Goal: Task Accomplishment & Management: Complete application form

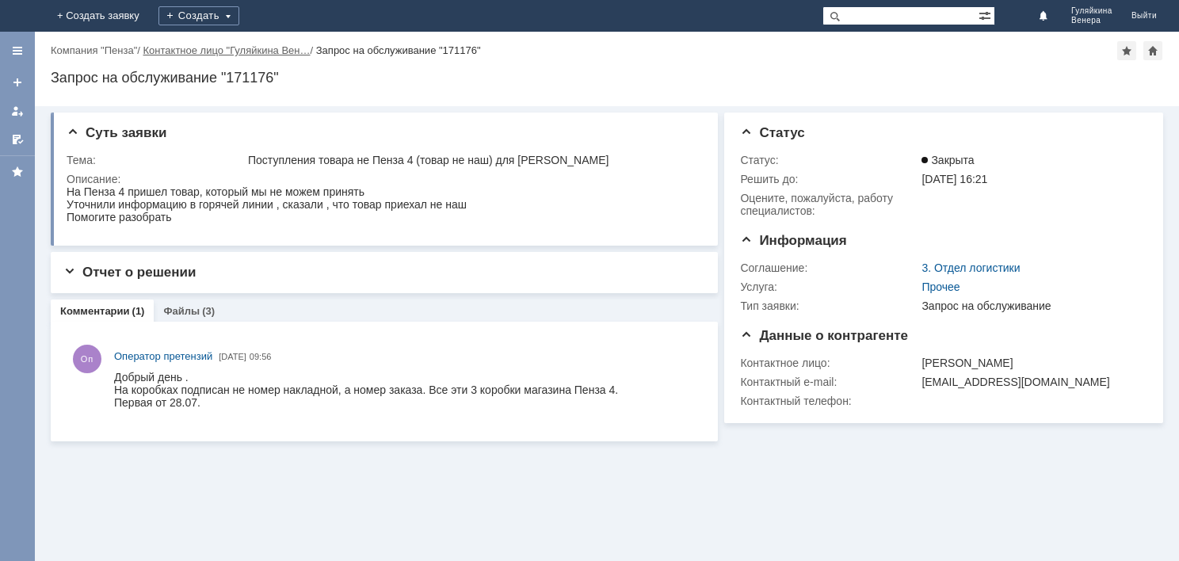
click at [292, 52] on link "Контактное лицо "Гуляйкина Вен…" at bounding box center [226, 50] width 167 height 12
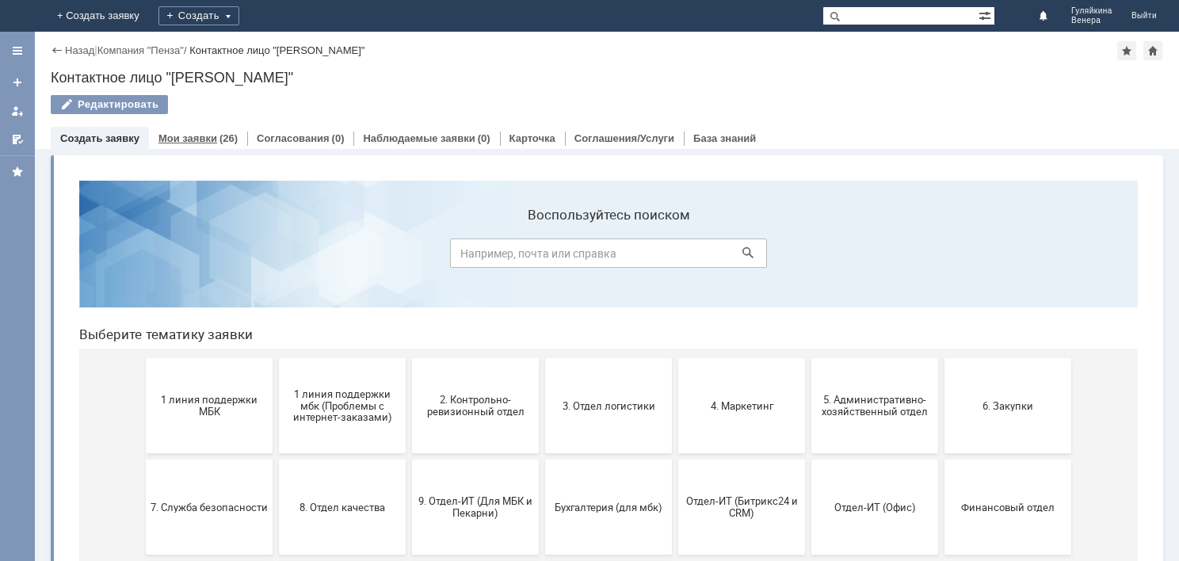
click at [211, 136] on link "Мои заявки" at bounding box center [187, 138] width 59 height 12
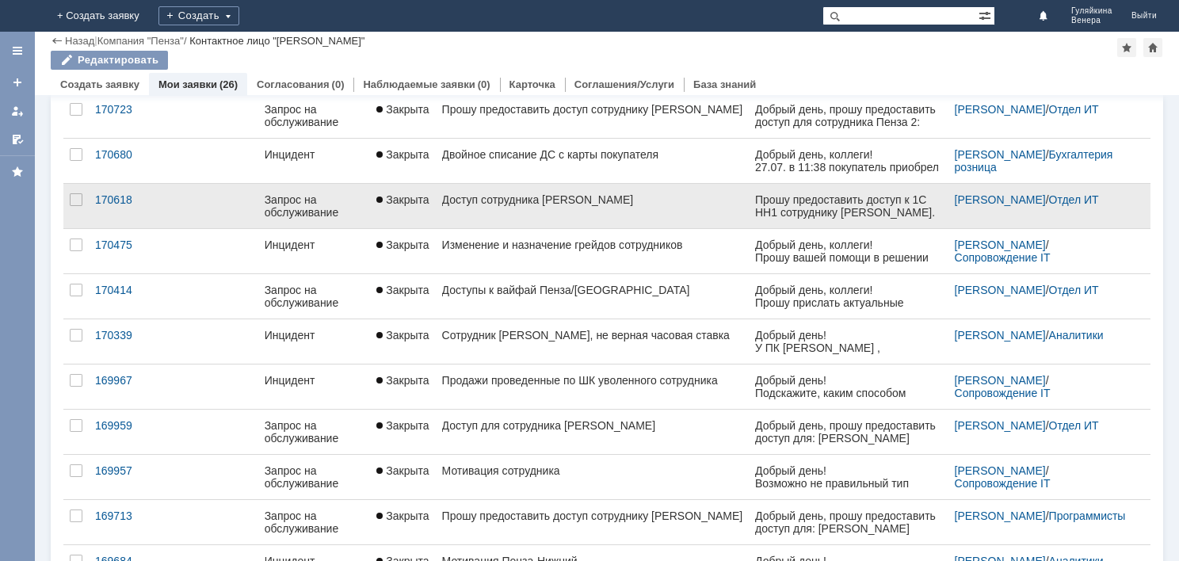
scroll to position [358, 0]
click at [595, 206] on link "Доступ сотрудника [PERSON_NAME]" at bounding box center [593, 205] width 314 height 44
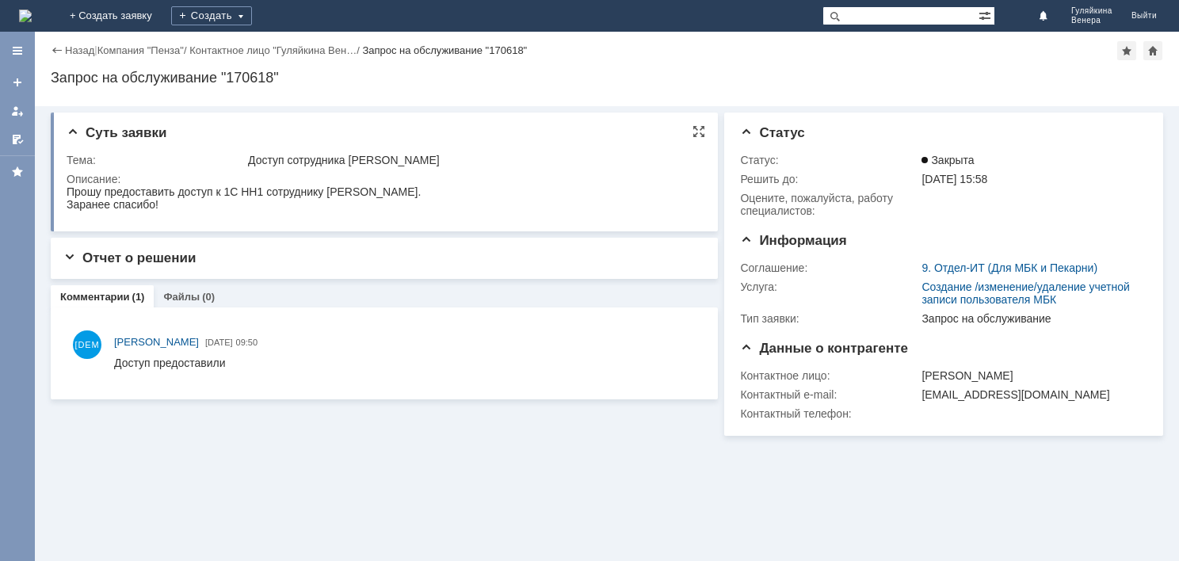
drag, startPoint x: 128, startPoint y: 372, endPoint x: 216, endPoint y: 198, distance: 195.3
drag, startPoint x: 67, startPoint y: 193, endPoint x: 200, endPoint y: 212, distance: 134.5
click at [200, 211] on div "Прошу предоставить доступ к 1С НН1 сотруднику Смолина Ольга Петровна. Заранее с…" at bounding box center [244, 197] width 354 height 25
copy div "Прошу предоставить доступ к 1С НН1 сотруднику Смолина Ольга Петровна. Заранее с…"
click at [252, 20] on div "Создать" at bounding box center [211, 15] width 81 height 19
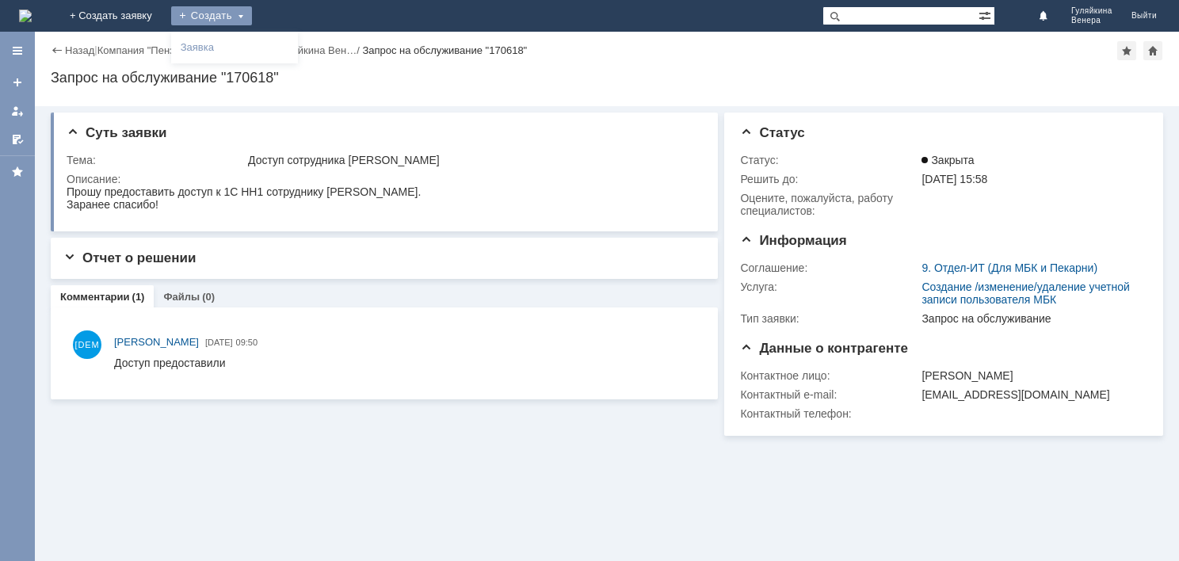
click at [252, 13] on div "Создать" at bounding box center [211, 15] width 81 height 19
click at [252, 15] on div "Создать" at bounding box center [211, 15] width 81 height 19
click at [290, 51] on link "Заявка" at bounding box center [234, 47] width 120 height 19
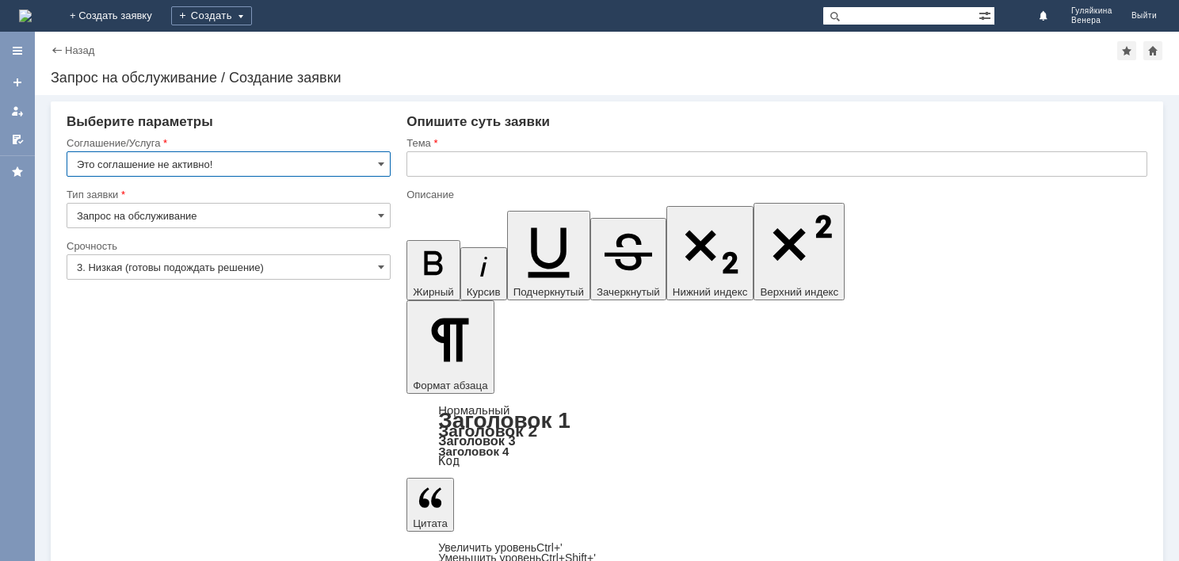
click at [466, 165] on input "text" at bounding box center [777, 163] width 741 height 25
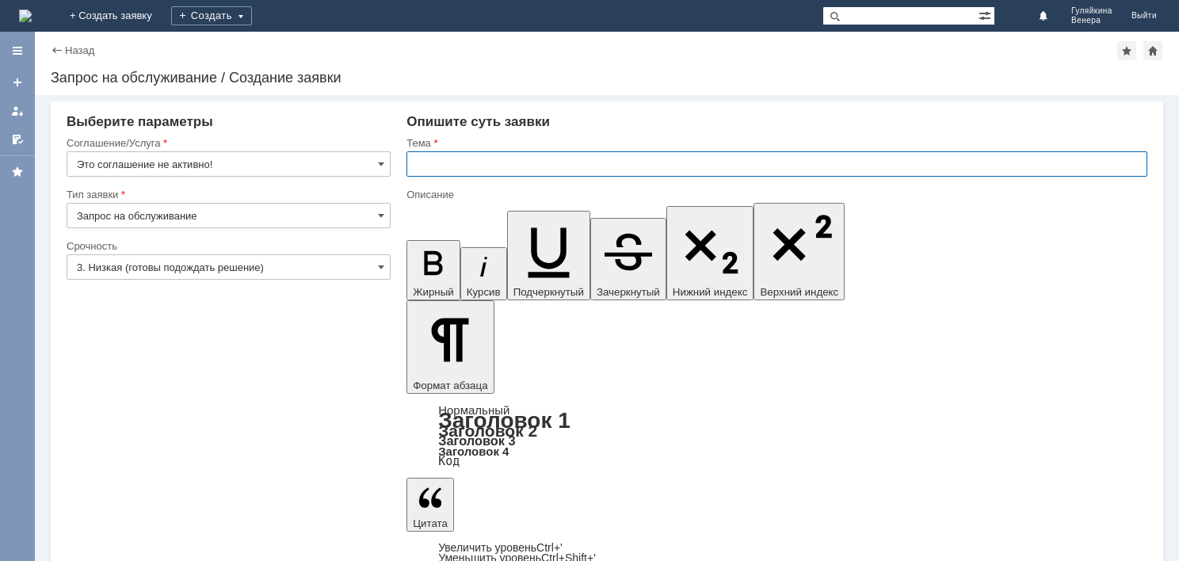
click at [495, 162] on input "text" at bounding box center [777, 163] width 741 height 25
type input "L"
click at [649, 165] on input "Доступ для сотрудника Бабкина Валерия" at bounding box center [777, 163] width 741 height 25
drag, startPoint x: 534, startPoint y: 161, endPoint x: 708, endPoint y: 165, distance: 174.4
click at [708, 165] on input "Доступ для сотрудника Бабкина Валерия" at bounding box center [777, 163] width 741 height 25
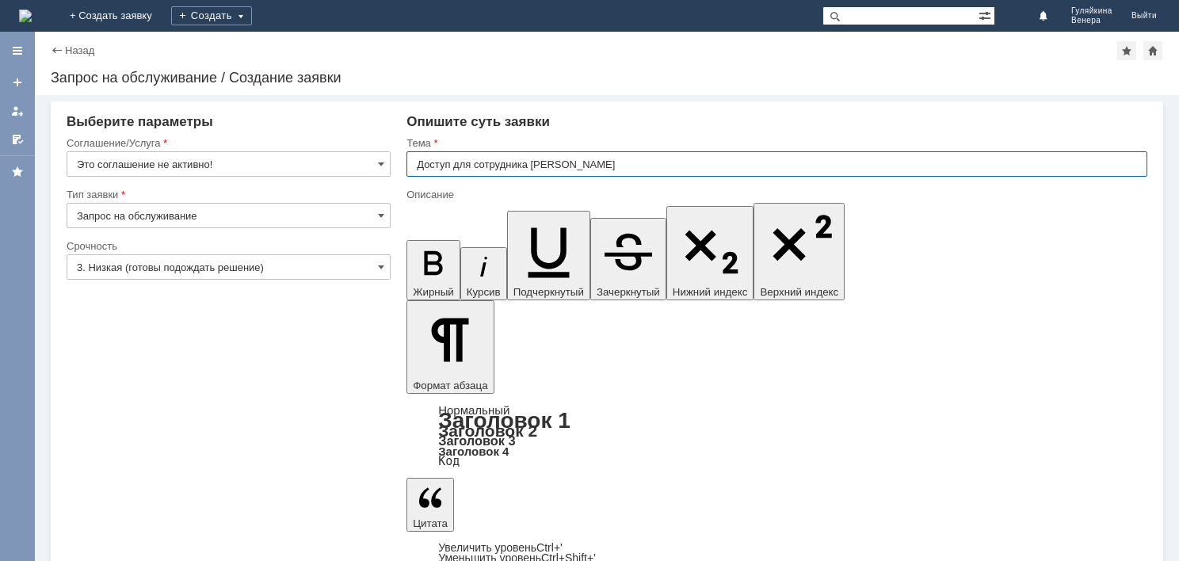
paste input "Кирилловна"
type input "Доступ для сотрудника [PERSON_NAME]"
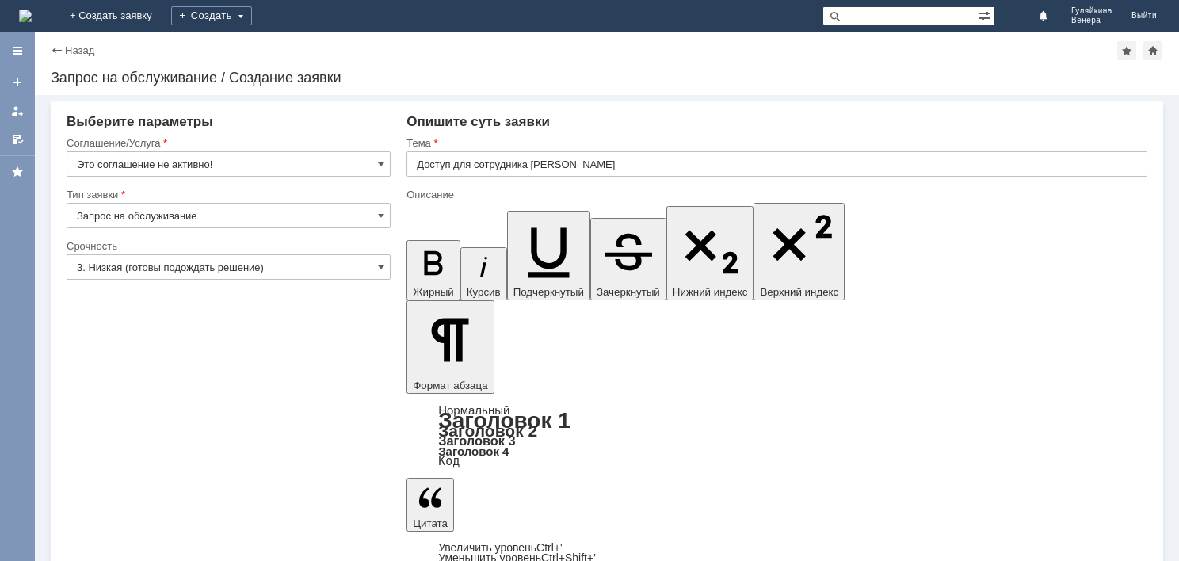
drag, startPoint x: 699, startPoint y: 4622, endPoint x: 859, endPoint y: 4624, distance: 160.1
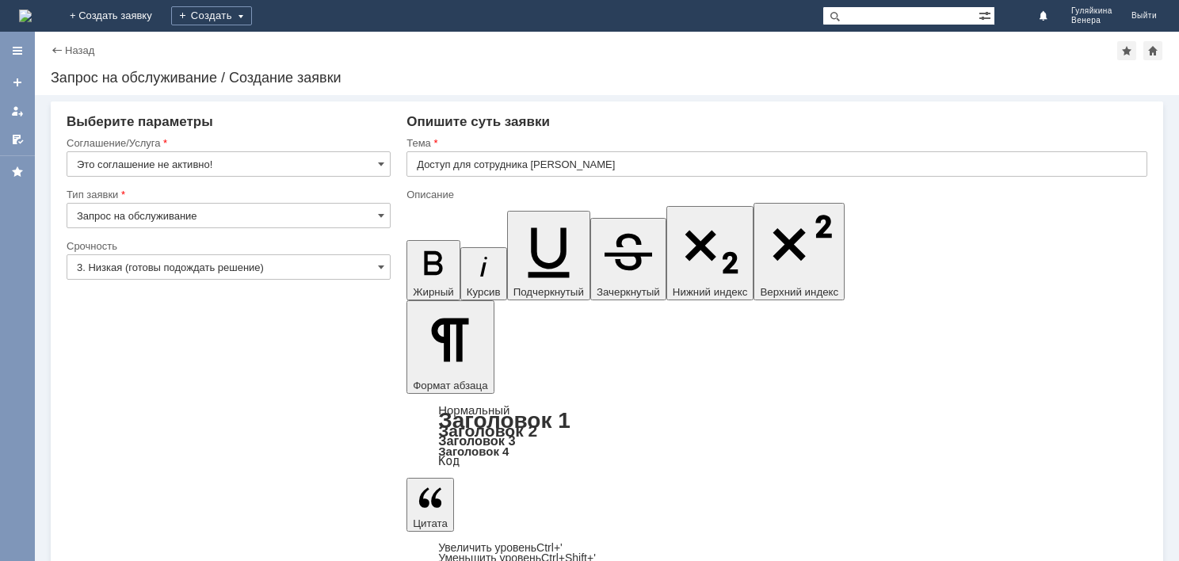
scroll to position [307, 4]
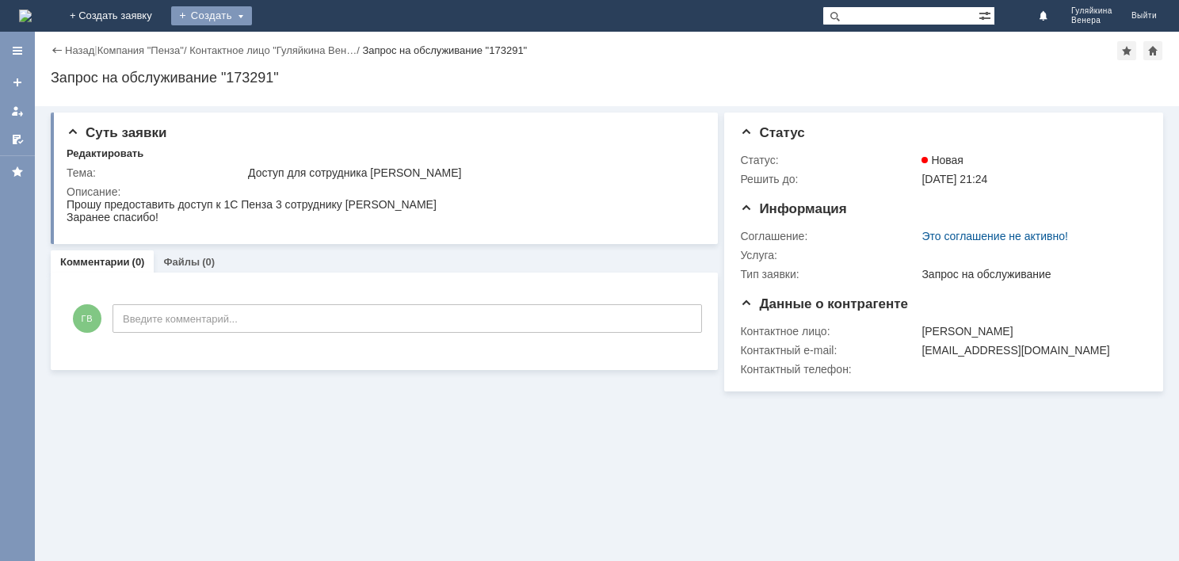
click at [252, 17] on div "Создать" at bounding box center [211, 15] width 81 height 19
click at [295, 51] on link "Заявка" at bounding box center [234, 47] width 120 height 19
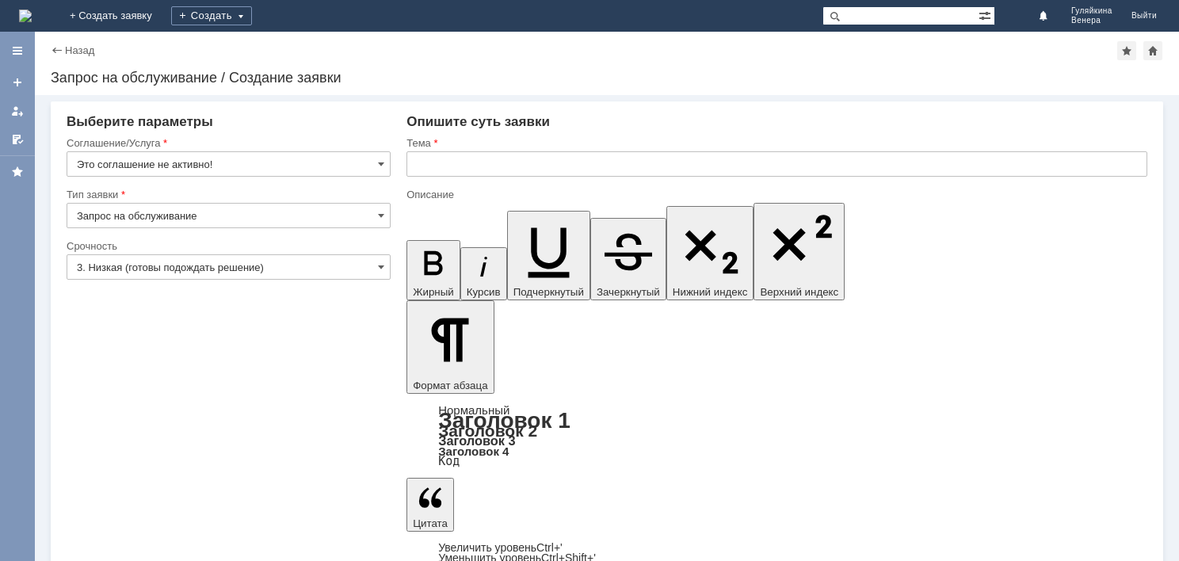
click at [495, 150] on div "Тема" at bounding box center [777, 143] width 741 height 15
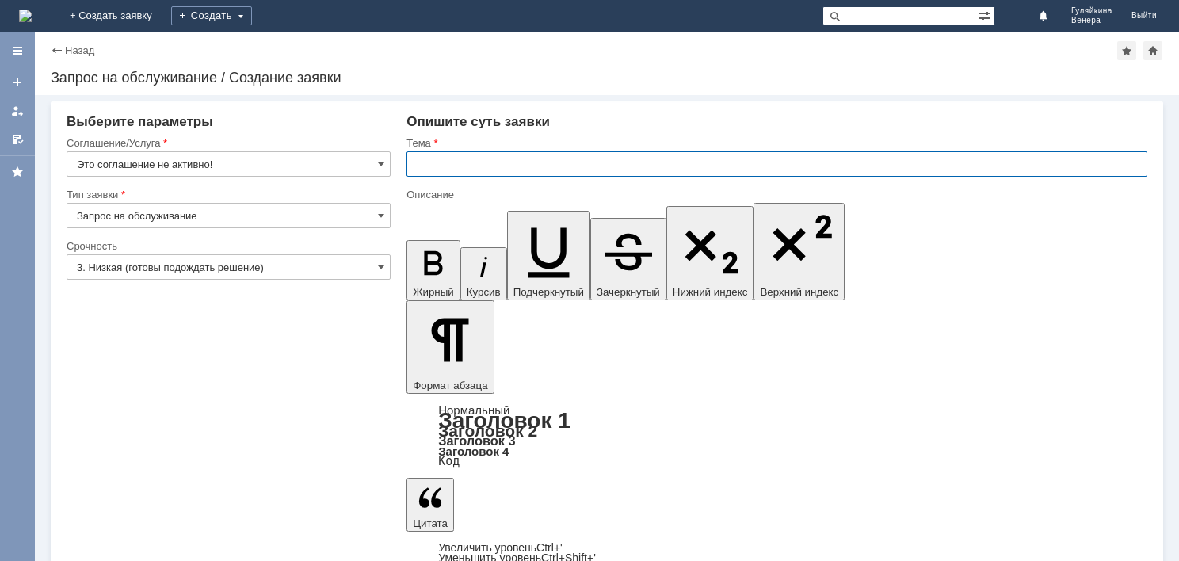
click at [441, 165] on input "text" at bounding box center [777, 163] width 741 height 25
type input "П"
type input "Доступ"
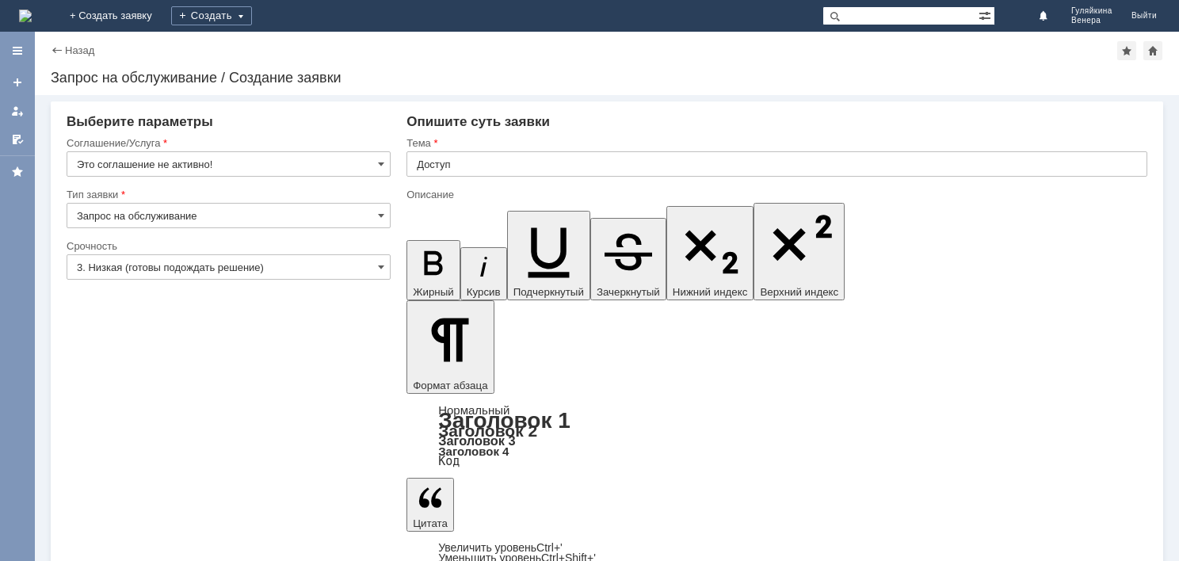
drag, startPoint x: 856, startPoint y: 4654, endPoint x: 412, endPoint y: 4640, distance: 444.0
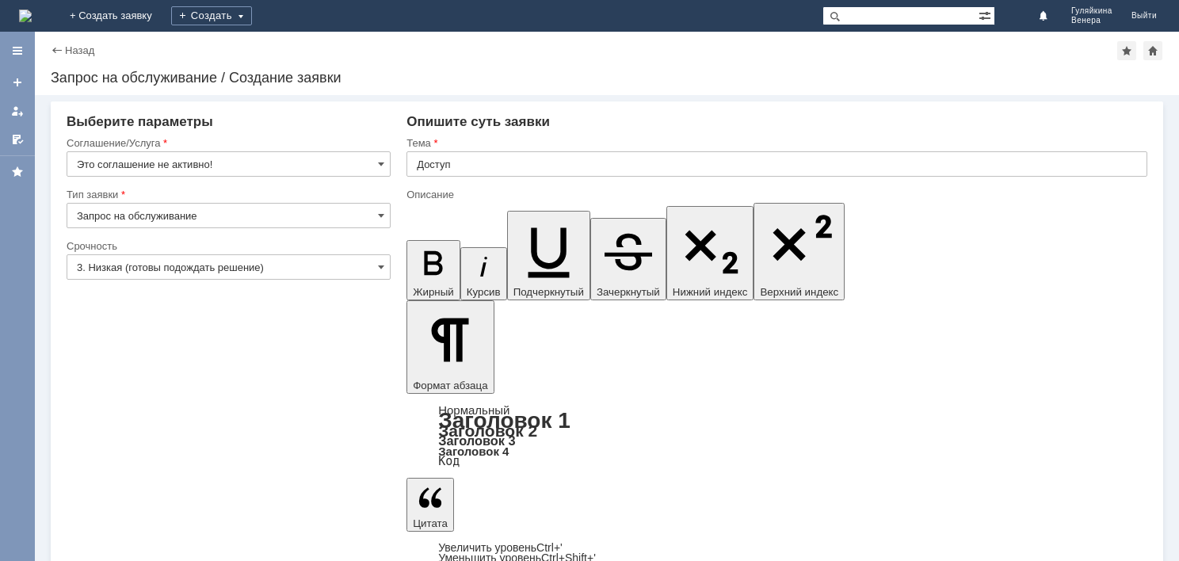
drag, startPoint x: 523, startPoint y: 4645, endPoint x: 409, endPoint y: 4645, distance: 114.1
drag, startPoint x: 517, startPoint y: 4645, endPoint x: 441, endPoint y: 4620, distance: 79.9
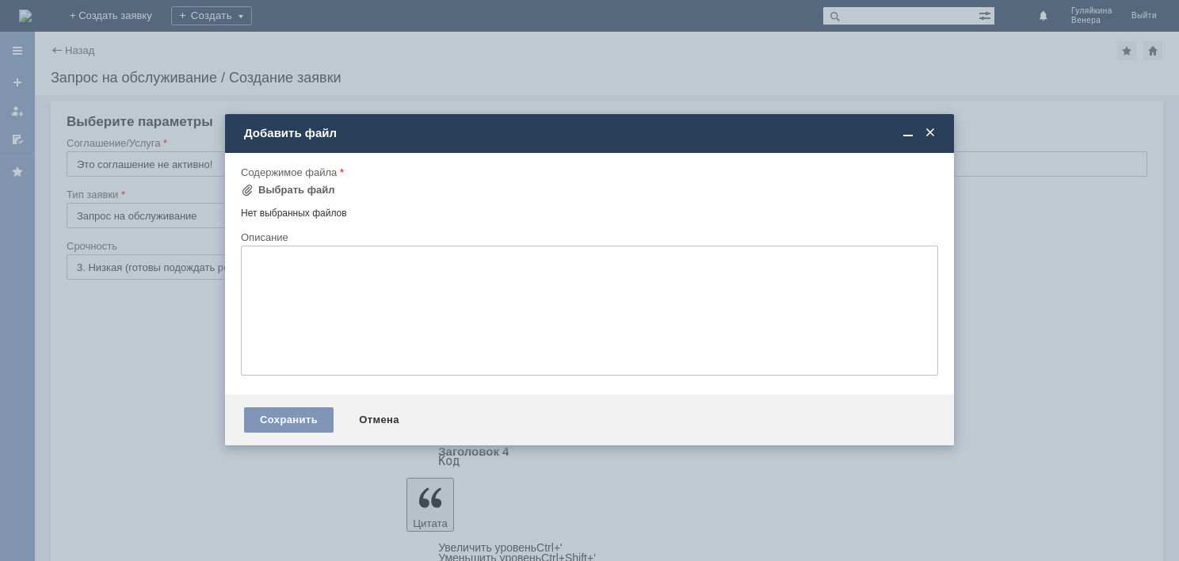
click at [929, 135] on span at bounding box center [930, 133] width 16 height 14
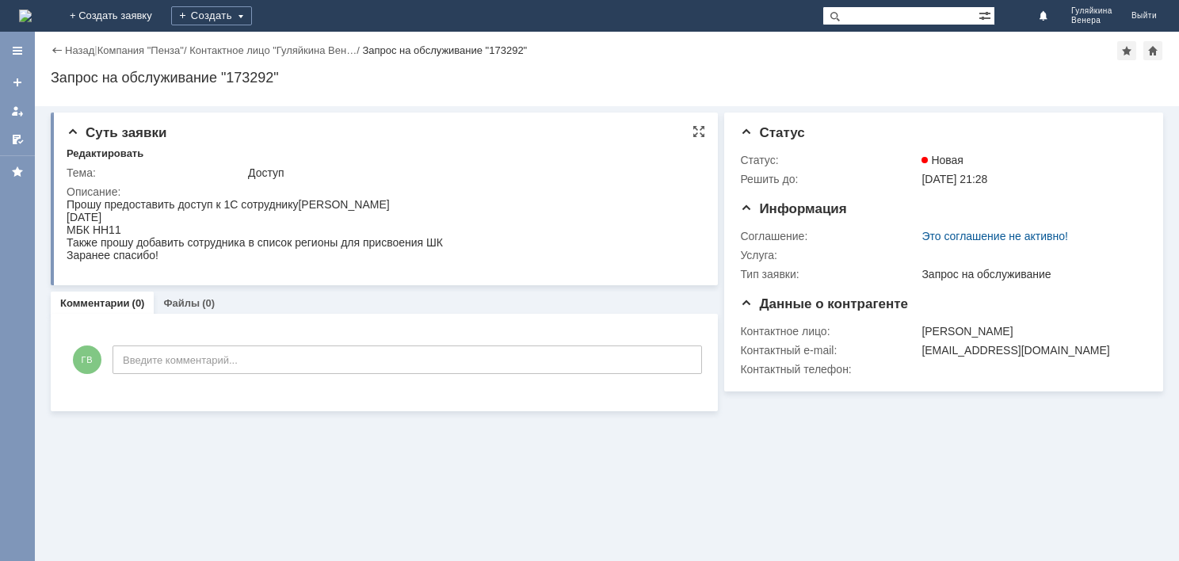
click at [116, 164] on td "Тема:" at bounding box center [156, 172] width 178 height 19
click at [114, 151] on div "Редактировать" at bounding box center [105, 153] width 77 height 13
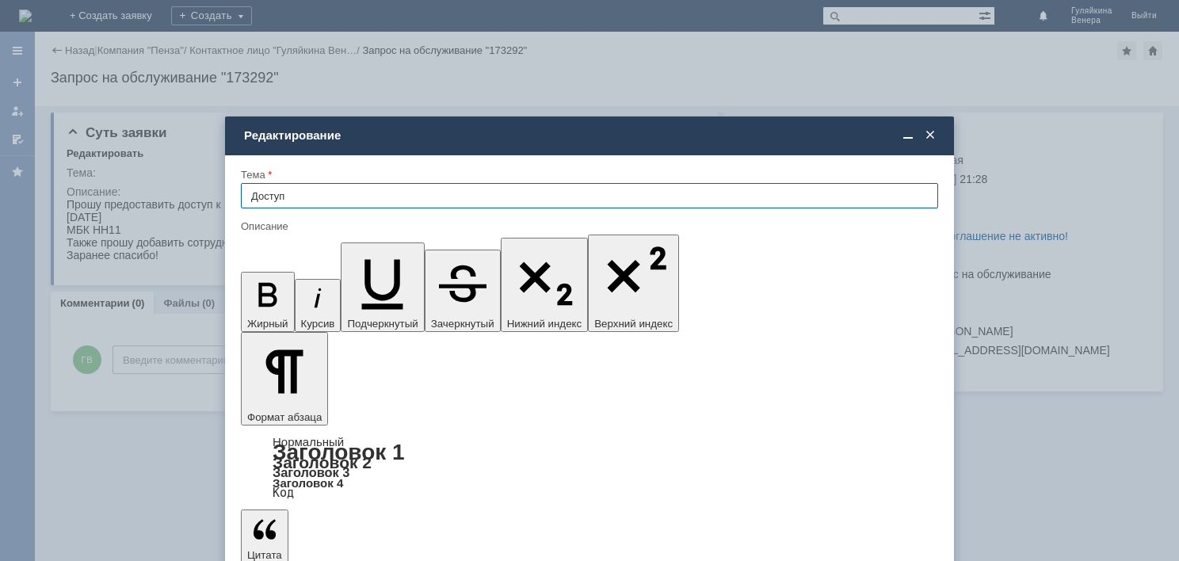
click at [327, 198] on input "Доступ" at bounding box center [589, 195] width 697 height 25
type input "Доступ сотруднику [PERSON_NAME]"
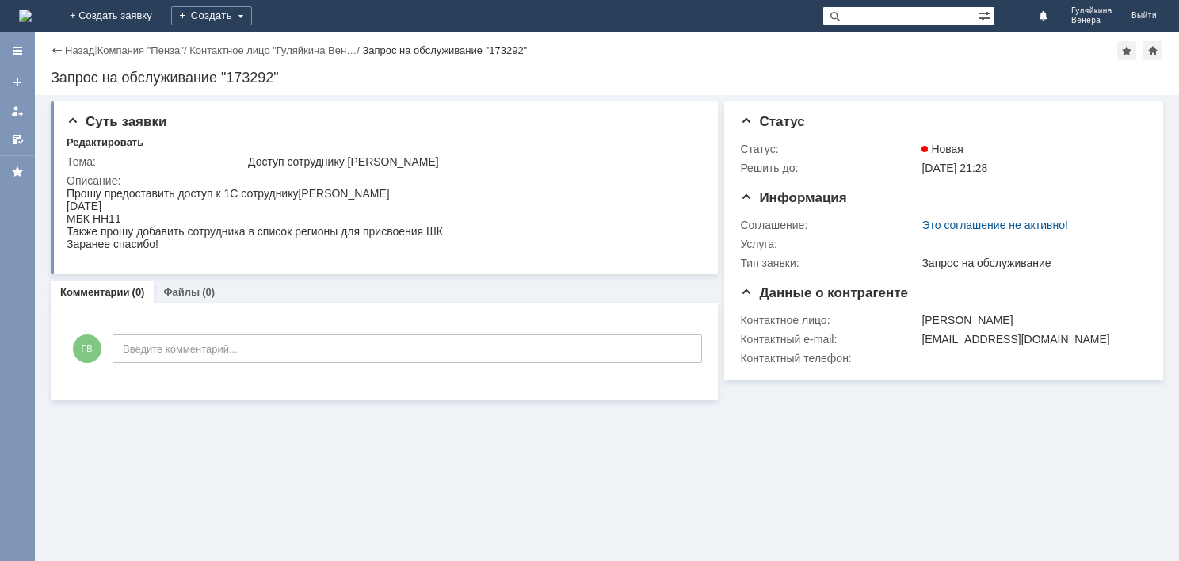
click at [257, 49] on link "Контактное лицо "Гуляйкина Вен…" at bounding box center [272, 50] width 167 height 12
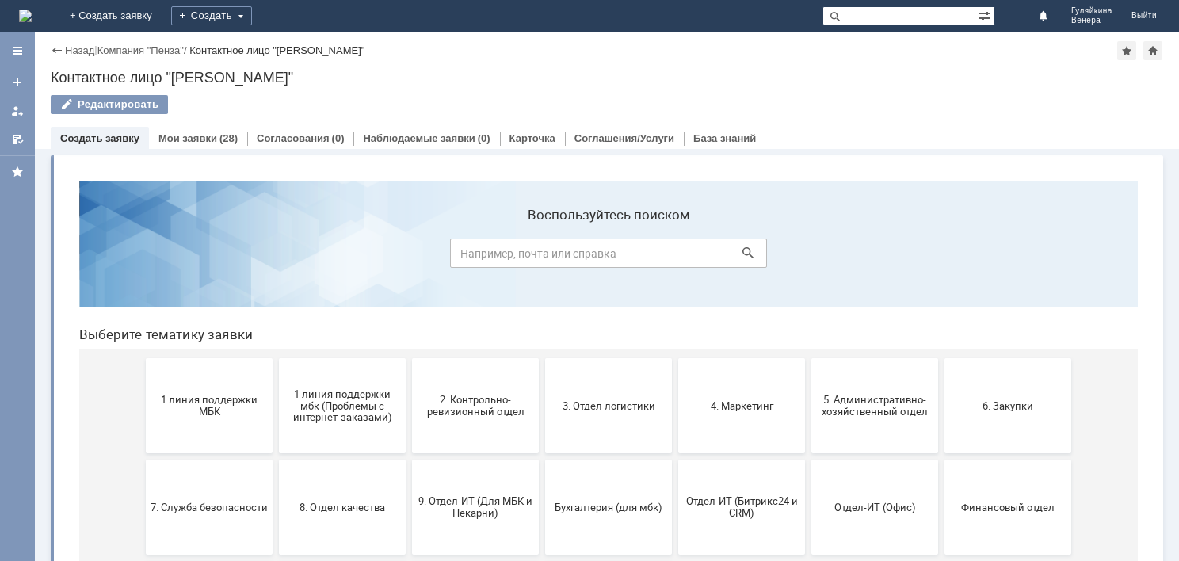
click at [204, 136] on link "Мои заявки" at bounding box center [187, 138] width 59 height 12
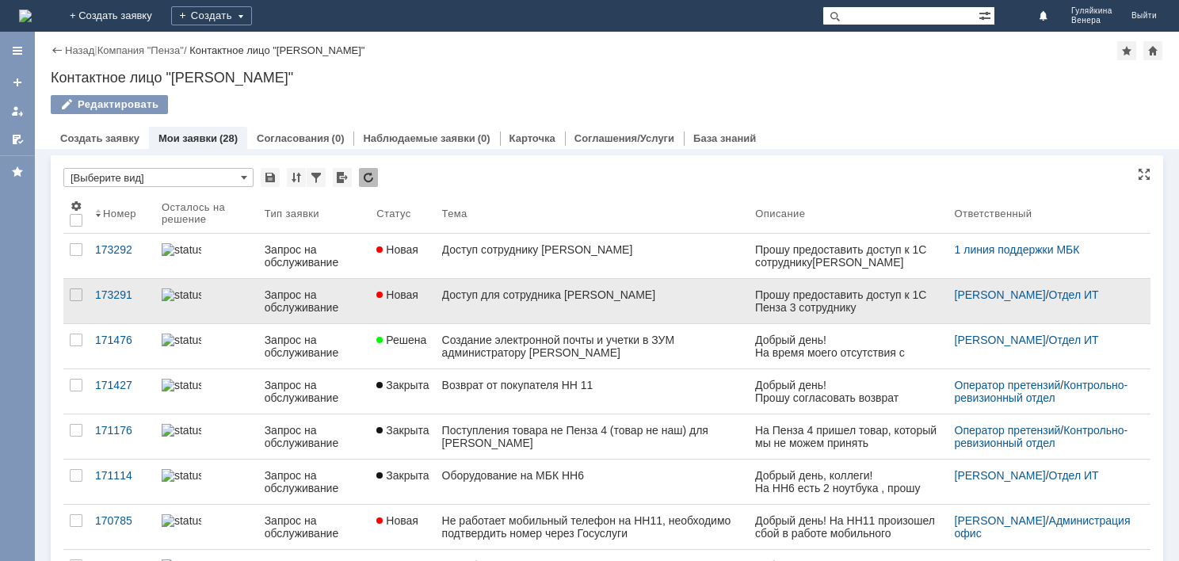
click at [699, 301] on div "Доступ для сотрудника [PERSON_NAME]" at bounding box center [592, 294] width 301 height 13
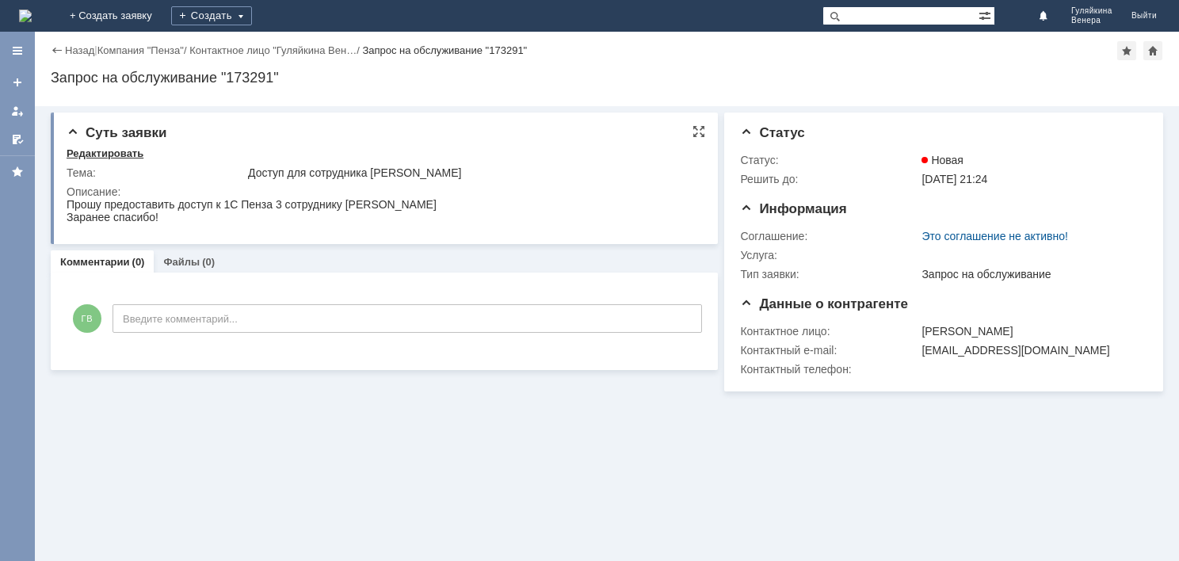
click at [106, 155] on div "Редактировать" at bounding box center [105, 153] width 77 height 13
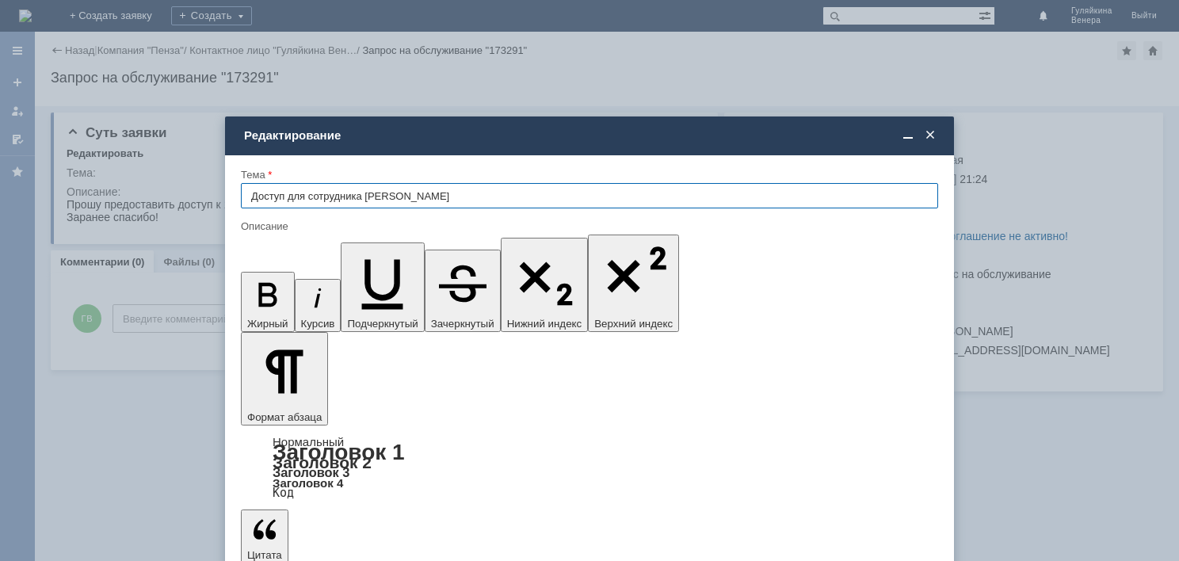
drag, startPoint x: 691, startPoint y: 4480, endPoint x: 796, endPoint y: 4478, distance: 104.6
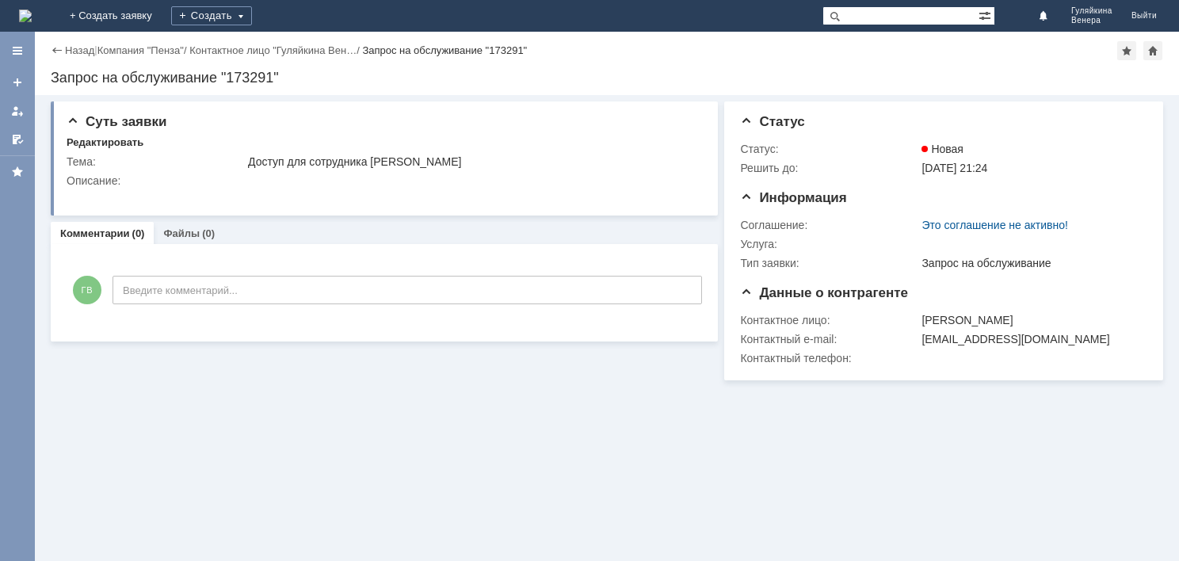
scroll to position [0, 0]
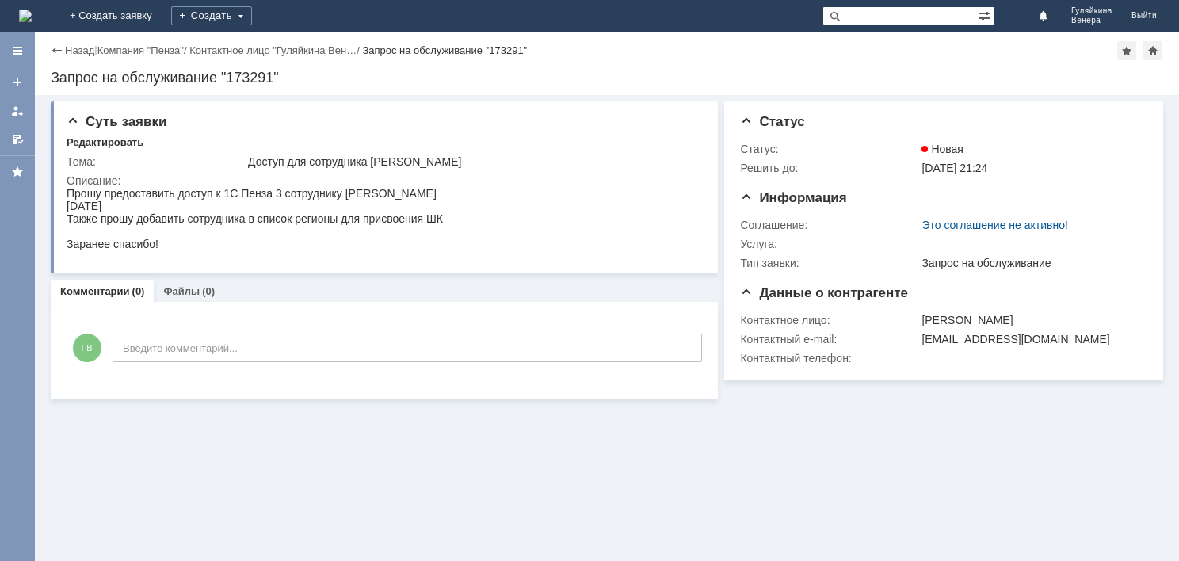
click at [243, 54] on link "Контактное лицо "Гуляйкина Вен…" at bounding box center [272, 50] width 167 height 12
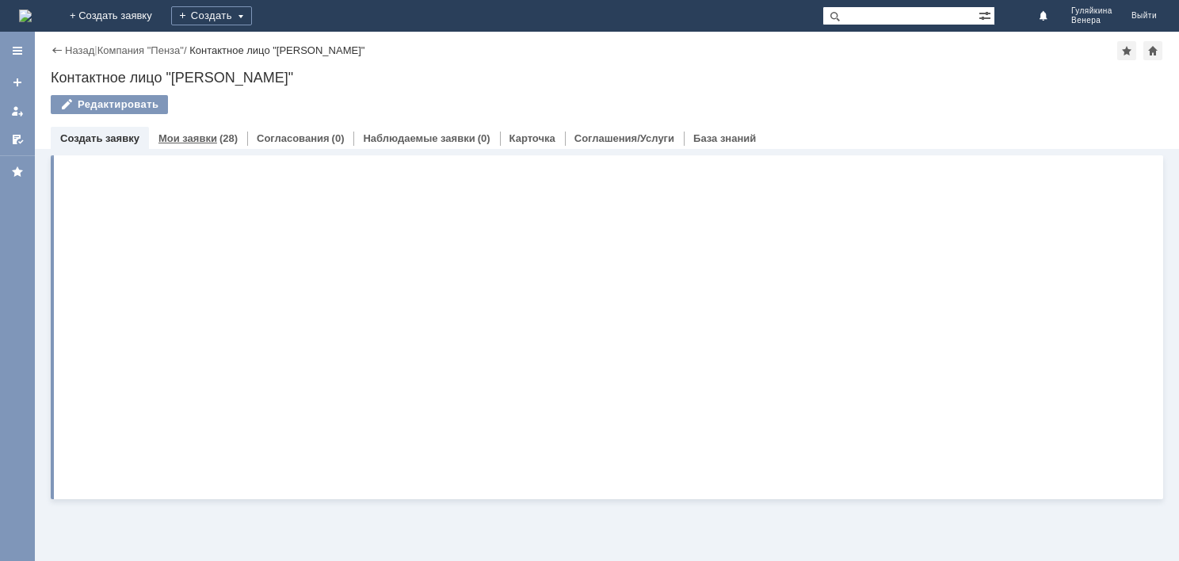
click at [187, 134] on link "Мои заявки" at bounding box center [187, 138] width 59 height 12
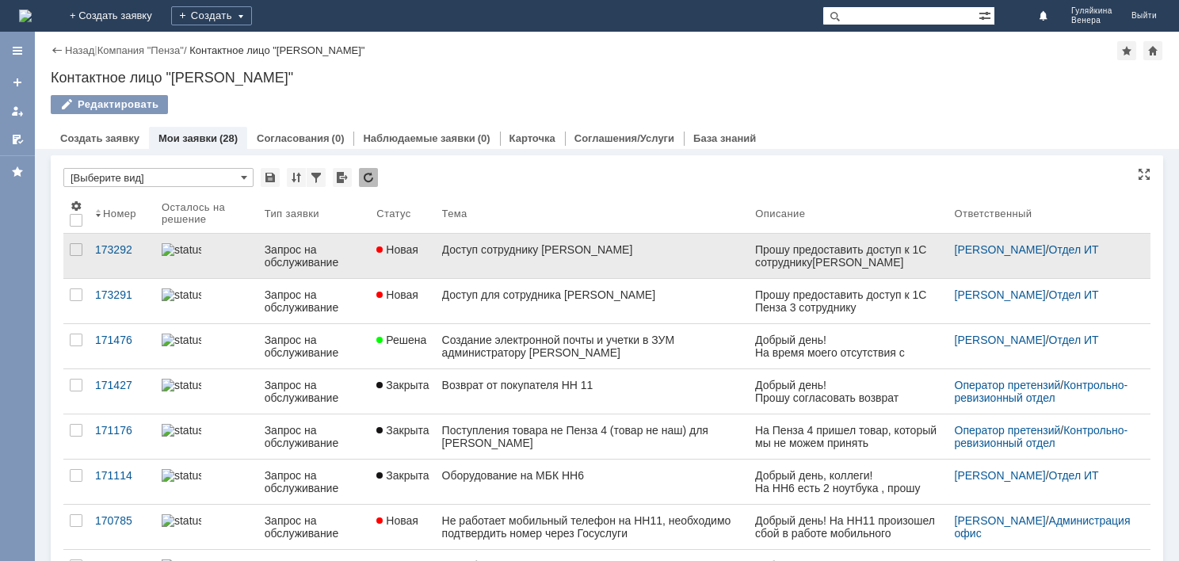
click at [573, 265] on link "Доступ сотруднику [PERSON_NAME]" at bounding box center [593, 256] width 314 height 44
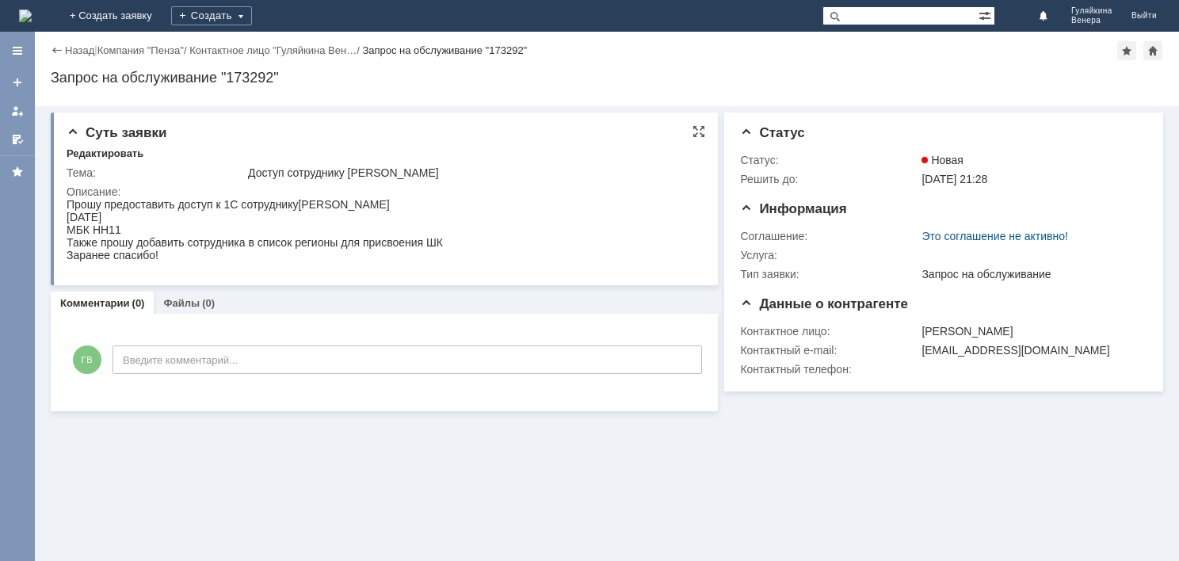
drag, startPoint x: 130, startPoint y: 403, endPoint x: 262, endPoint y: 254, distance: 199.3
drag, startPoint x: 168, startPoint y: 260, endPoint x: 52, endPoint y: 198, distance: 131.2
click at [67, 198] on html "Прошу предоставить доступ к 1С сотруднику Мамонова Арина Васильевна 25.11.2004 …" at bounding box center [383, 229] width 632 height 63
copy div "Прошу предоставить доступ к 1С сотруднику Мамонова Арина Васильевна 25.11.2004 …"
click at [252, 16] on div "Создать" at bounding box center [211, 15] width 81 height 19
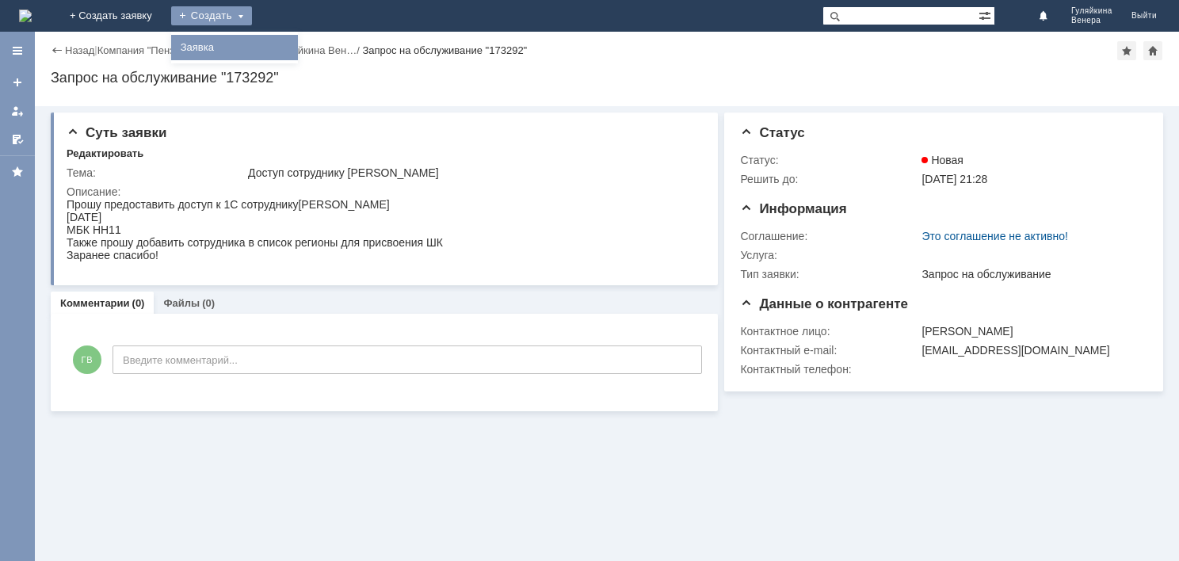
click at [295, 52] on link "Заявка" at bounding box center [234, 47] width 120 height 19
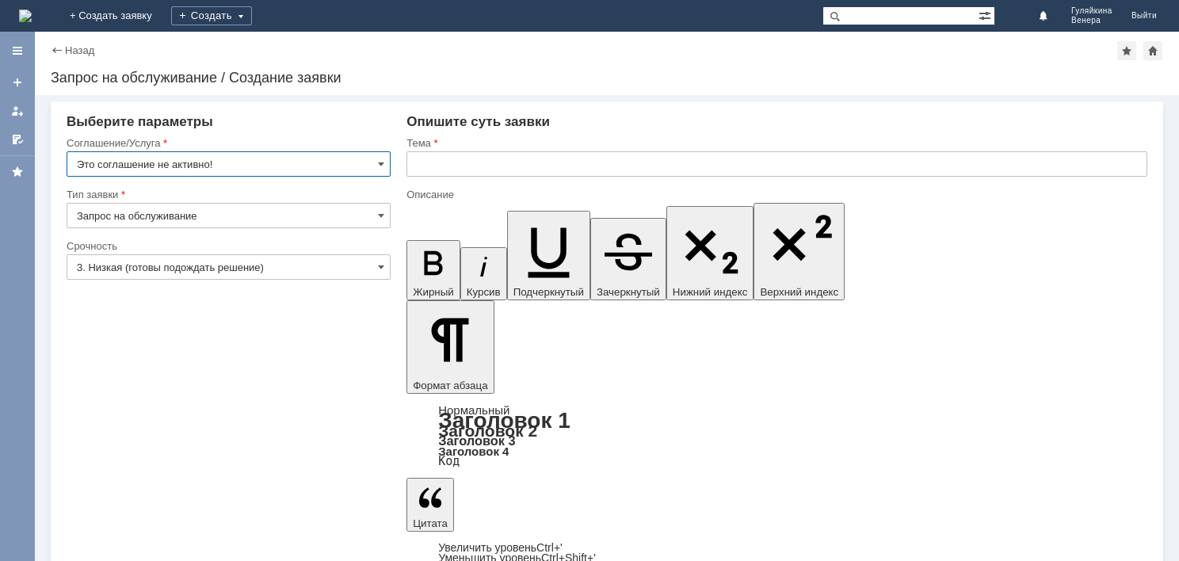
click at [472, 172] on input "text" at bounding box center [777, 163] width 741 height 25
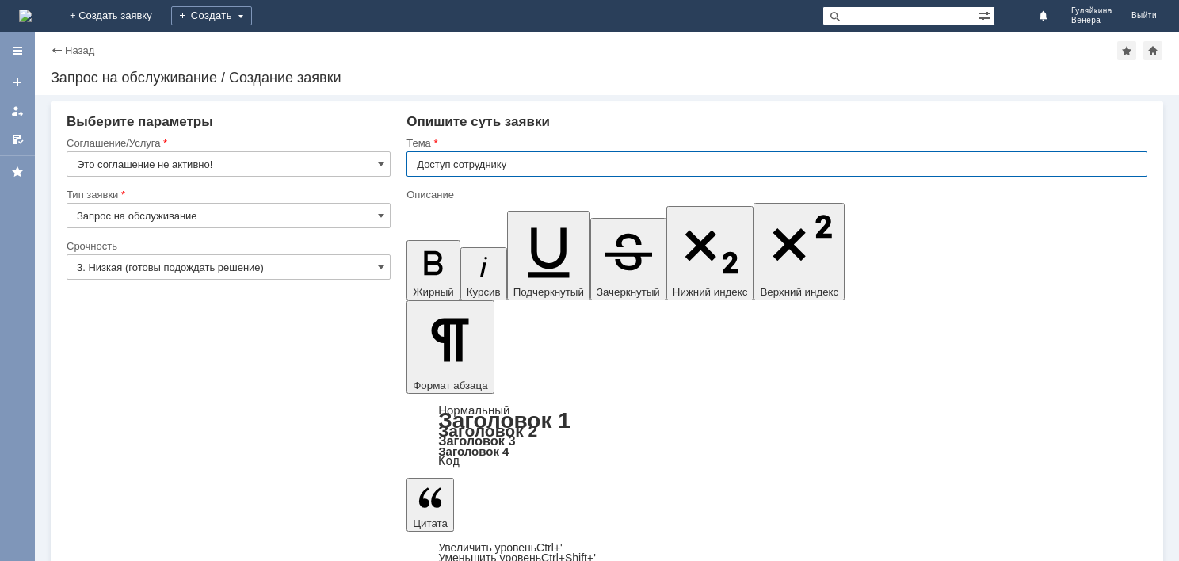
click at [565, 165] on input "Доступ сотруднику" at bounding box center [777, 163] width 741 height 25
paste input "Абрамова Елизавета Витальевна"
type input "Доступ сотруднику [PERSON_NAME]"
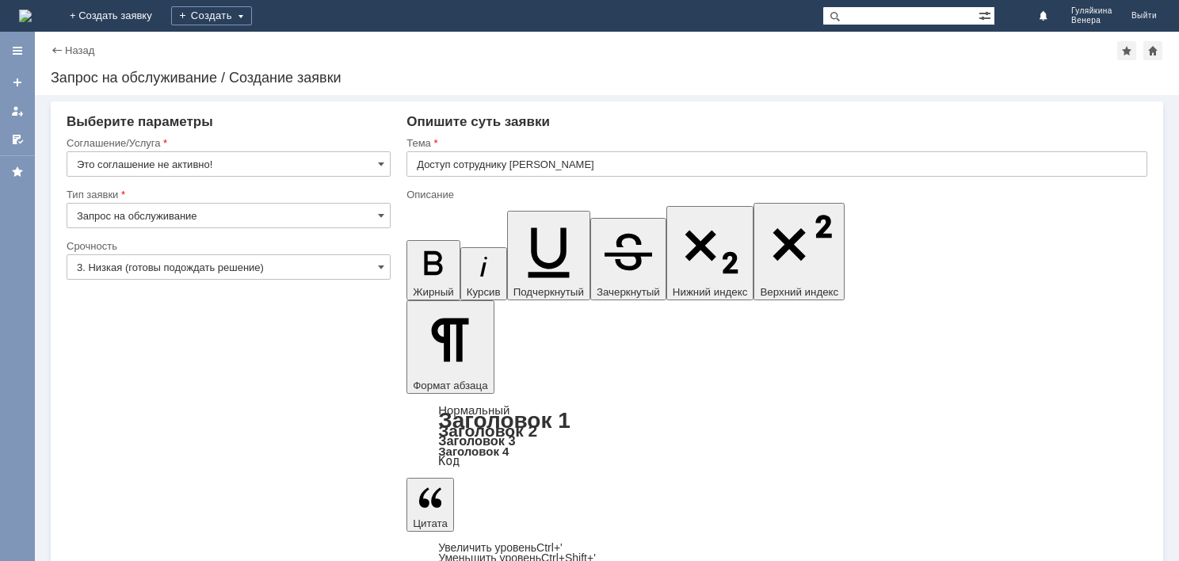
drag, startPoint x: 656, startPoint y: 4622, endPoint x: 819, endPoint y: 4629, distance: 162.6
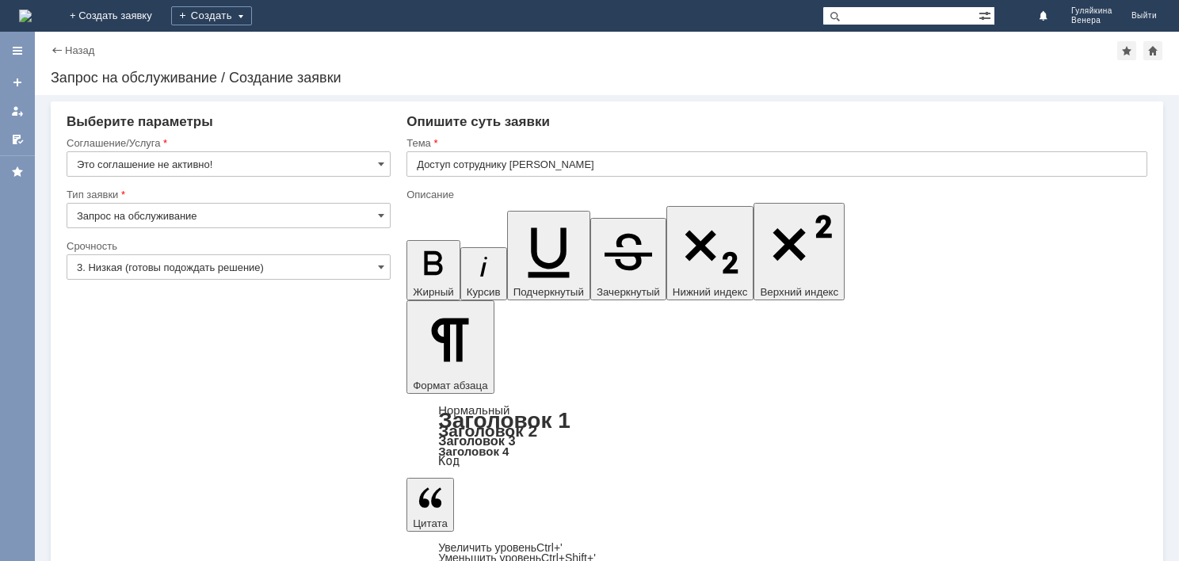
drag, startPoint x: 493, startPoint y: 4634, endPoint x: 416, endPoint y: 4629, distance: 77.1
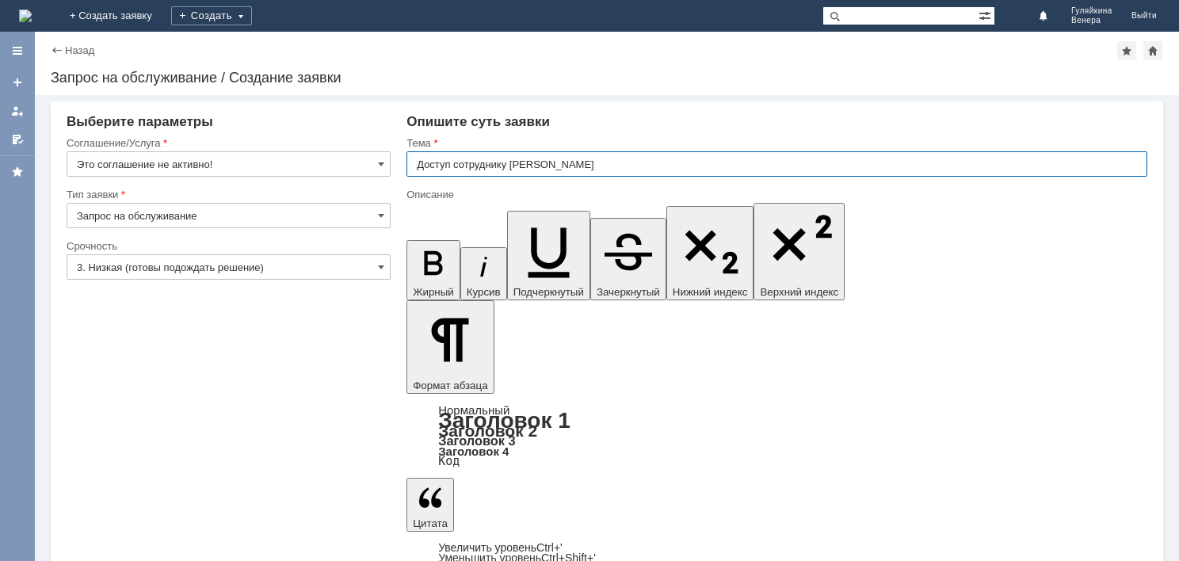
click at [507, 171] on input "Доступ сотруднику [PERSON_NAME]" at bounding box center [777, 163] width 741 height 25
drag, startPoint x: 514, startPoint y: 163, endPoint x: 685, endPoint y: 167, distance: 171.2
click at [685, 167] on input "Доступ сотруднику [PERSON_NAME]" at bounding box center [777, 163] width 741 height 25
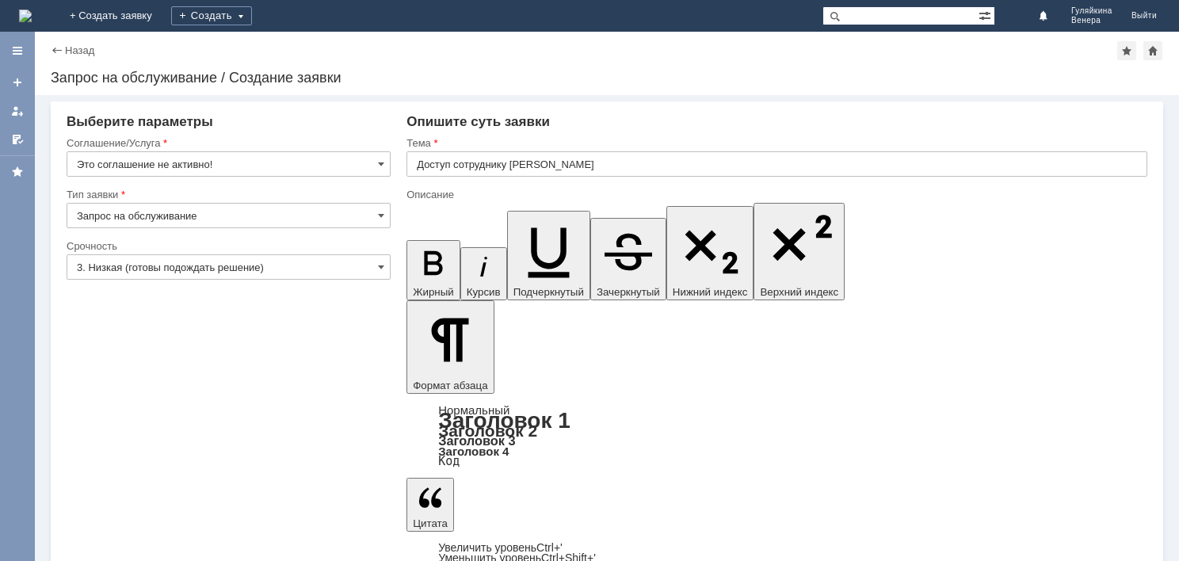
drag, startPoint x: 517, startPoint y: 4644, endPoint x: 425, endPoint y: 4645, distance: 92.7
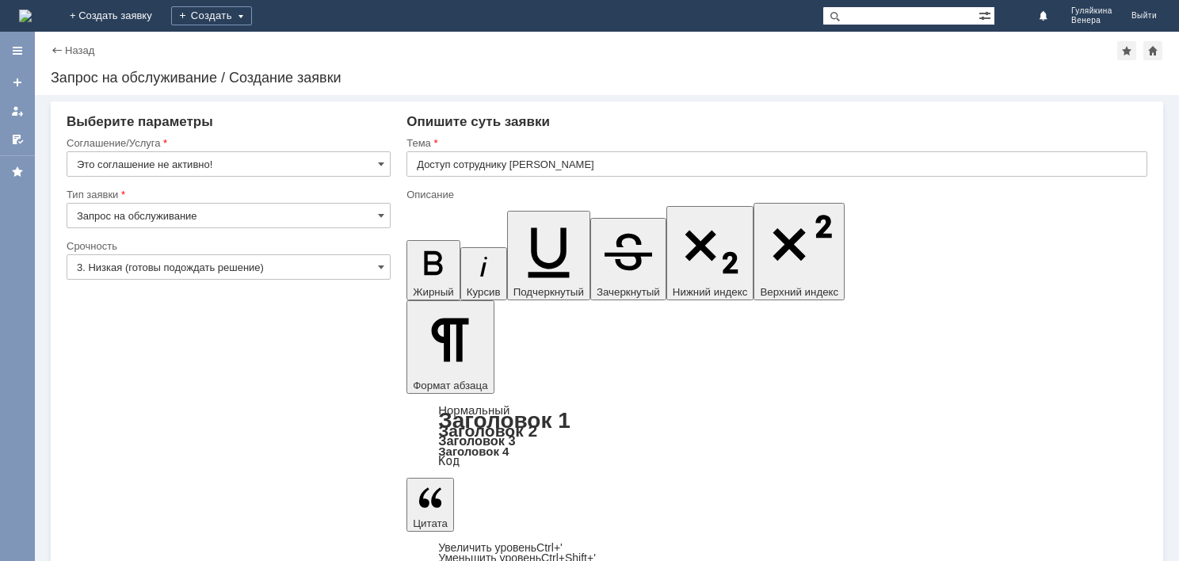
scroll to position [59, 5]
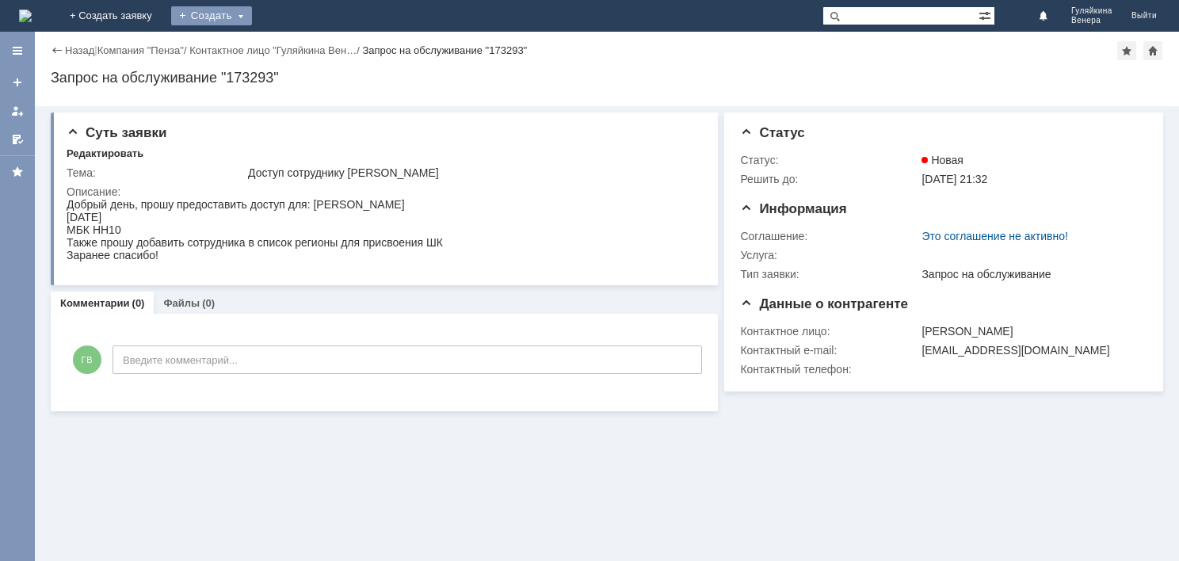
click at [252, 16] on div "Создать" at bounding box center [211, 15] width 81 height 19
click at [295, 48] on link "Заявка" at bounding box center [234, 47] width 120 height 19
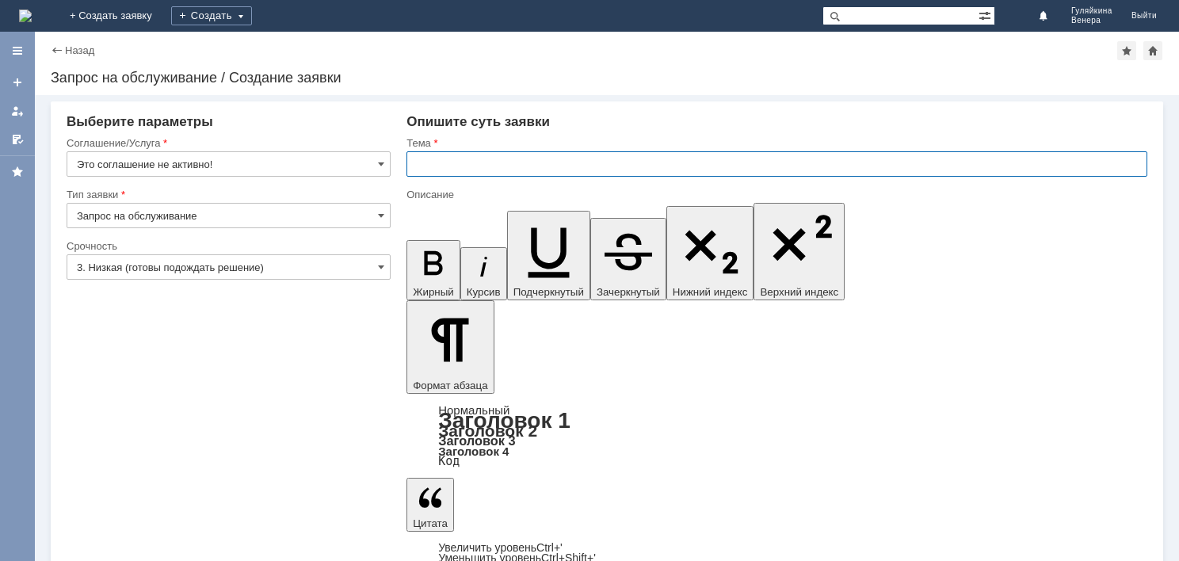
click at [483, 170] on input "text" at bounding box center [777, 163] width 741 height 25
type input "Доступ для сотрудника [PERSON_NAME]"
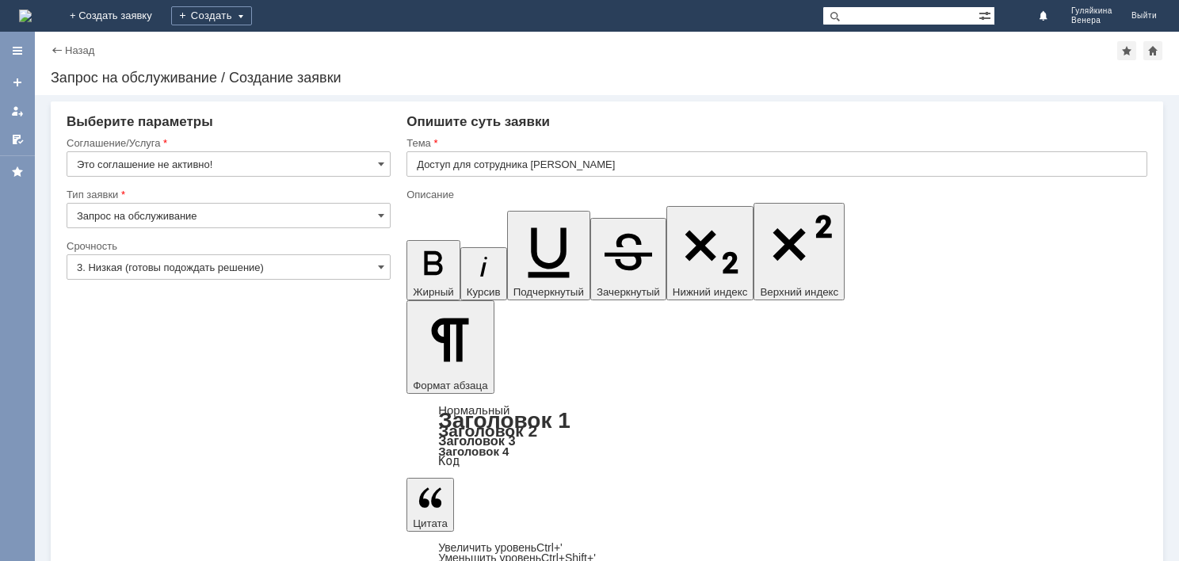
drag, startPoint x: 5, startPoint y: 7, endPoint x: 95, endPoint y: 16, distance: 90.8
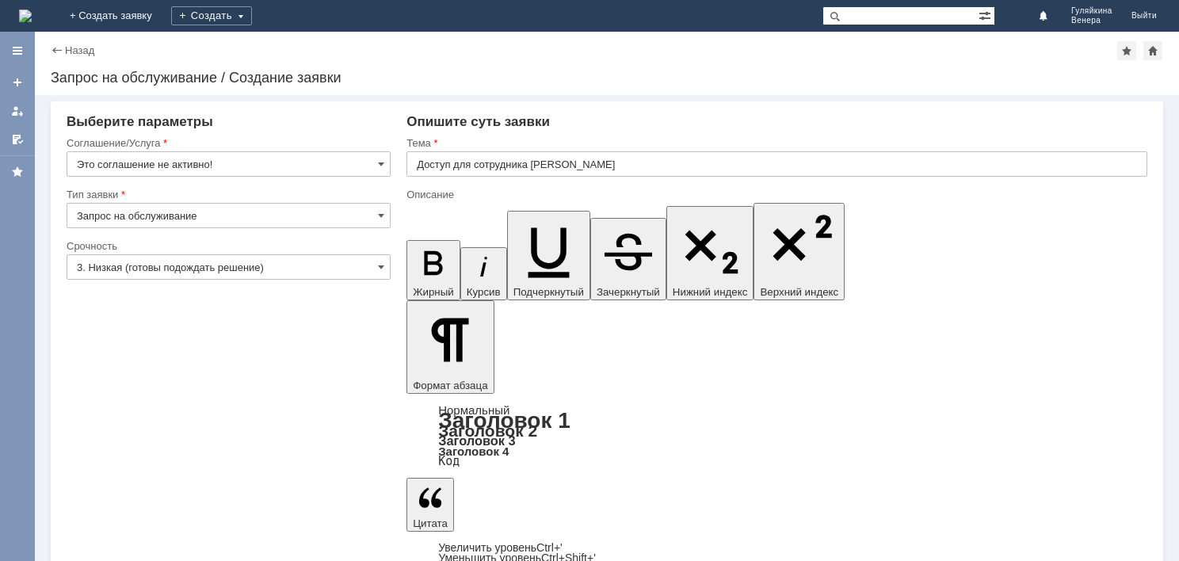
scroll to position [59, 5]
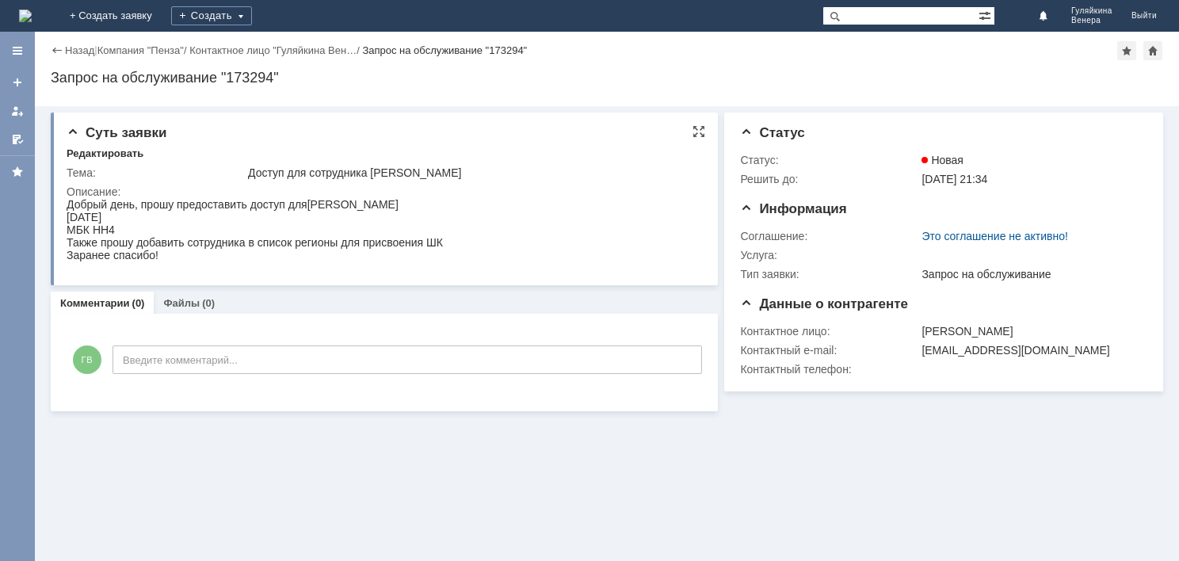
drag, startPoint x: 128, startPoint y: 396, endPoint x: 158, endPoint y: 254, distance: 145.8
drag, startPoint x: 170, startPoint y: 266, endPoint x: 57, endPoint y: 209, distance: 126.2
click at [67, 209] on html "Добрый день, прошу предоставить доступ для Аляпина Екатерина Сергеевна 22.07.20…" at bounding box center [383, 229] width 632 height 63
copy div "Добрый день, прошу предоставить доступ для Аляпина Екатерина Сергеевна 22.07.20…"
click at [252, 17] on div "Создать" at bounding box center [211, 15] width 81 height 19
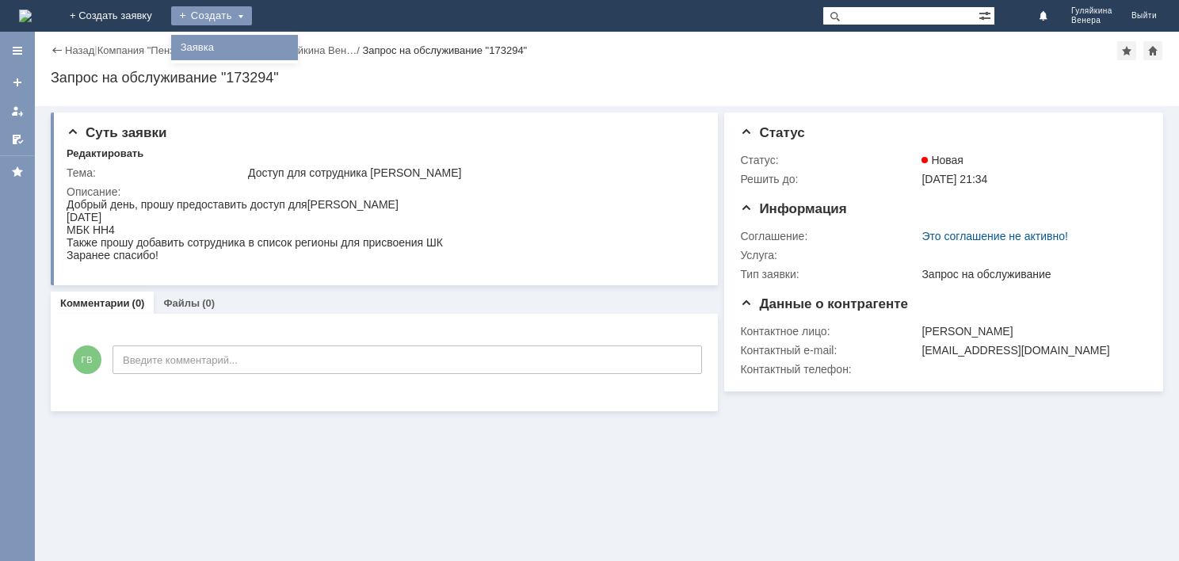
click at [295, 47] on link "Заявка" at bounding box center [234, 47] width 120 height 19
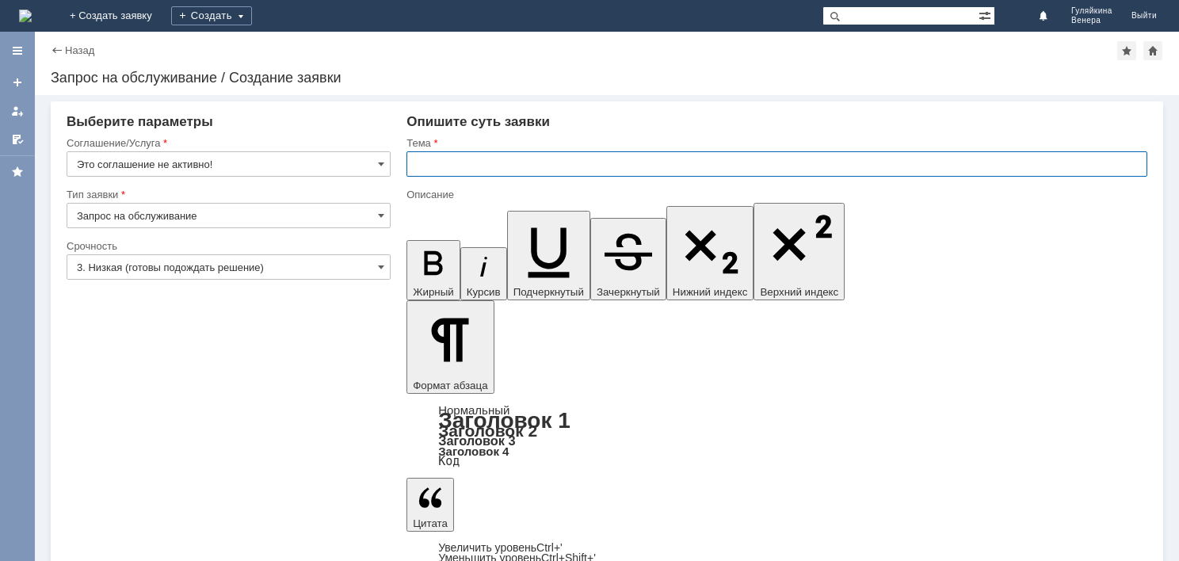
click at [516, 167] on input "text" at bounding box center [777, 163] width 741 height 25
click at [605, 159] on input "Доступ сотрудника:" at bounding box center [777, 163] width 741 height 25
paste input "[PERSON_NAME]"
type input "Доступ сотрудника: [PERSON_NAME]"
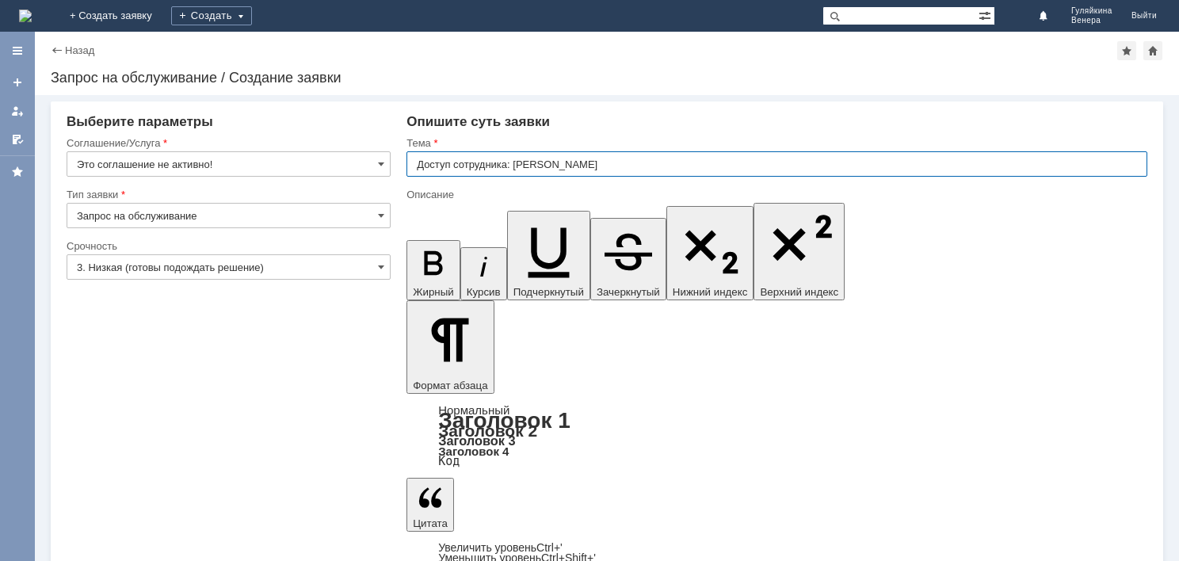
click at [668, 168] on input "Доступ сотрудника: [PERSON_NAME]" at bounding box center [777, 163] width 741 height 25
drag, startPoint x: 668, startPoint y: 168, endPoint x: 517, endPoint y: 168, distance: 151.4
click at [517, 168] on input "Доступ сотрудника: [PERSON_NAME]" at bounding box center [777, 163] width 741 height 25
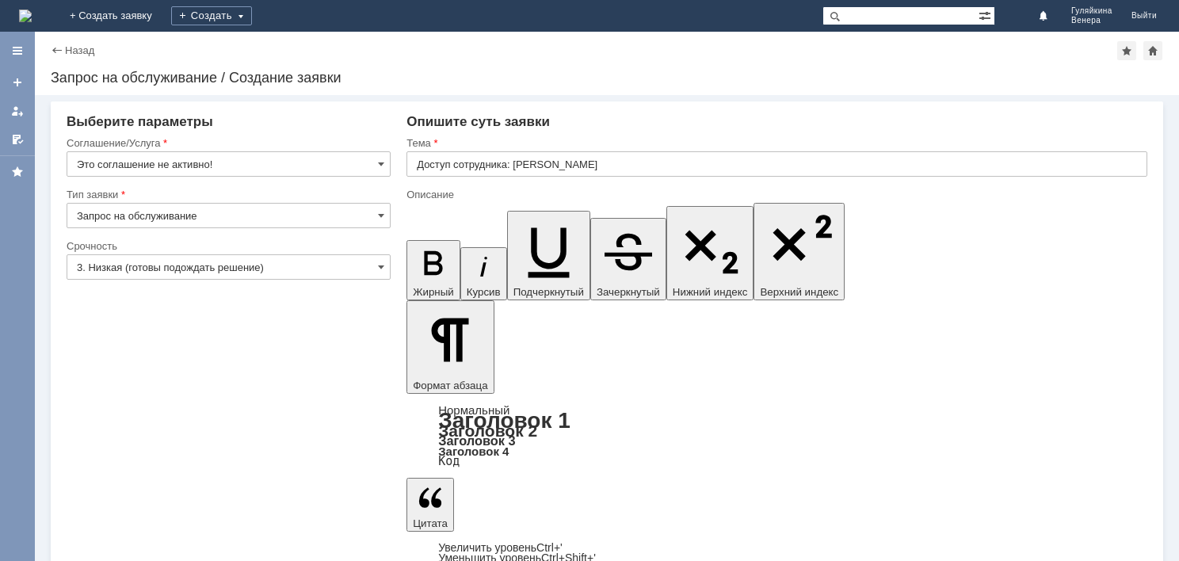
drag, startPoint x: 664, startPoint y: 4622, endPoint x: 855, endPoint y: 4629, distance: 191.1
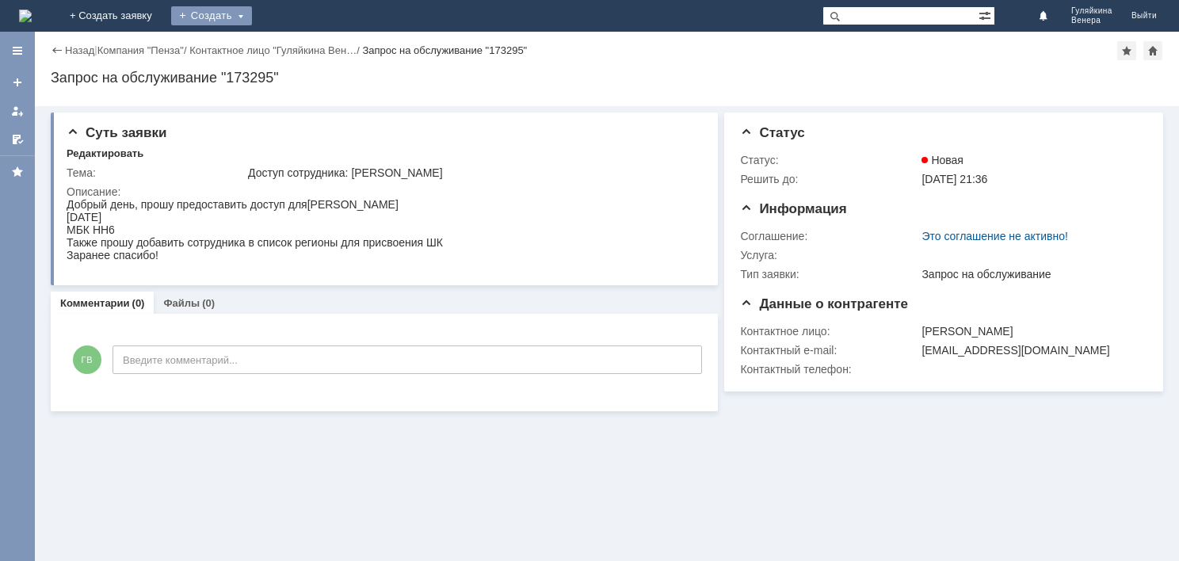
click at [252, 22] on div "Создать" at bounding box center [211, 15] width 81 height 19
click at [295, 51] on link "Заявка" at bounding box center [234, 47] width 120 height 19
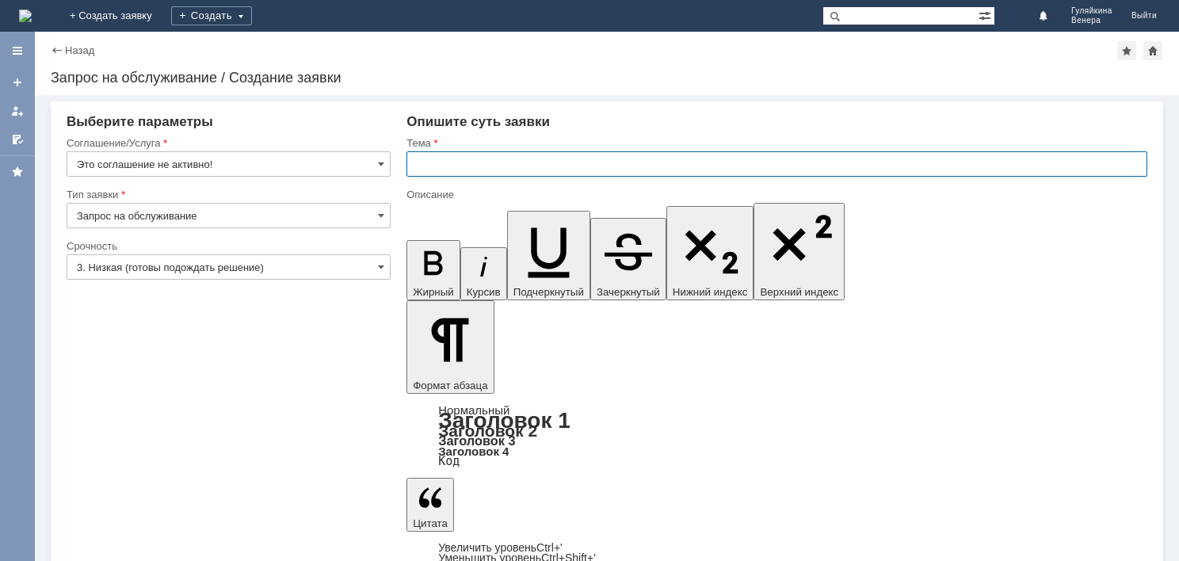
click at [504, 162] on input "text" at bounding box center [777, 163] width 741 height 25
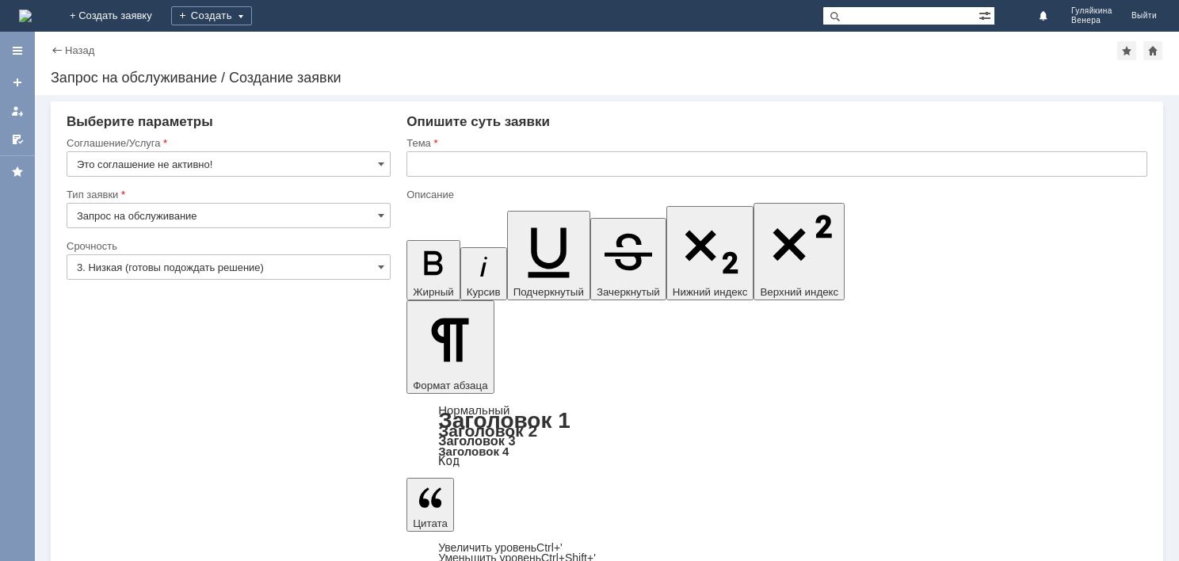
scroll to position [237, 4]
drag, startPoint x: 589, startPoint y: 4623, endPoint x: 420, endPoint y: 4624, distance: 168.8
click at [32, 17] on img at bounding box center [25, 16] width 13 height 13
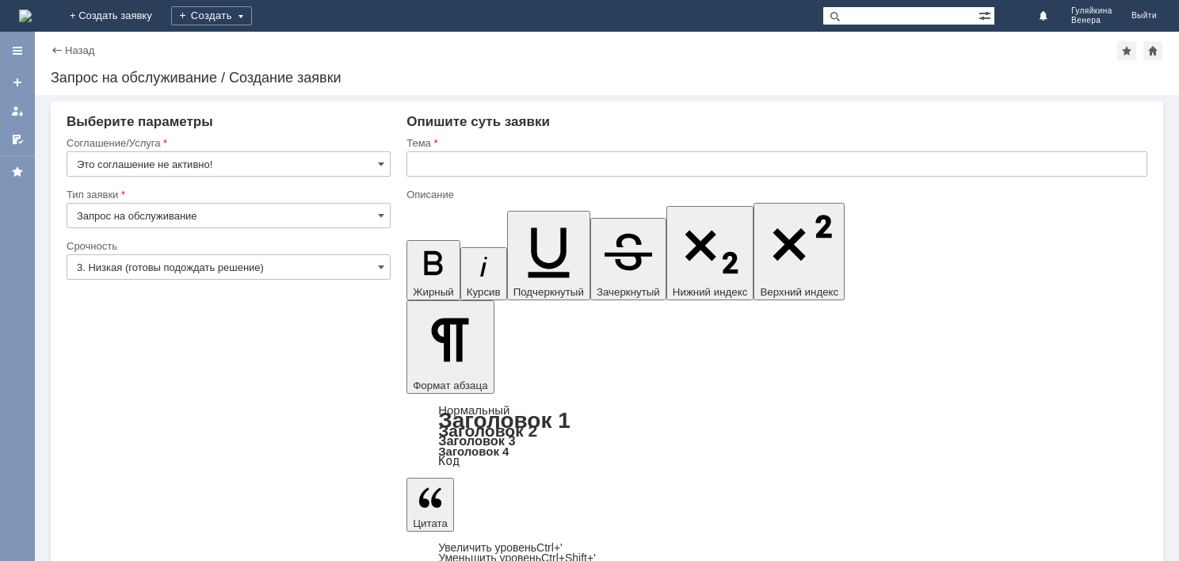
click at [468, 166] on input "text" at bounding box center [777, 163] width 741 height 25
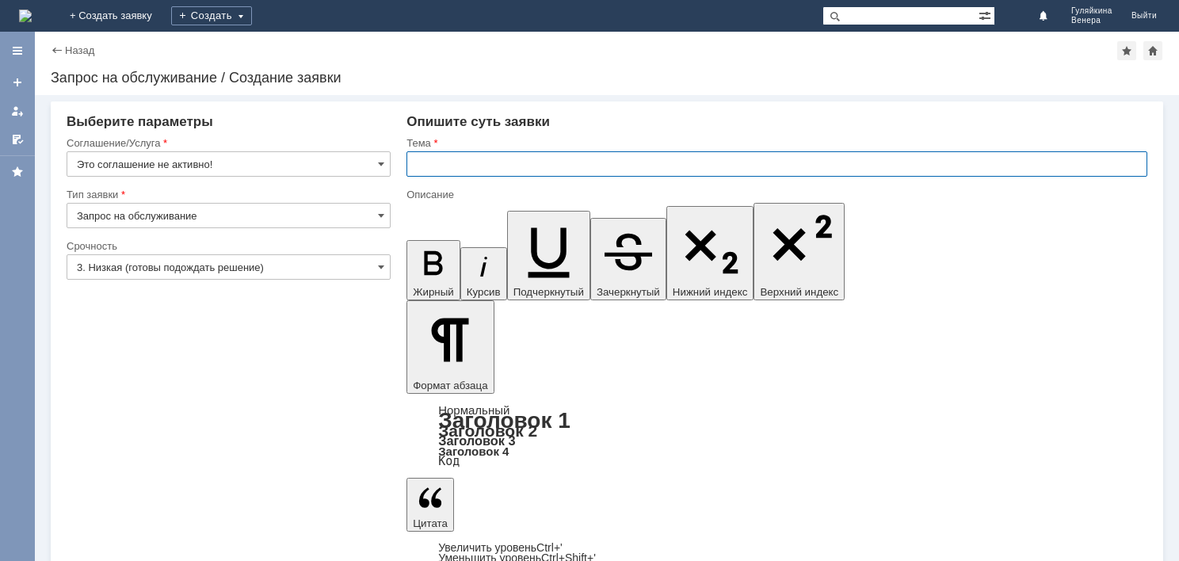
type input "Л"
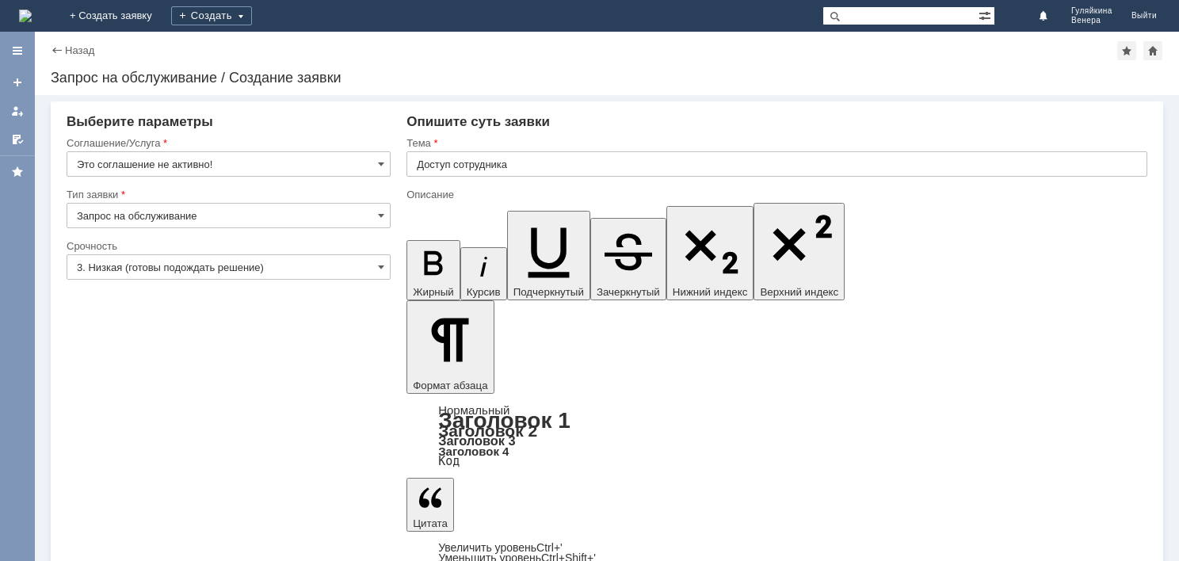
click at [556, 167] on input "Доступ сотрудника" at bounding box center [777, 163] width 741 height 25
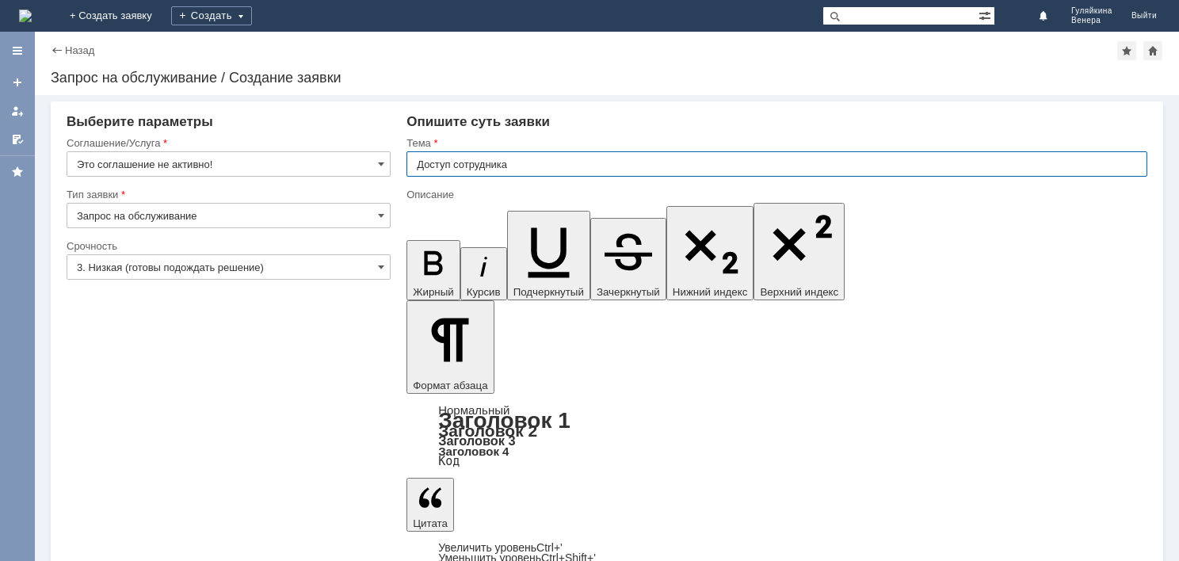
click at [556, 167] on input "Доступ сотрудника" at bounding box center [777, 163] width 741 height 25
paste input "Ильина Мария Викторовна"
type input "Доступ сотрудника [PERSON_NAME]"
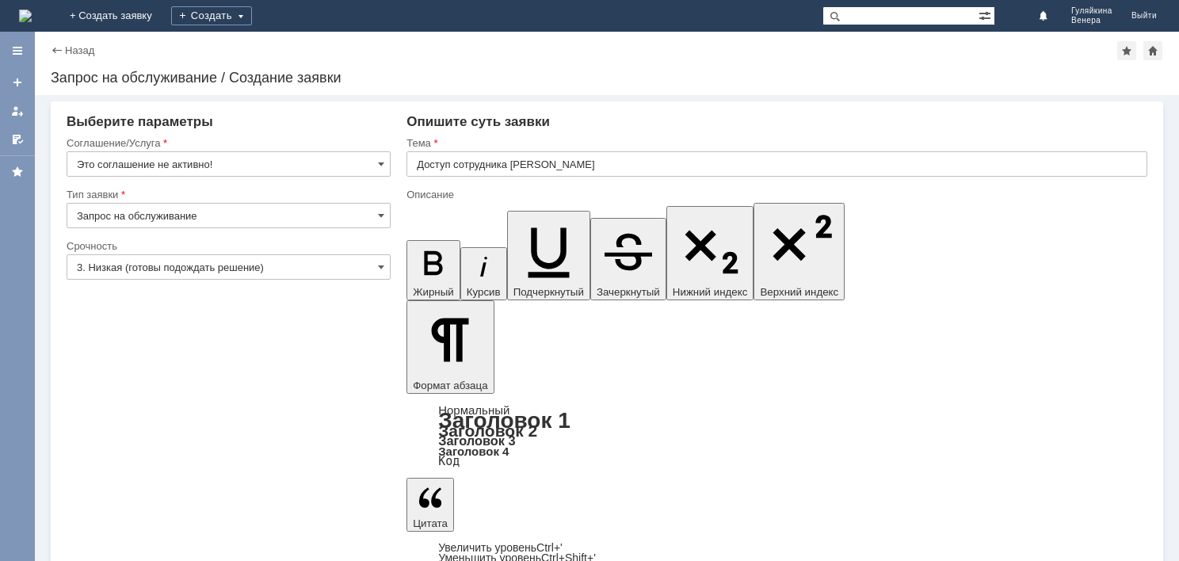
drag, startPoint x: 661, startPoint y: 4619, endPoint x: 805, endPoint y: 4613, distance: 144.4
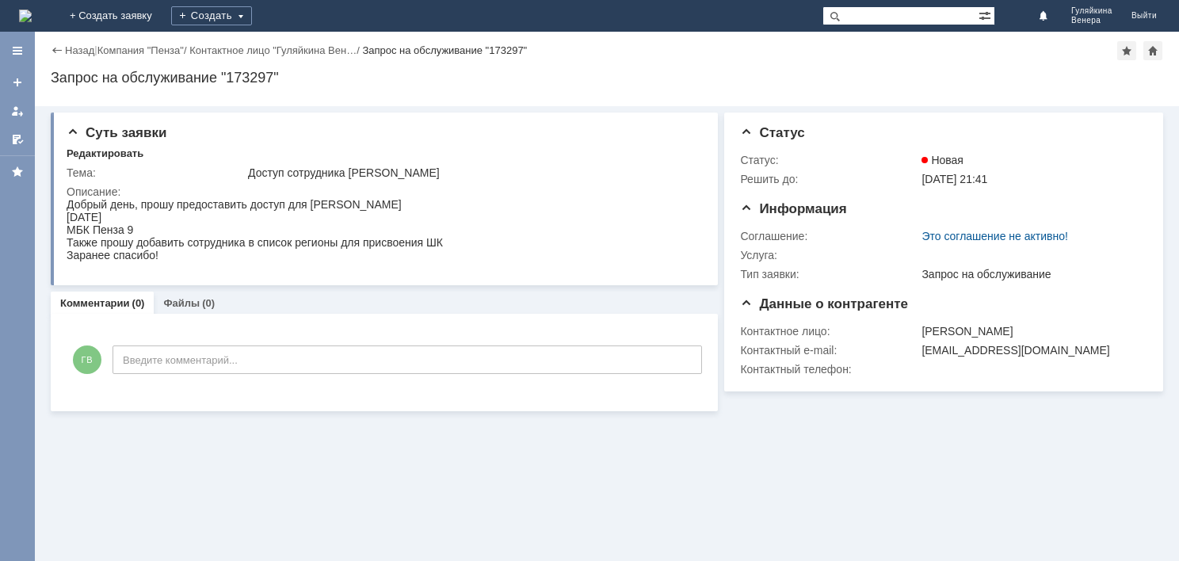
drag, startPoint x: 108, startPoint y: 410, endPoint x: 328, endPoint y: 468, distance: 227.8
click at [328, 468] on div "Суть заявки Редактировать Тема: Доступ сотрудника Ильина Мария Викторовна Описа…" at bounding box center [607, 333] width 1144 height 455
drag, startPoint x: 67, startPoint y: 200, endPoint x: 170, endPoint y: 261, distance: 119.7
click at [170, 261] on div "Добрый день, прошу предоставить доступ для Ильина Мария Викторовна 22.08.1992 М…" at bounding box center [255, 229] width 376 height 63
copy div "Добрый день, прошу предоставить доступ для Ильина Мария Викторовна 22.08.1992 М…"
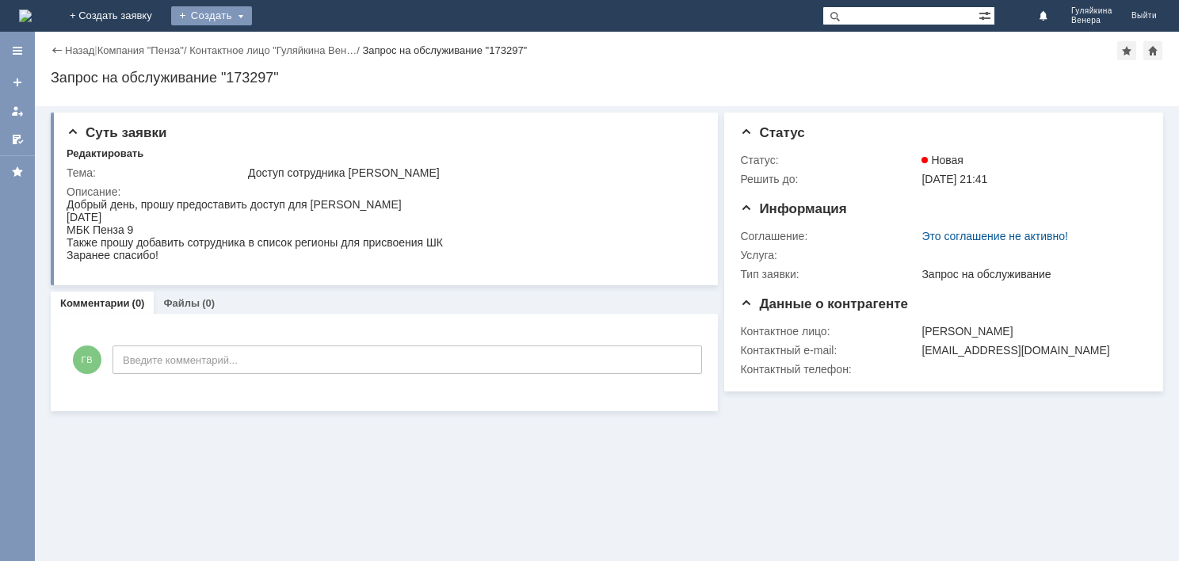
click at [252, 13] on div "Создать" at bounding box center [211, 15] width 81 height 19
click at [295, 42] on link "Заявка" at bounding box center [234, 47] width 120 height 19
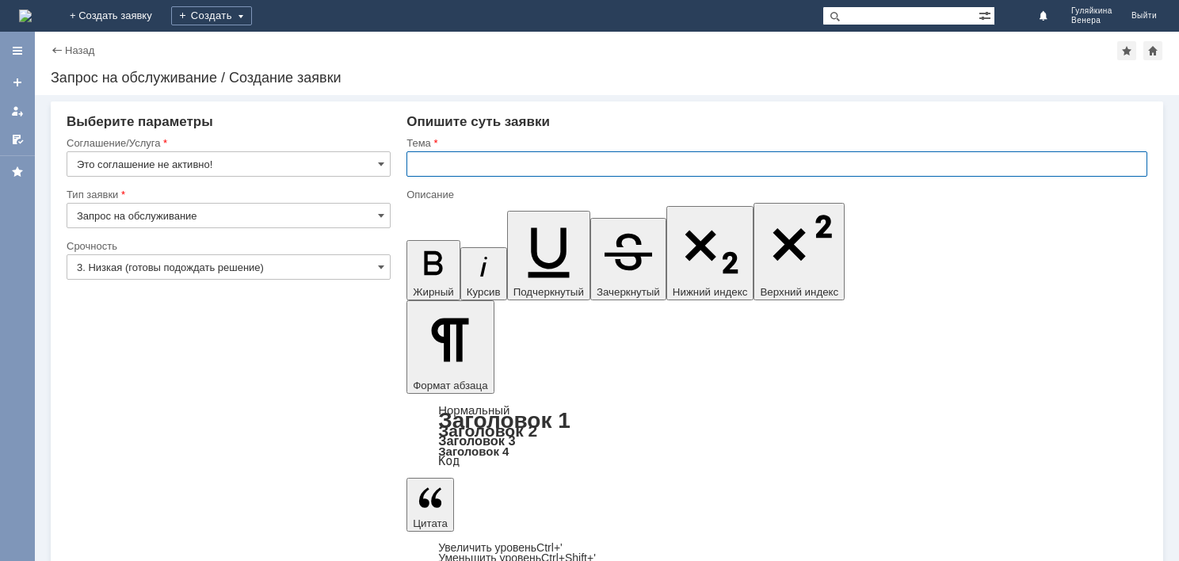
click at [498, 162] on input "text" at bounding box center [777, 163] width 741 height 25
click at [590, 170] on input "Доступ сотрудника" at bounding box center [777, 163] width 741 height 25
paste input "Тарасова Анастасия Андреевна"
type input "Доступ сотрудника [PERSON_NAME]"
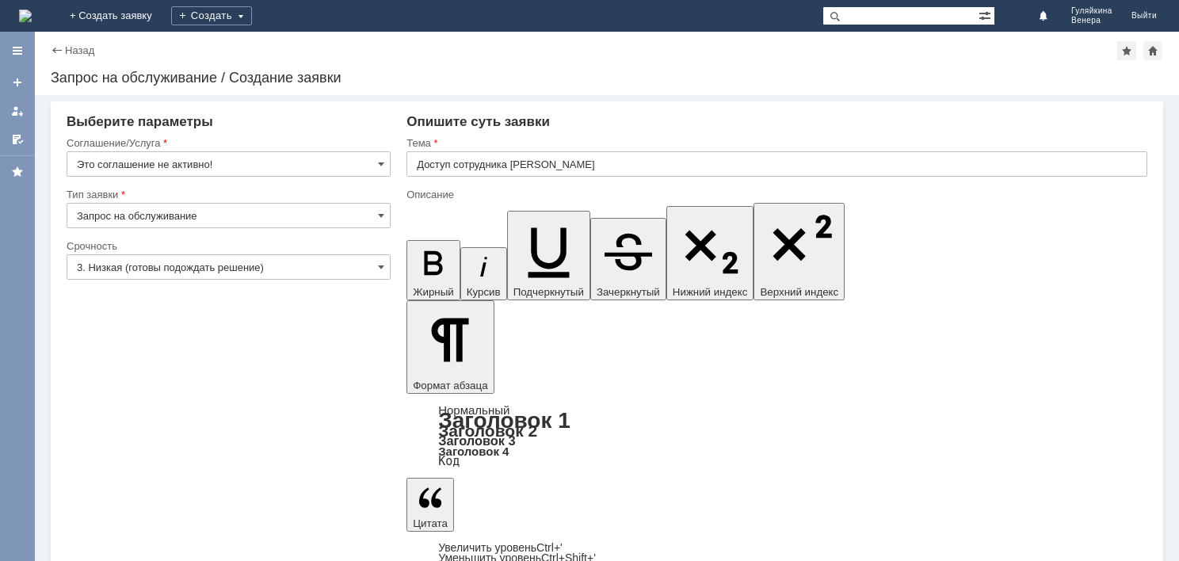
drag, startPoint x: 660, startPoint y: 4622, endPoint x: 827, endPoint y: 4640, distance: 168.2
drag, startPoint x: 827, startPoint y: 4640, endPoint x: 695, endPoint y: 4632, distance: 132.6
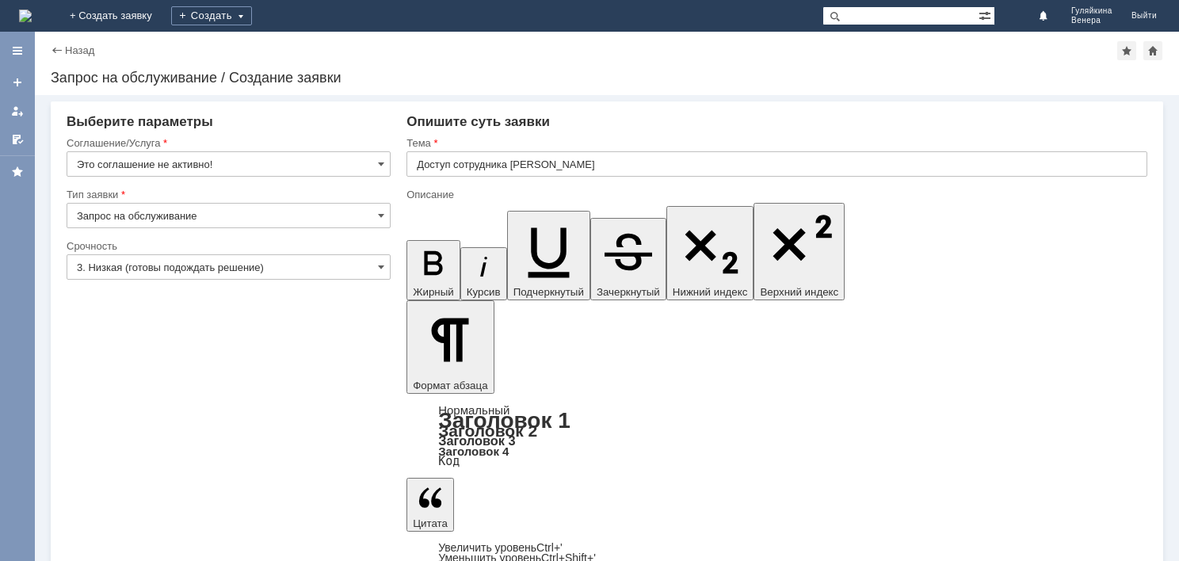
drag, startPoint x: 664, startPoint y: 4621, endPoint x: 800, endPoint y: 4620, distance: 136.3
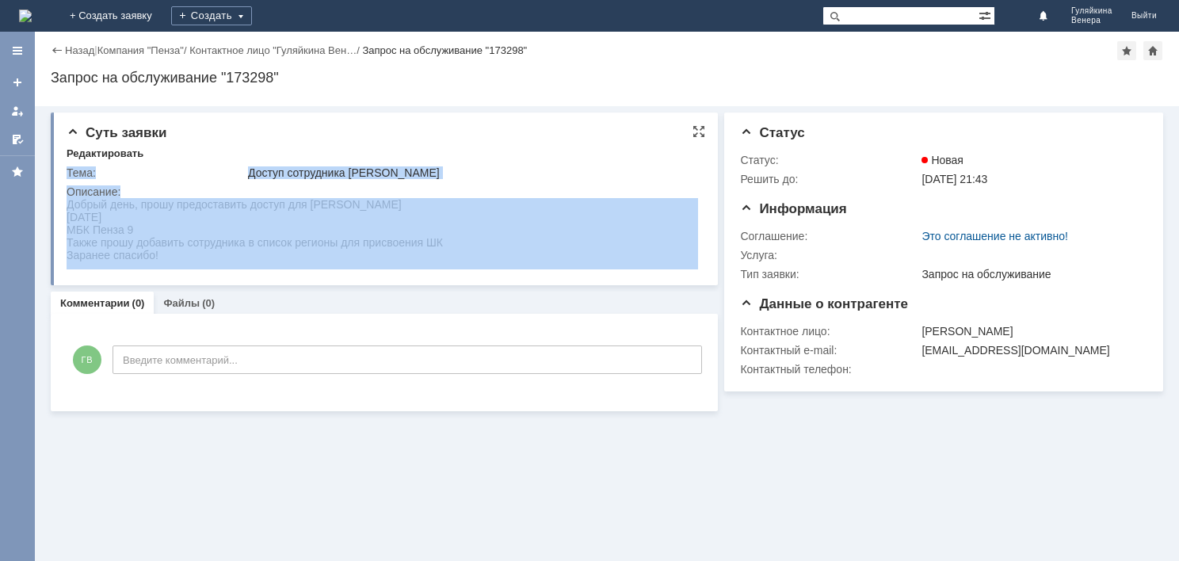
drag, startPoint x: 132, startPoint y: 401, endPoint x: 158, endPoint y: 257, distance: 146.7
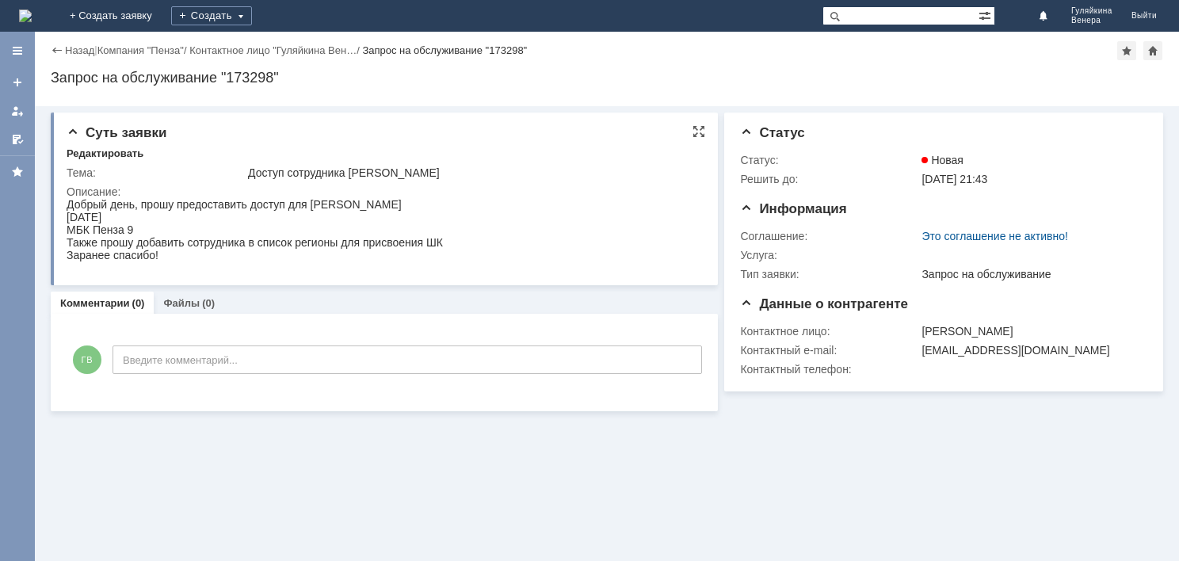
drag, startPoint x: 158, startPoint y: 257, endPoint x: 174, endPoint y: 254, distance: 15.2
click at [147, 257] on span "Заранее спасибо!" at bounding box center [113, 255] width 92 height 13
drag, startPoint x: 162, startPoint y: 260, endPoint x: 63, endPoint y: 200, distance: 115.5
click at [67, 200] on html "Добрый день, прошу предоставить доступ для Тарасова Анастасия Андреевна 01.06.2…" at bounding box center [383, 229] width 632 height 63
copy div "Добрый день, прошу предоставить доступ для Тарасова Анастасия Андреевна 01.06.2…"
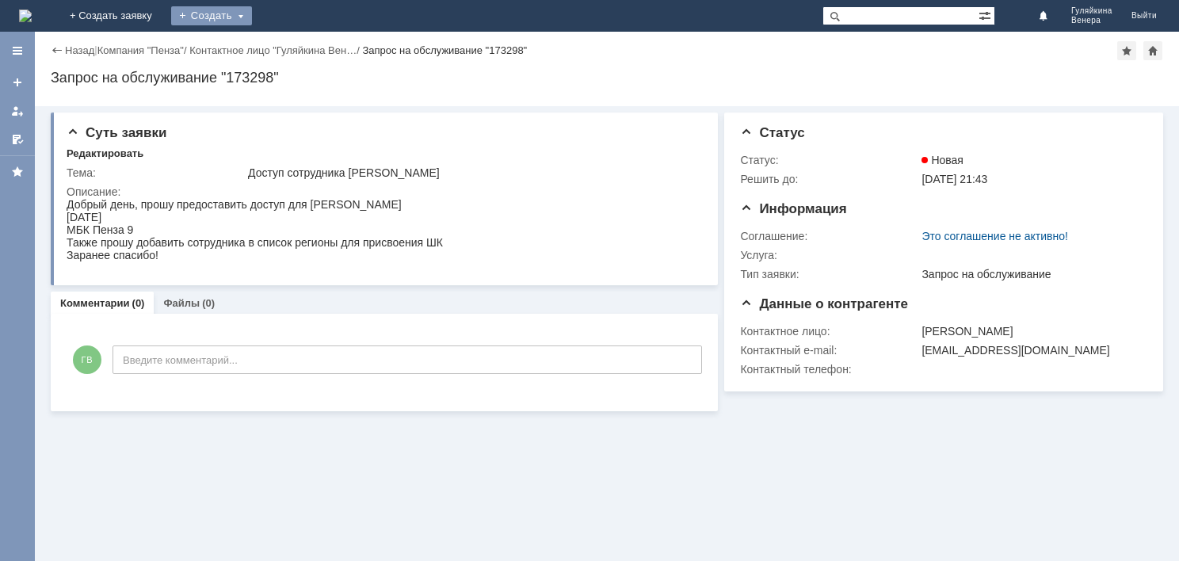
click at [252, 16] on div "Создать" at bounding box center [211, 15] width 81 height 19
click at [295, 49] on link "Заявка" at bounding box center [234, 47] width 120 height 19
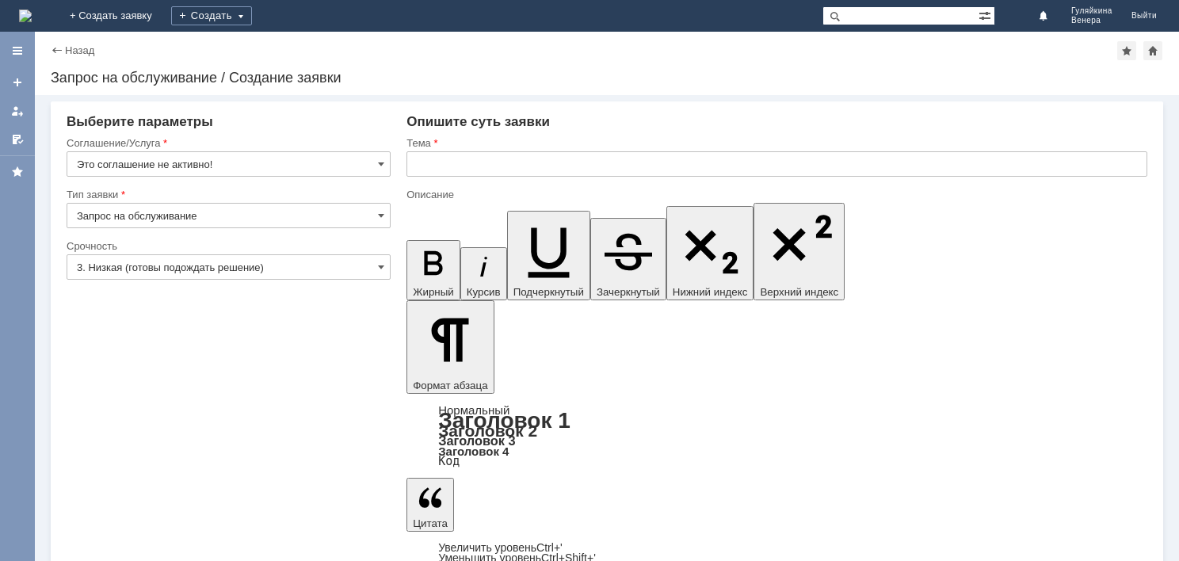
drag, startPoint x: 665, startPoint y: 4619, endPoint x: 885, endPoint y: 4626, distance: 220.4
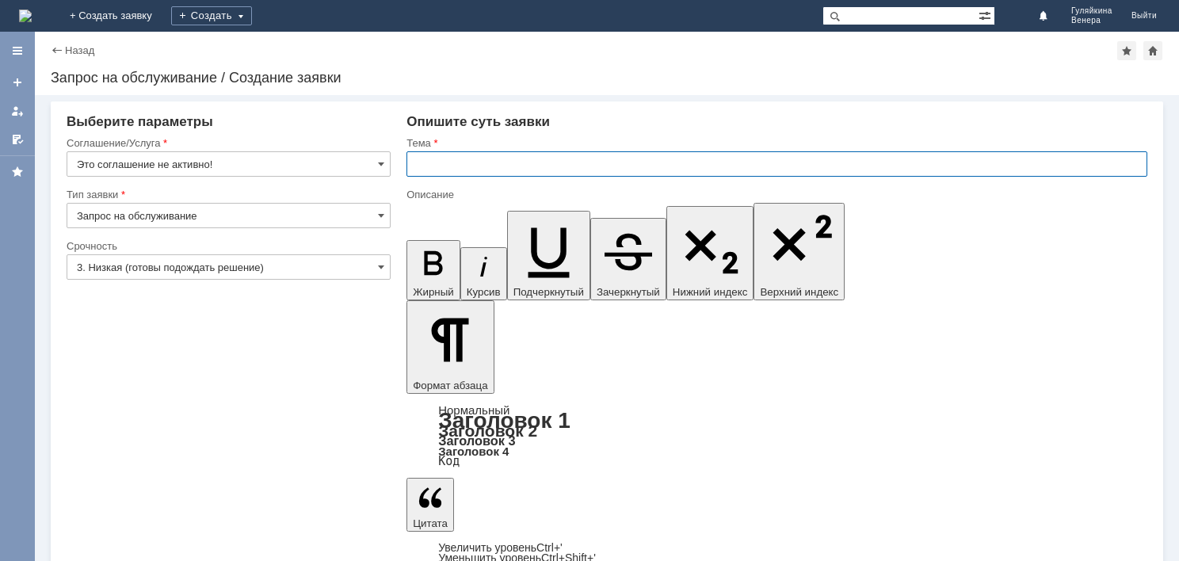
click at [537, 160] on input "text" at bounding box center [777, 163] width 741 height 25
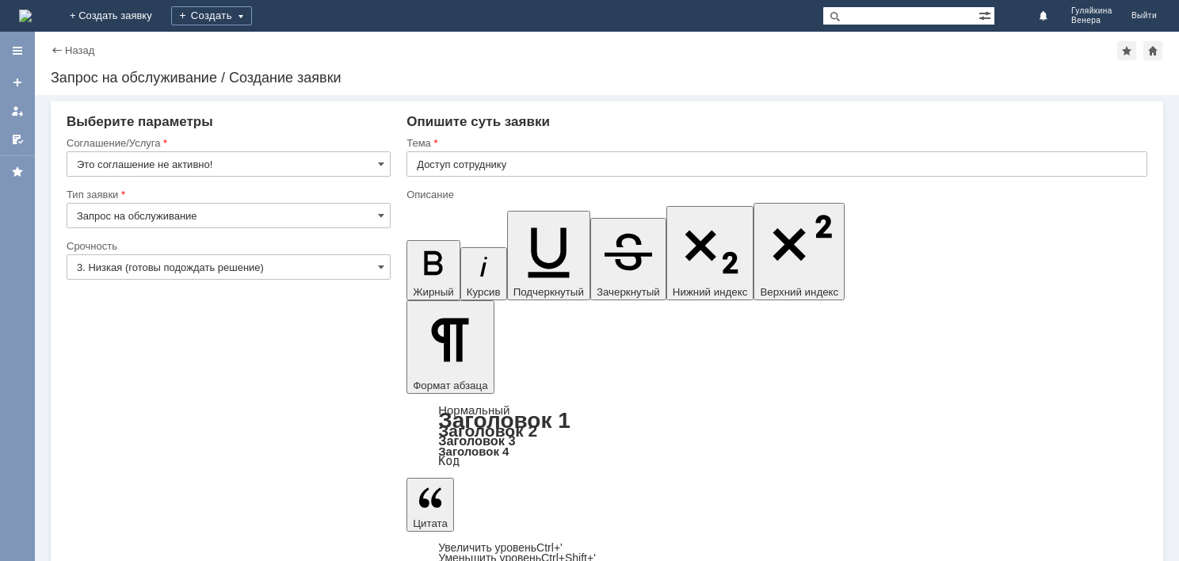
drag, startPoint x: 665, startPoint y: 4619, endPoint x: 827, endPoint y: 4615, distance: 162.5
copy span "Попова Людмила Анатольевна"
click at [665, 169] on input "Доступ сотруднику" at bounding box center [777, 163] width 741 height 25
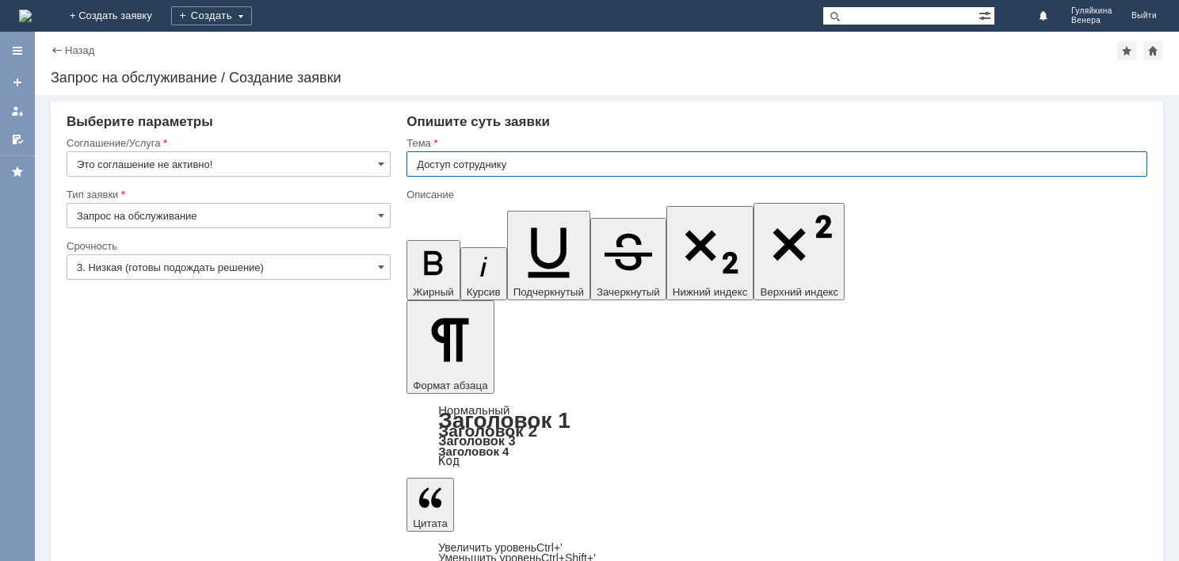
click at [665, 169] on input "Доступ сотруднику" at bounding box center [777, 163] width 741 height 25
type input "Доступ сотруднику Попова Людмила Анатольевна"
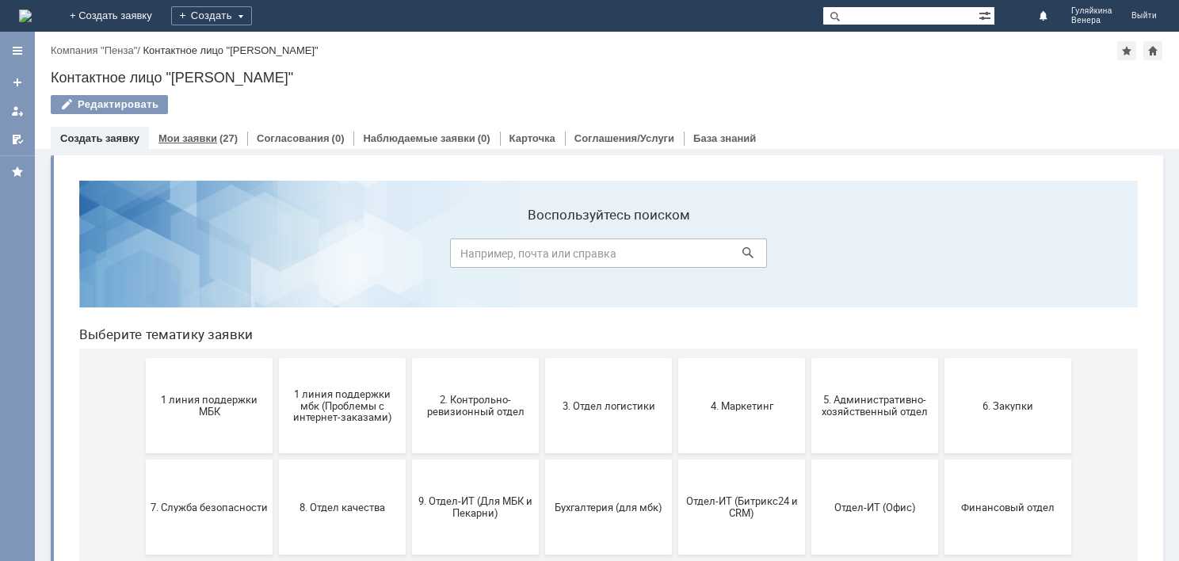
click at [197, 139] on link "Мои заявки" at bounding box center [187, 138] width 59 height 12
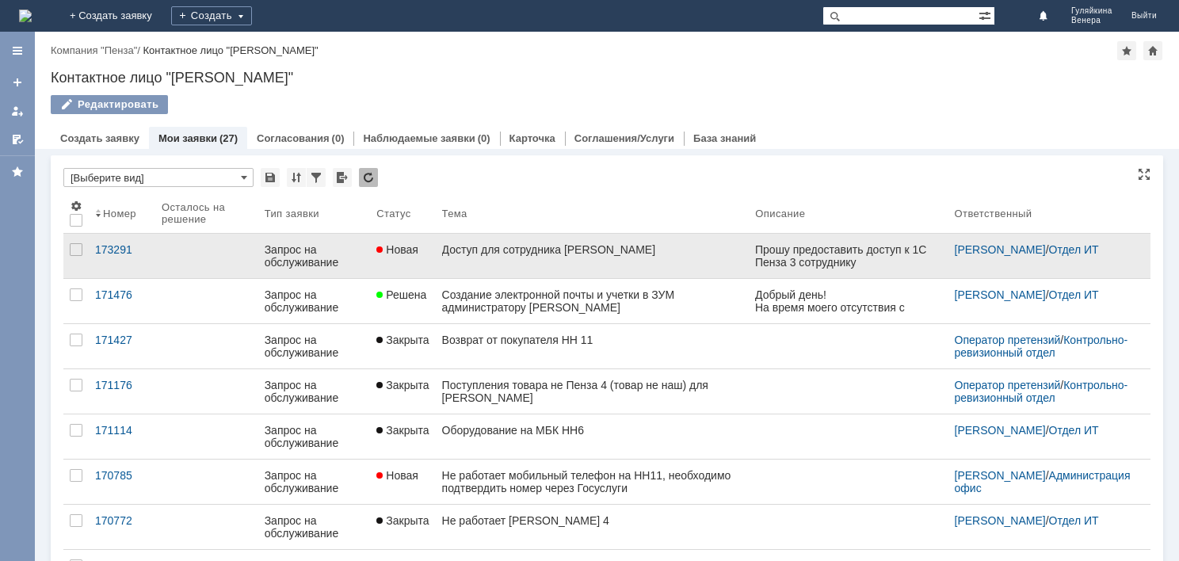
click at [583, 256] on div "Доступ для сотрудника [PERSON_NAME]" at bounding box center [592, 249] width 301 height 13
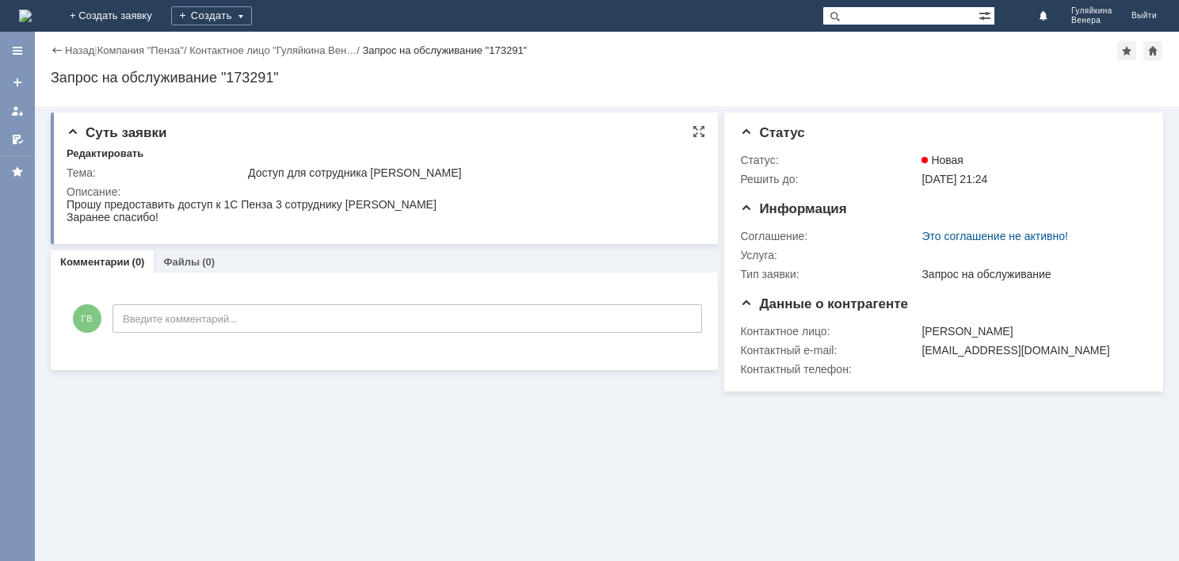
drag, startPoint x: 130, startPoint y: 397, endPoint x: 137, endPoint y: 216, distance: 180.8
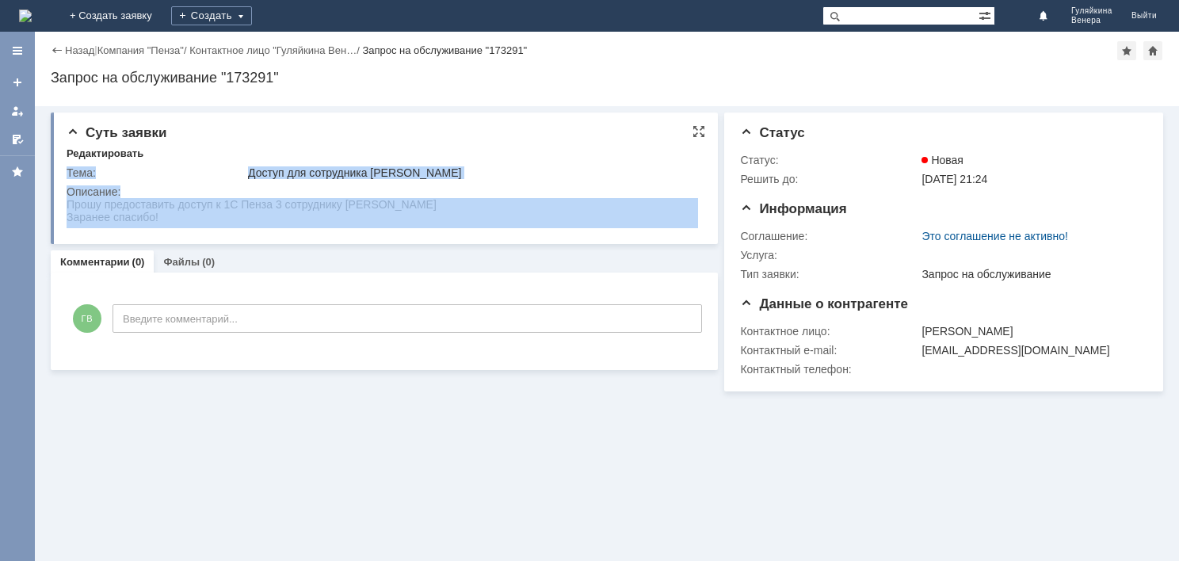
drag, startPoint x: 131, startPoint y: 397, endPoint x: 194, endPoint y: 202, distance: 205.0
click at [203, 234] on div "Суть заявки Редактировать Тема: Доступ для сотрудника Бабкина Валерия Кирилловн…" at bounding box center [384, 179] width 667 height 132
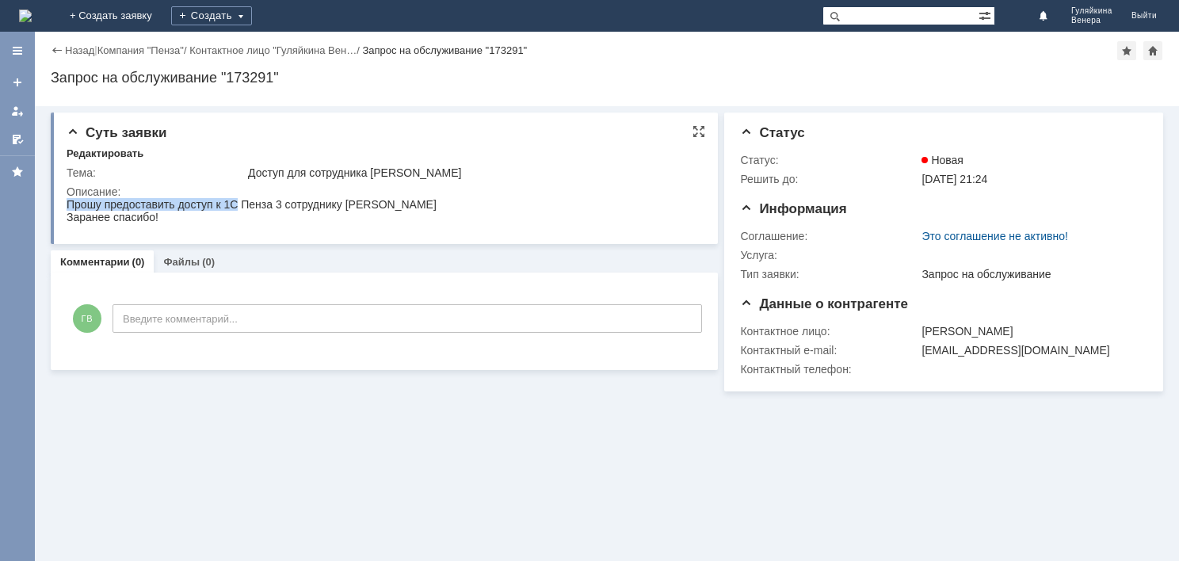
drag, startPoint x: 67, startPoint y: 202, endPoint x: 236, endPoint y: 201, distance: 169.6
click at [236, 201] on span "Прошу предоставить доступ к 1С Пенза 3 сотруднику [PERSON_NAME]" at bounding box center [252, 204] width 370 height 13
copy span "Прошу предоставить доступ к 1С"
click at [301, 52] on link "Контактное лицо "Гуляйкина Вен…" at bounding box center [272, 50] width 167 height 12
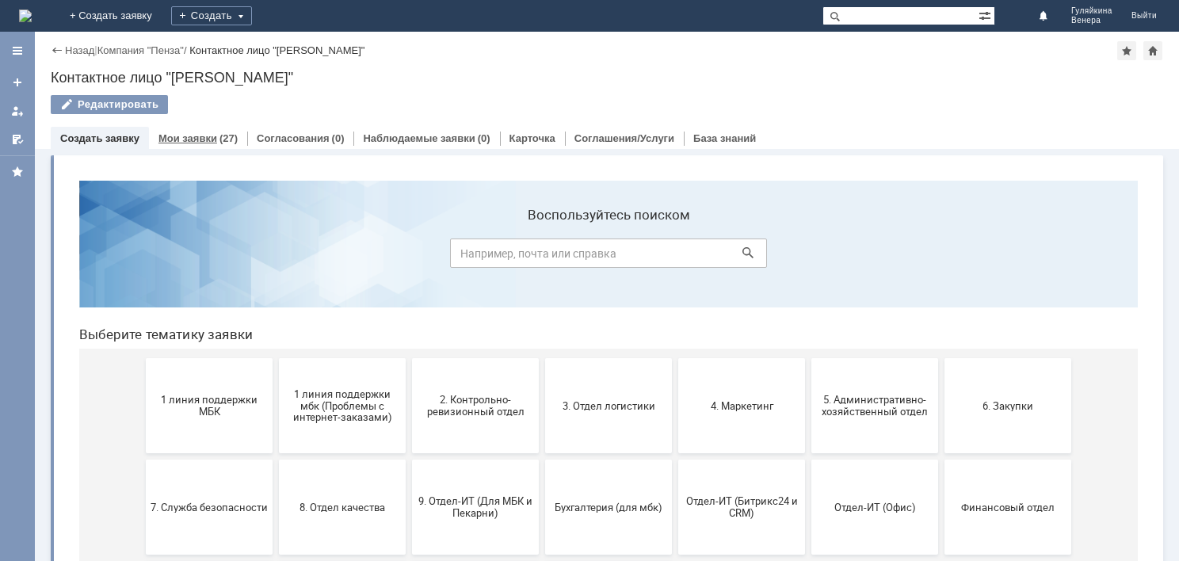
click at [207, 139] on link "Мои заявки" at bounding box center [187, 138] width 59 height 12
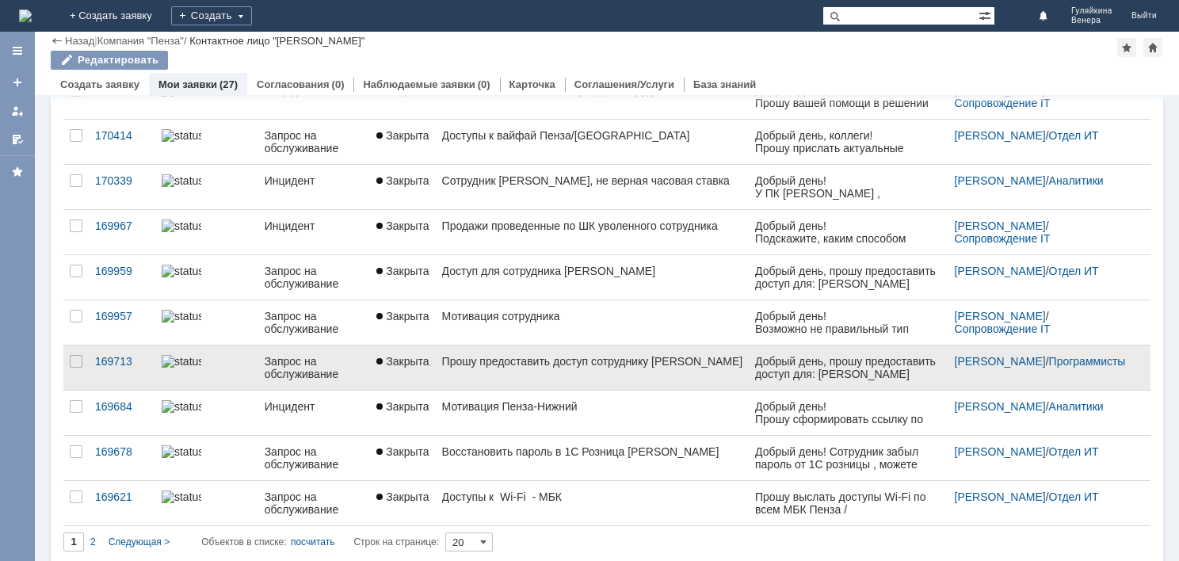
click at [625, 368] on div "Прошу предоставить доступ сотруднику Никулина Антонина Ивановна" at bounding box center [592, 361] width 301 height 13
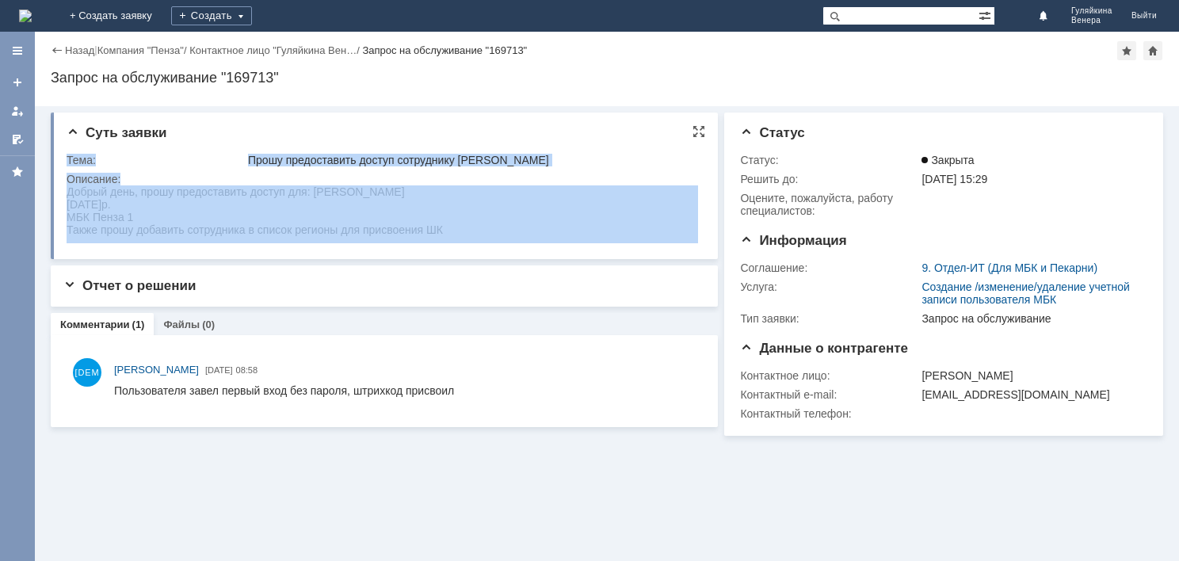
drag, startPoint x: 132, startPoint y: 379, endPoint x: 327, endPoint y: 223, distance: 249.3
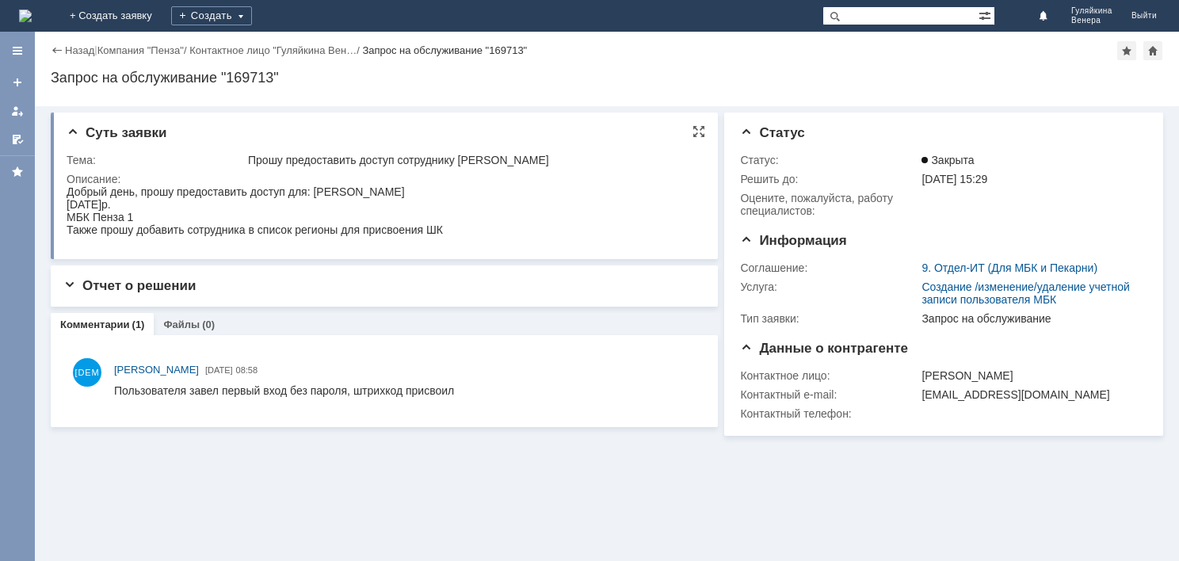
click at [317, 219] on div "Добрый день, прошу предоставить доступ для: Никулина Антонина Ивановна 25.09.19…" at bounding box center [255, 210] width 376 height 51
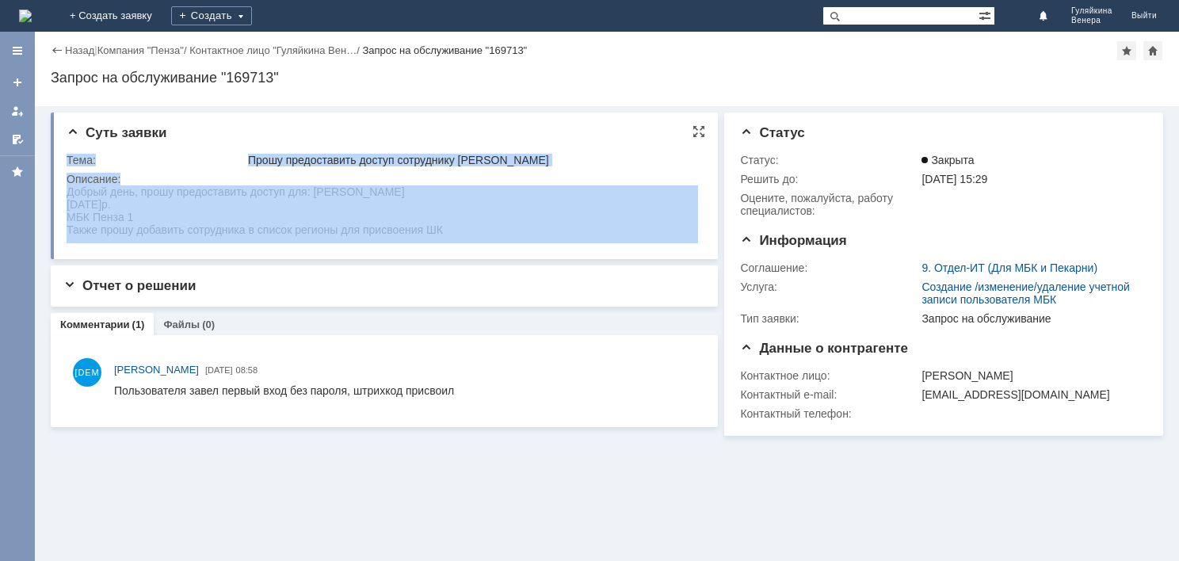
drag, startPoint x: 132, startPoint y: 378, endPoint x: 220, endPoint y: 239, distance: 163.8
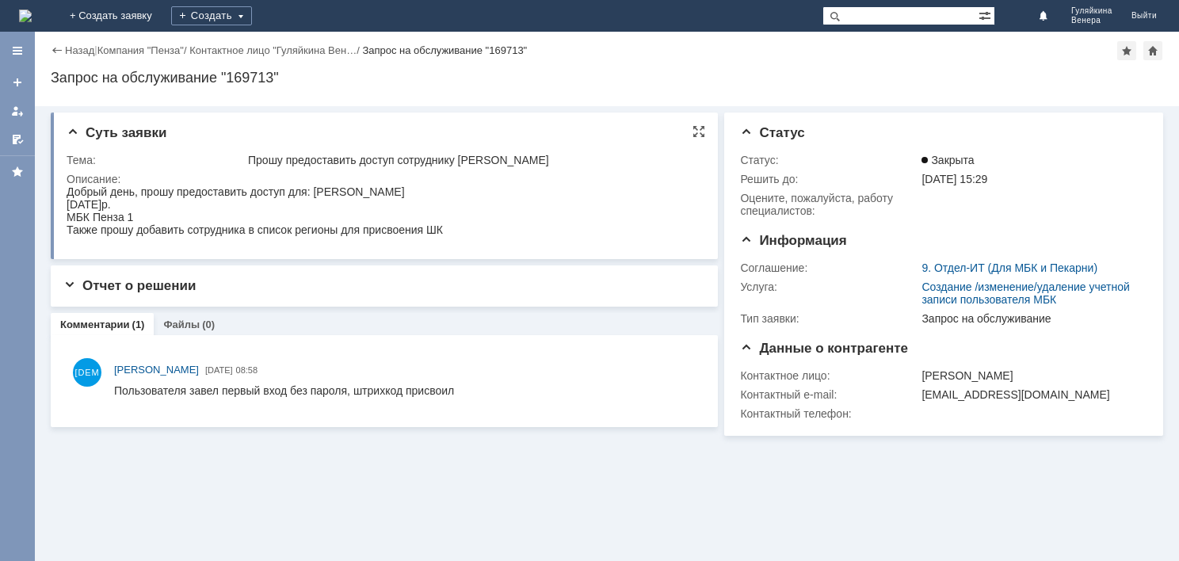
click at [220, 236] on span "Также прошу добавить сотрудника в список регионы для присвоения ШК" at bounding box center [255, 229] width 376 height 13
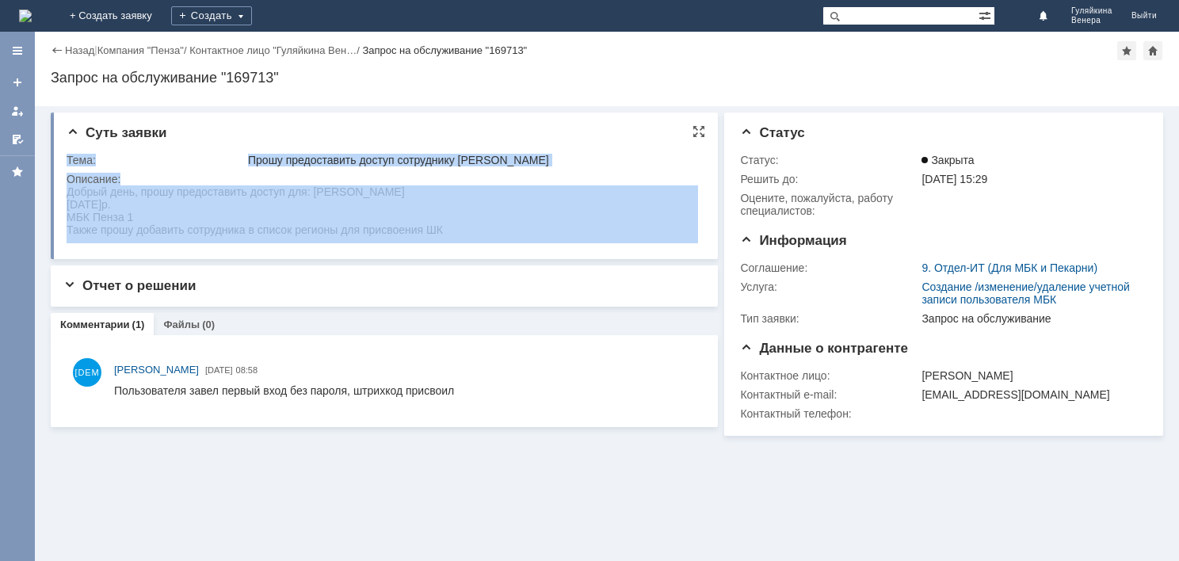
drag, startPoint x: 132, startPoint y: 377, endPoint x: 235, endPoint y: 235, distance: 174.9
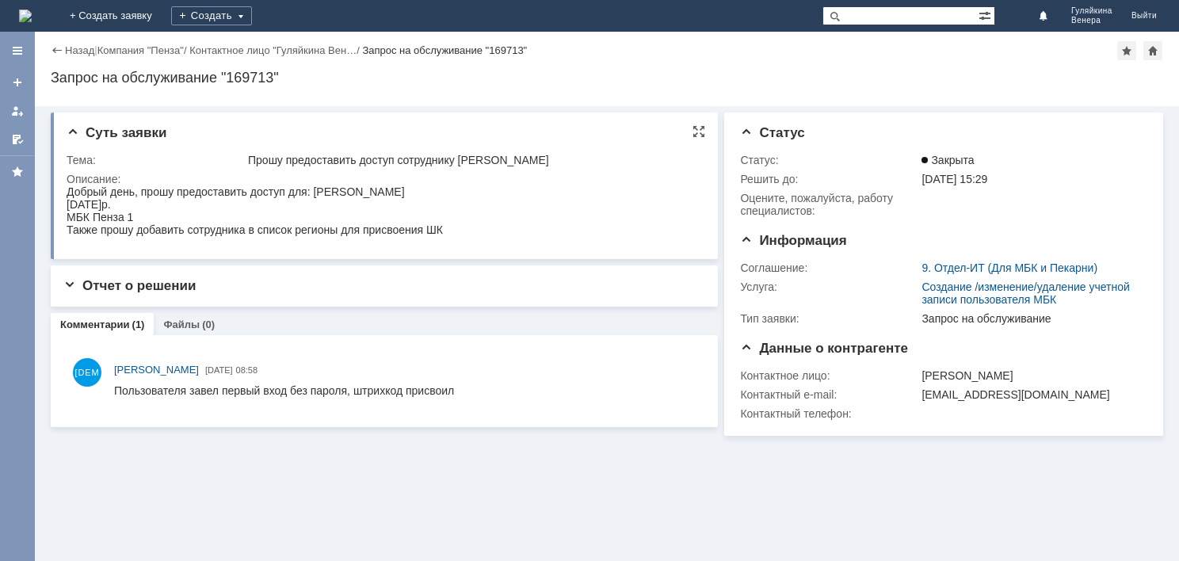
drag, startPoint x: 235, startPoint y: 235, endPoint x: 463, endPoint y: 215, distance: 229.2
click at [443, 215] on div "Добрый день, прошу предоставить доступ для: Никулина Антонина Ивановна 25.09.19…" at bounding box center [255, 210] width 376 height 51
drag, startPoint x: 456, startPoint y: 230, endPoint x: 50, endPoint y: 209, distance: 407.1
click at [67, 209] on html "Добрый день, прошу предоставить доступ для: Никулина Антонина Ивановна 25.09.19…" at bounding box center [383, 210] width 632 height 51
copy div "Добрый день, прошу предоставить доступ для: Никулина Антонина Ивановна 25.09.19…"
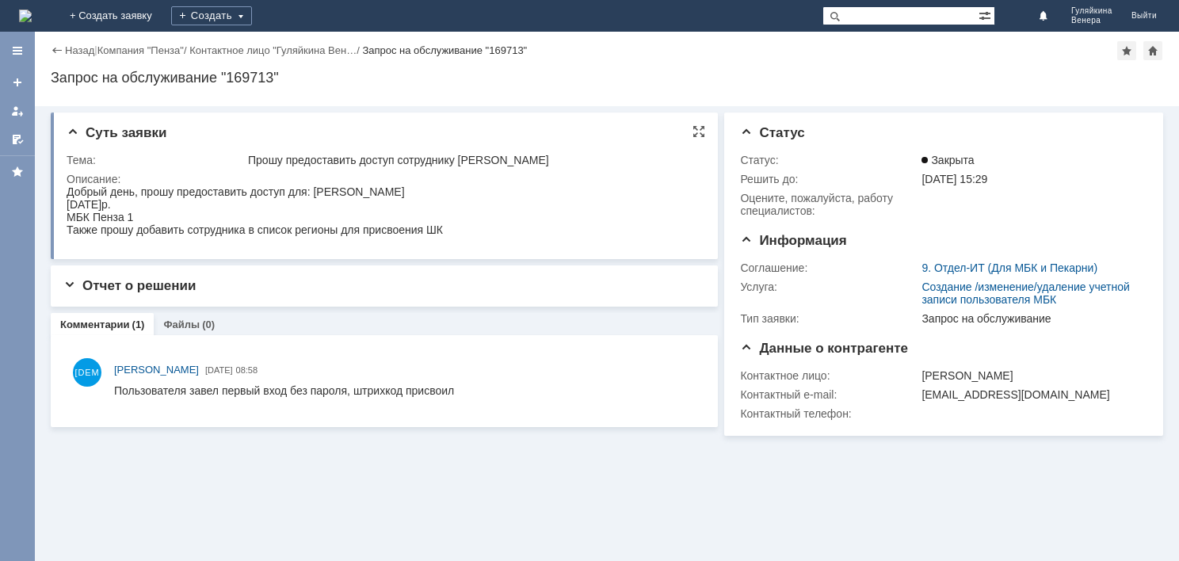
click at [143, 230] on span "Также прошу добавить сотрудника в список регионы для присвоения ШК" at bounding box center [255, 229] width 376 height 13
drag, startPoint x: 66, startPoint y: 228, endPoint x: 258, endPoint y: 244, distance: 193.2
click at [258, 244] on div "Суть заявки Тема: Прошу предоставить доступ сотруднику Никулина Антонина Иванов…" at bounding box center [384, 186] width 667 height 147
drag, startPoint x: 325, startPoint y: 430, endPoint x: 245, endPoint y: 232, distance: 212.9
click at [245, 232] on span "Также прошу добавить сотрудника в список регионы для присвоения ШК" at bounding box center [255, 229] width 376 height 13
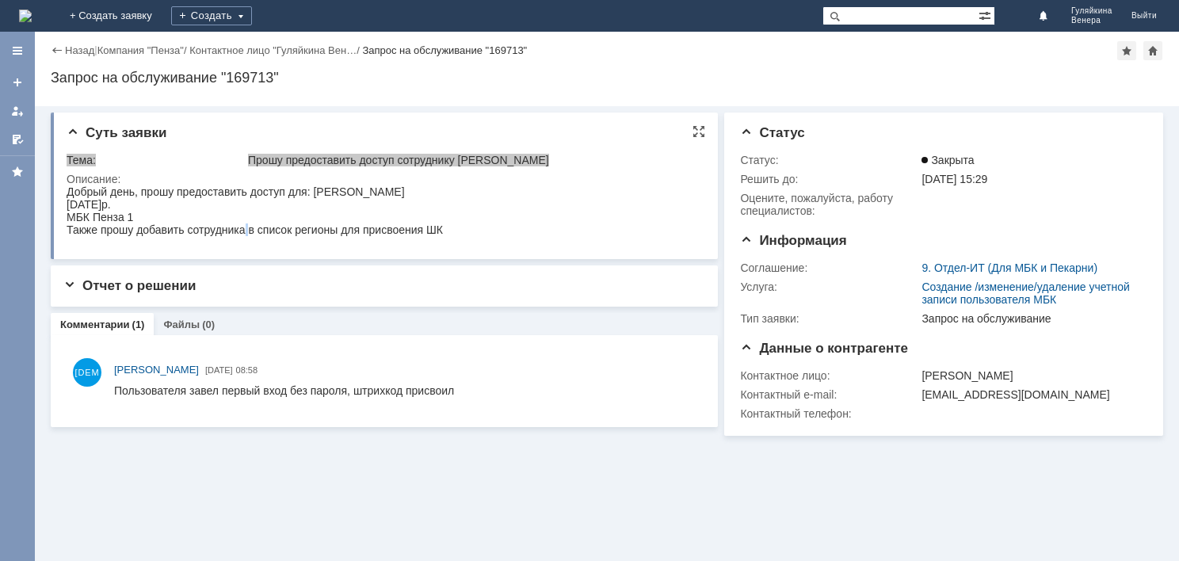
click at [245, 232] on span "Также прошу добавить сотрудника в список регионы для присвоения ШК" at bounding box center [255, 229] width 376 height 13
copy span "Также прошу добавить сотрудника в список регионы для присвоения ШК"
click at [134, 184] on div "Описание:" at bounding box center [383, 179] width 632 height 13
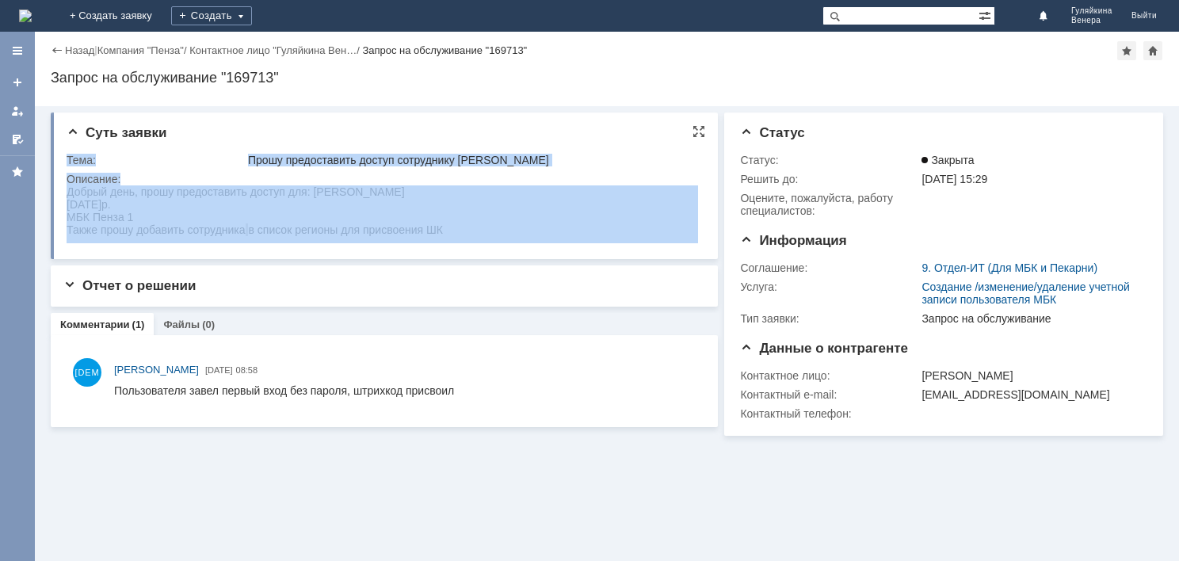
drag, startPoint x: 132, startPoint y: 377, endPoint x: 207, endPoint y: 228, distance: 166.6
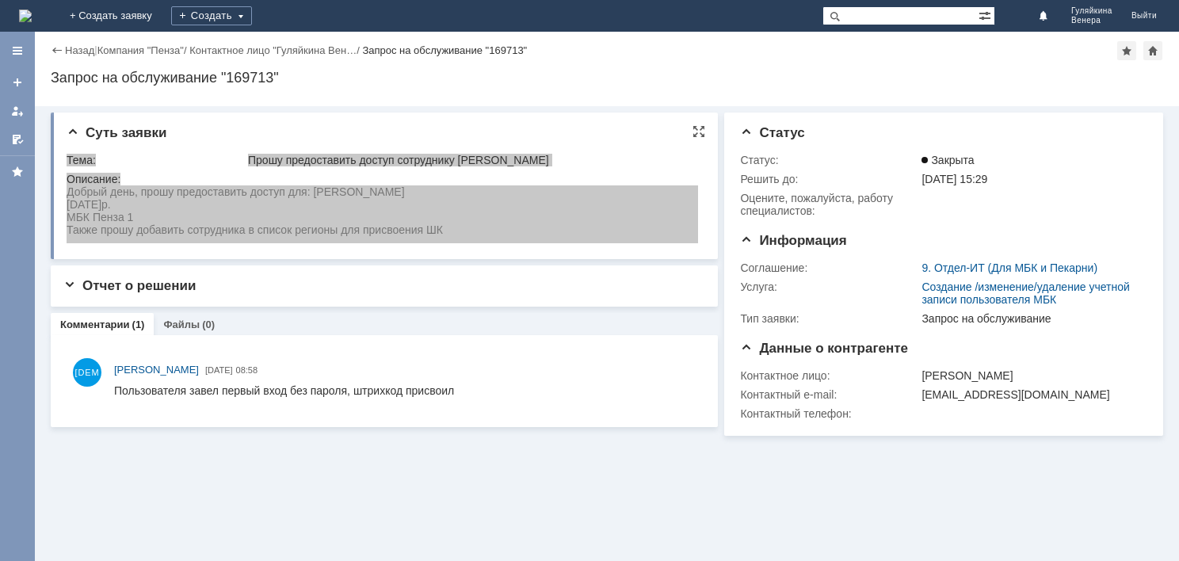
click at [284, 204] on div "Добрый день, прошу предоставить доступ для: Никулина Антонина Ивановна 25.09.19…" at bounding box center [255, 210] width 376 height 51
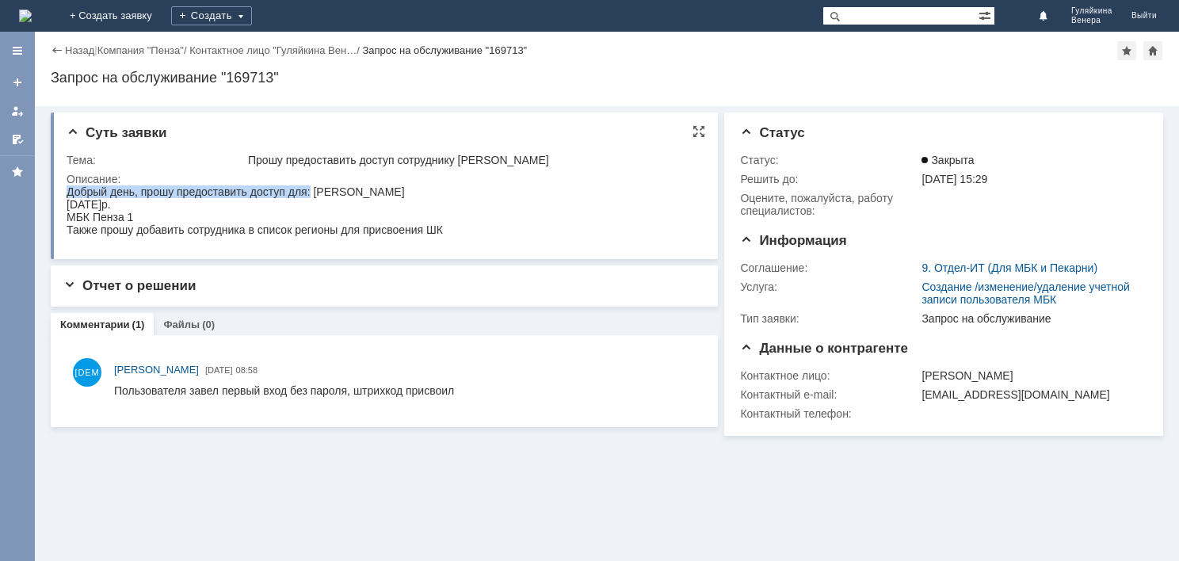
drag, startPoint x: 307, startPoint y: 193, endPoint x: 60, endPoint y: 192, distance: 247.3
click at [67, 192] on html "Добрый день, прошу предоставить доступ для: Никулина Антонина Ивановна 25.09.19…" at bounding box center [383, 210] width 632 height 51
copy span "Добрый день, прошу предоставить доступ для:"
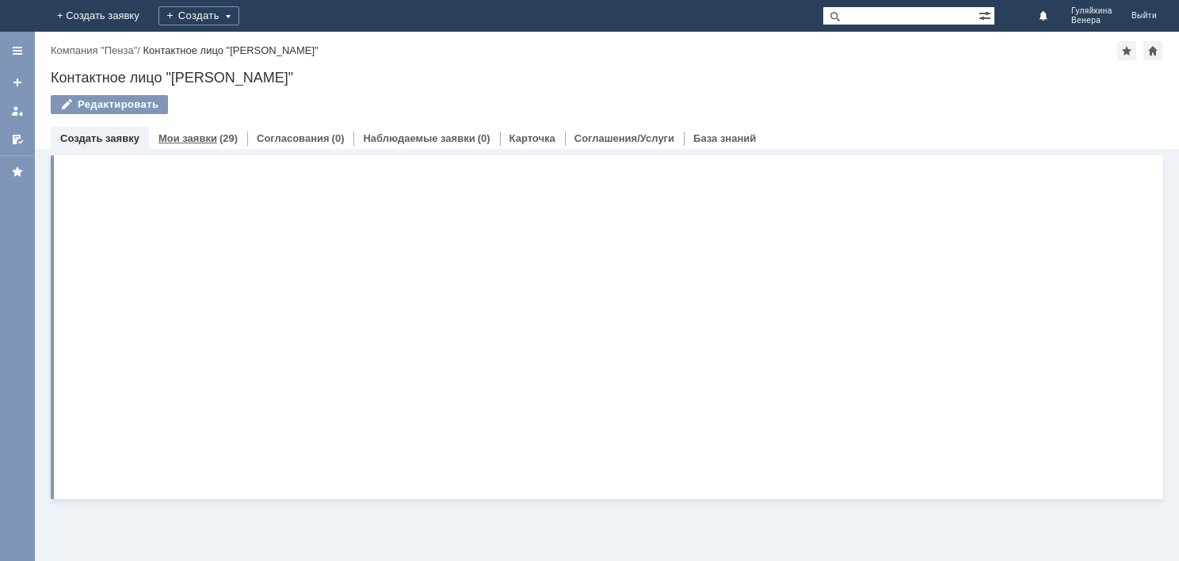
click at [211, 136] on link "Мои заявки" at bounding box center [187, 138] width 59 height 12
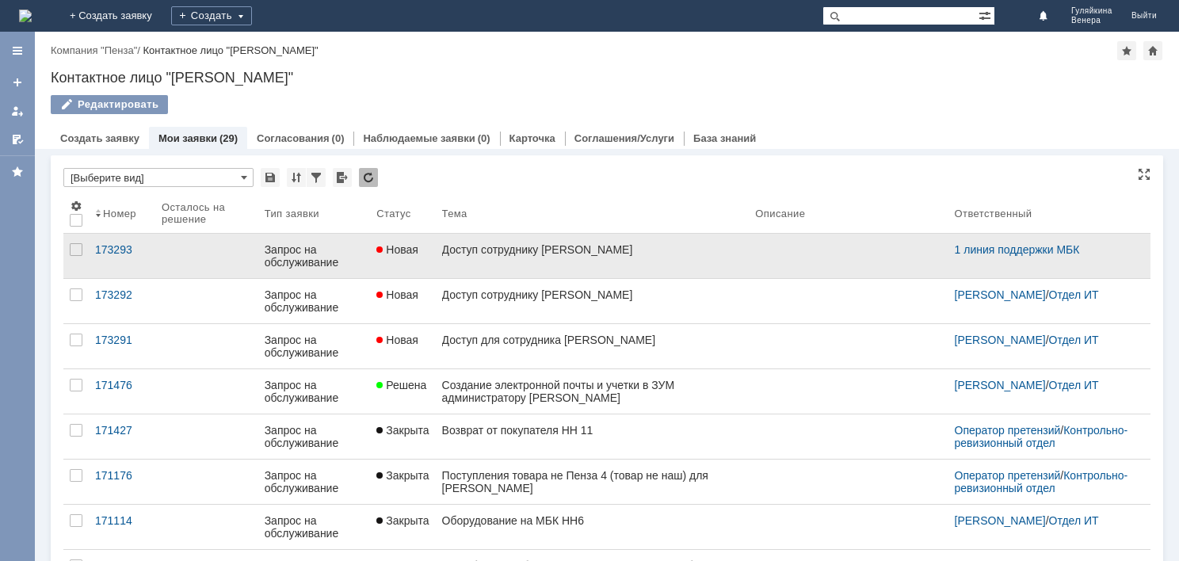
click at [561, 273] on link "Доступ сотруднику [PERSON_NAME]" at bounding box center [593, 256] width 314 height 44
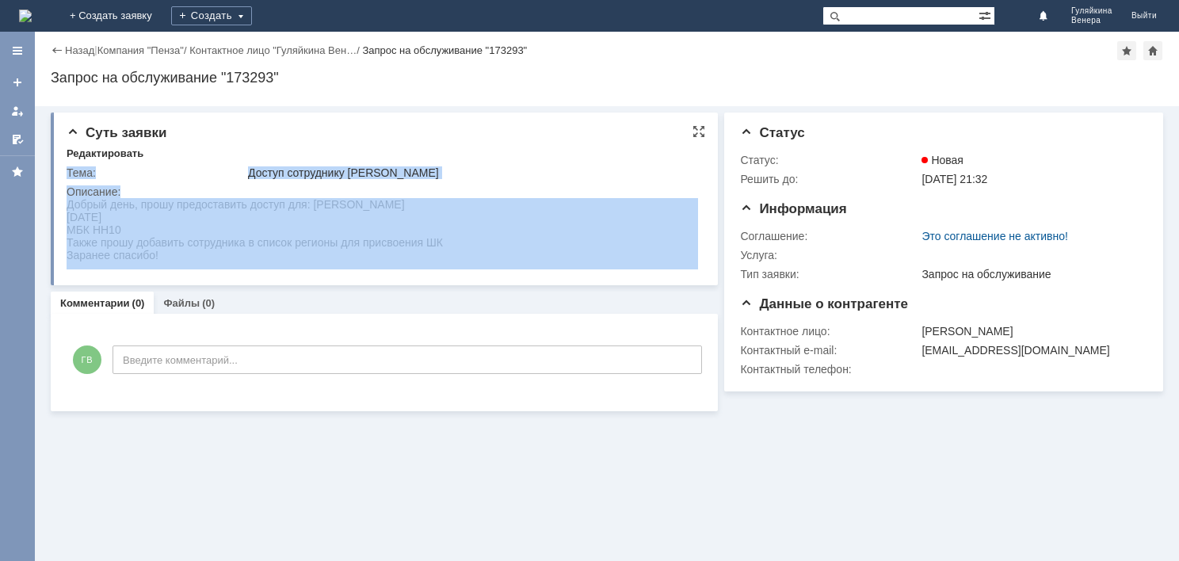
drag, startPoint x: 132, startPoint y: 399, endPoint x: 203, endPoint y: 205, distance: 205.8
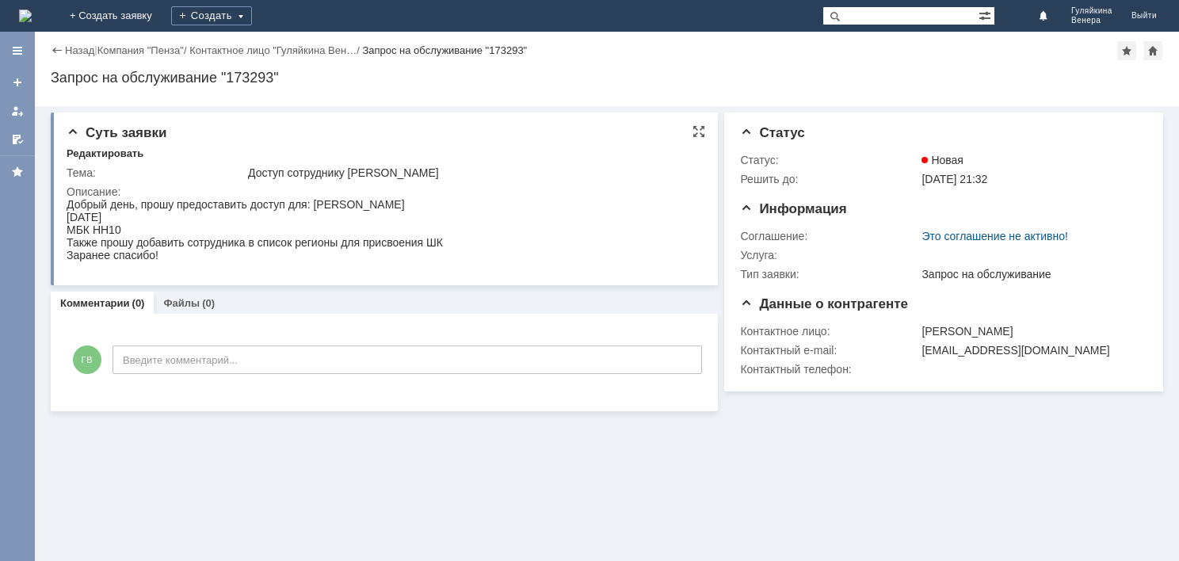
click at [292, 212] on div "Добрый день, прошу предоставить доступ для: Абрамова Елизавета Витальевна 04.03…" at bounding box center [255, 229] width 376 height 63
drag, startPoint x: 305, startPoint y: 203, endPoint x: 78, endPoint y: 193, distance: 226.9
click at [78, 198] on html "Добрый день, прошу предоставить доступ для: Абрамова Елизавета Витальевна 04.03…" at bounding box center [383, 229] width 632 height 63
copy span "Добрый день, прошу предоставить доступ для"
drag, startPoint x: 67, startPoint y: 228, endPoint x: 177, endPoint y: 269, distance: 116.6
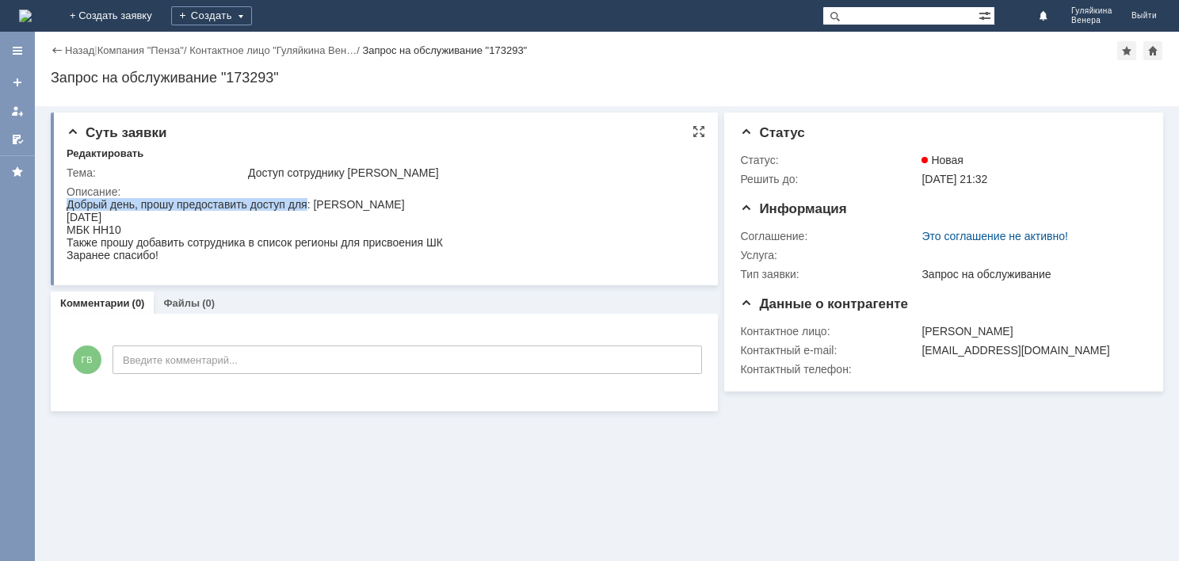
click at [177, 262] on html "Добрый день, прошу предоставить доступ для: Абрамова Елизавета Витальевна 04.03…" at bounding box center [383, 229] width 632 height 63
copy div "МБК НН10 Также прошу добавить сотрудника в список регионы для присвоения ШК Зар…"
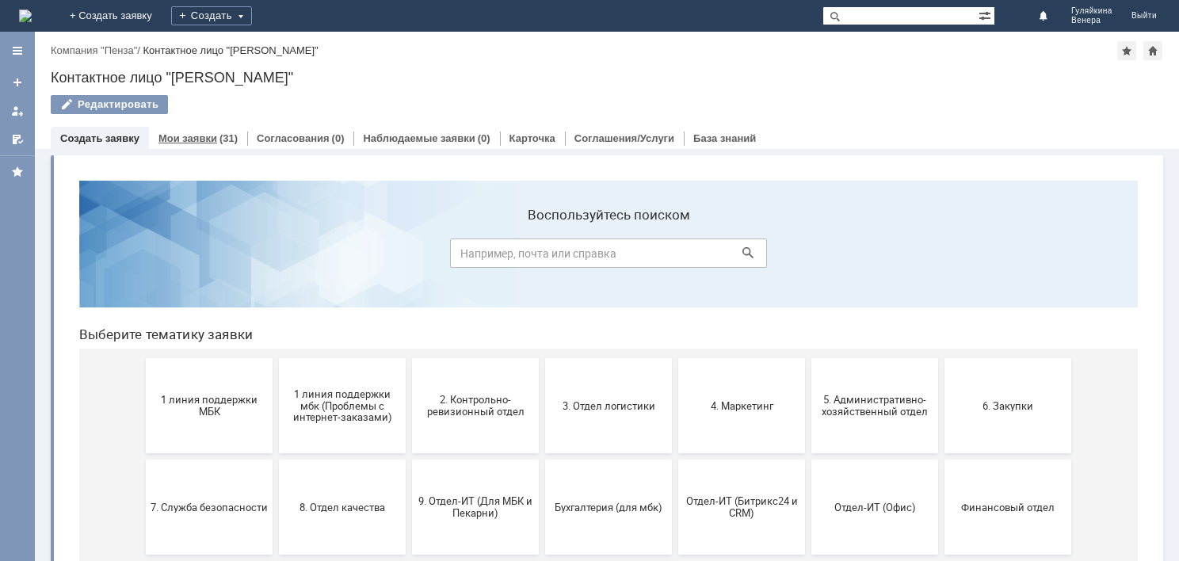
click at [193, 137] on link "Мои заявки" at bounding box center [187, 138] width 59 height 12
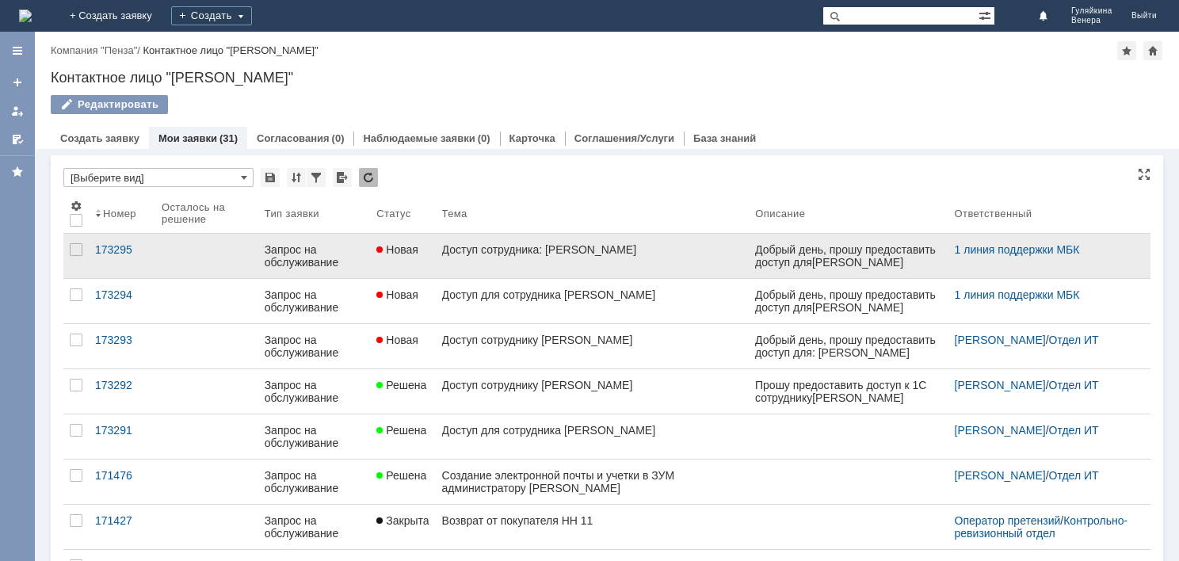
click at [566, 270] on link "Доступ сотрудника: [PERSON_NAME]" at bounding box center [593, 256] width 314 height 44
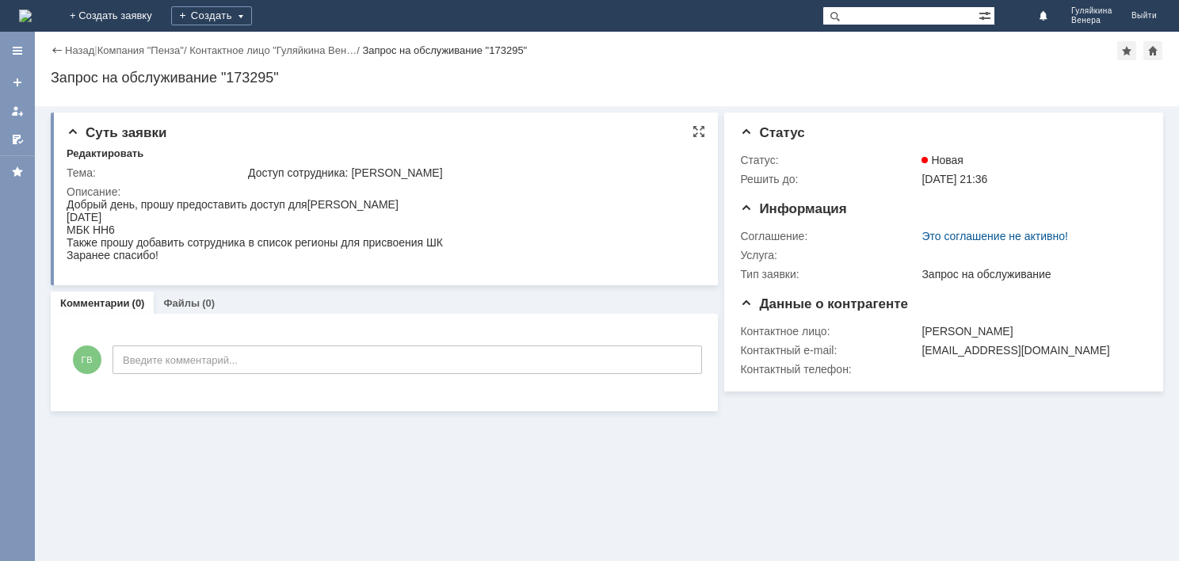
drag, startPoint x: 128, startPoint y: 400, endPoint x: 204, endPoint y: 253, distance: 165.5
drag, startPoint x: 160, startPoint y: 257, endPoint x: 63, endPoint y: 196, distance: 114.3
click at [67, 198] on html "Добрый день, прошу предоставить доступ для Бибкова Рита Ахмаровна 12.04.2004 МБ…" at bounding box center [383, 229] width 632 height 63
copy div "Добрый день, прошу предоставить доступ для Бибкова Рита Ахмаровна 12.04.2004 МБ…"
click at [276, 51] on link "Контактное лицо "Гуляйкина Вен…" at bounding box center [272, 50] width 167 height 12
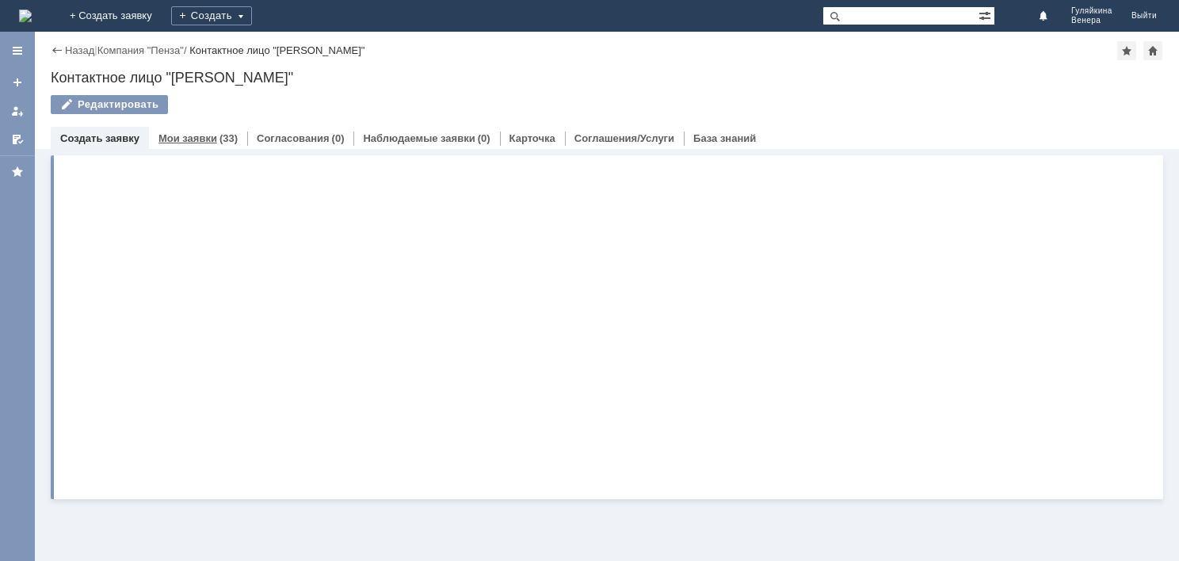
click at [223, 136] on div "(33)" at bounding box center [229, 138] width 18 height 12
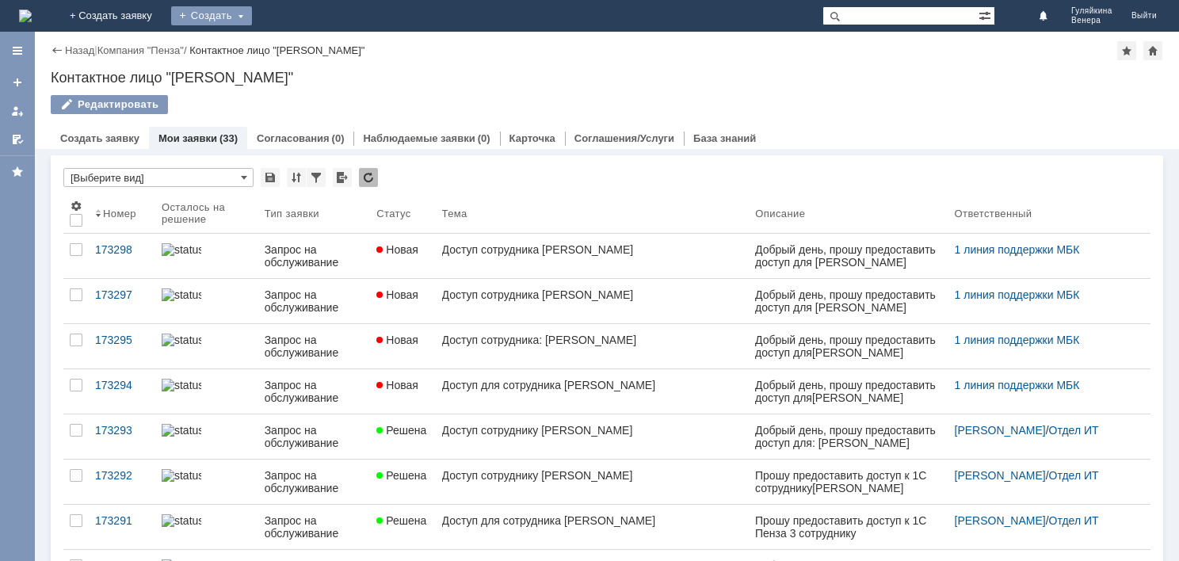
click at [252, 18] on div "Создать" at bounding box center [211, 15] width 81 height 19
click at [295, 48] on link "Заявка" at bounding box center [234, 47] width 120 height 19
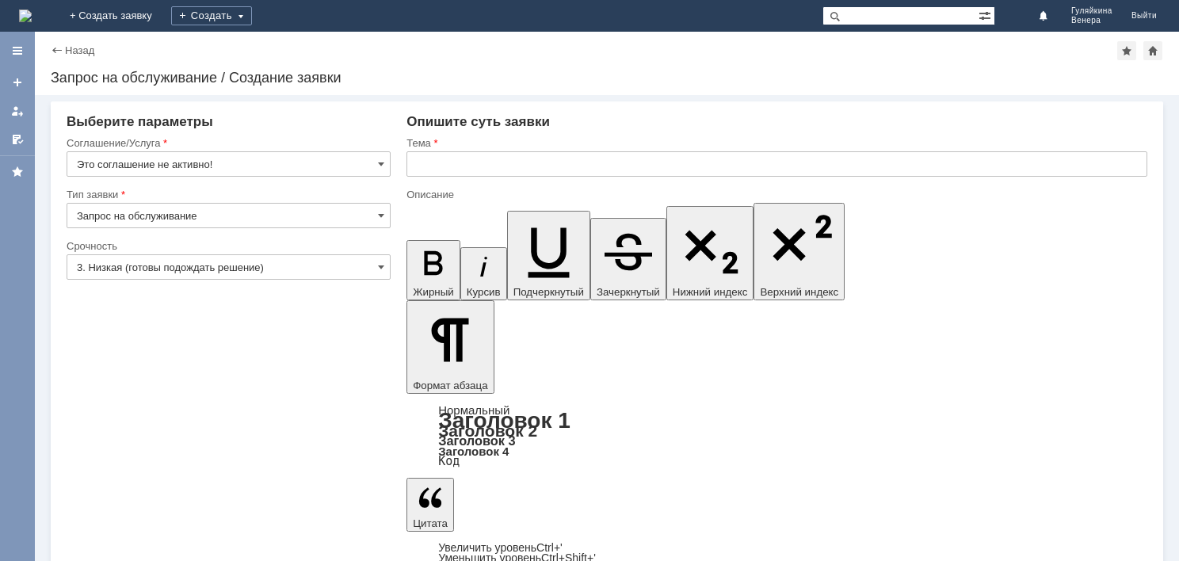
drag, startPoint x: 668, startPoint y: 4619, endPoint x: 839, endPoint y: 4621, distance: 171.2
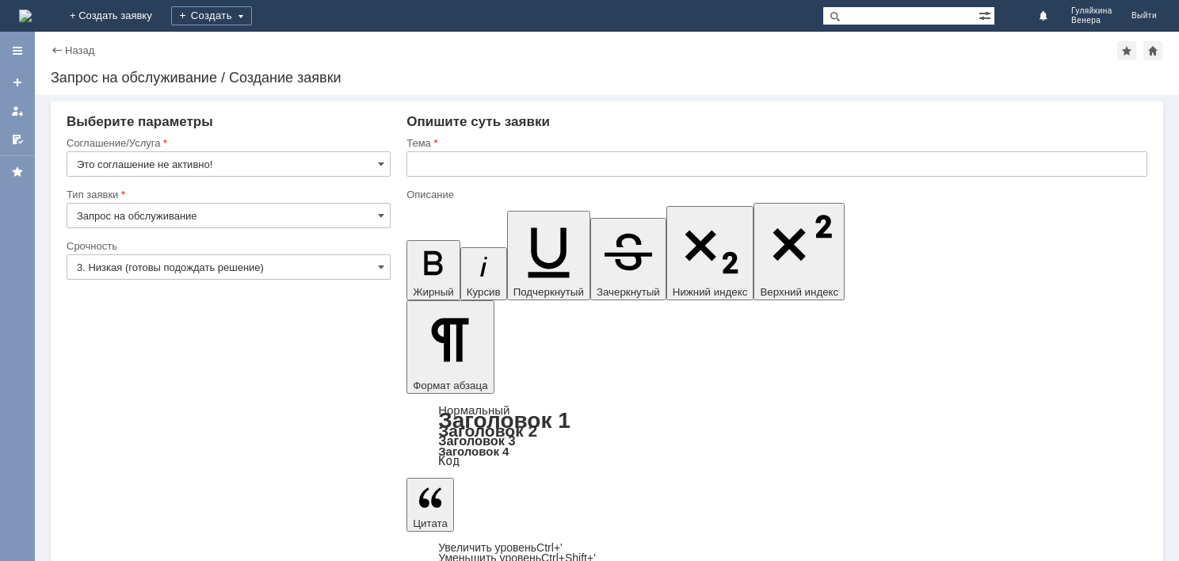
drag, startPoint x: 519, startPoint y: 4629, endPoint x: 421, endPoint y: 4634, distance: 98.4
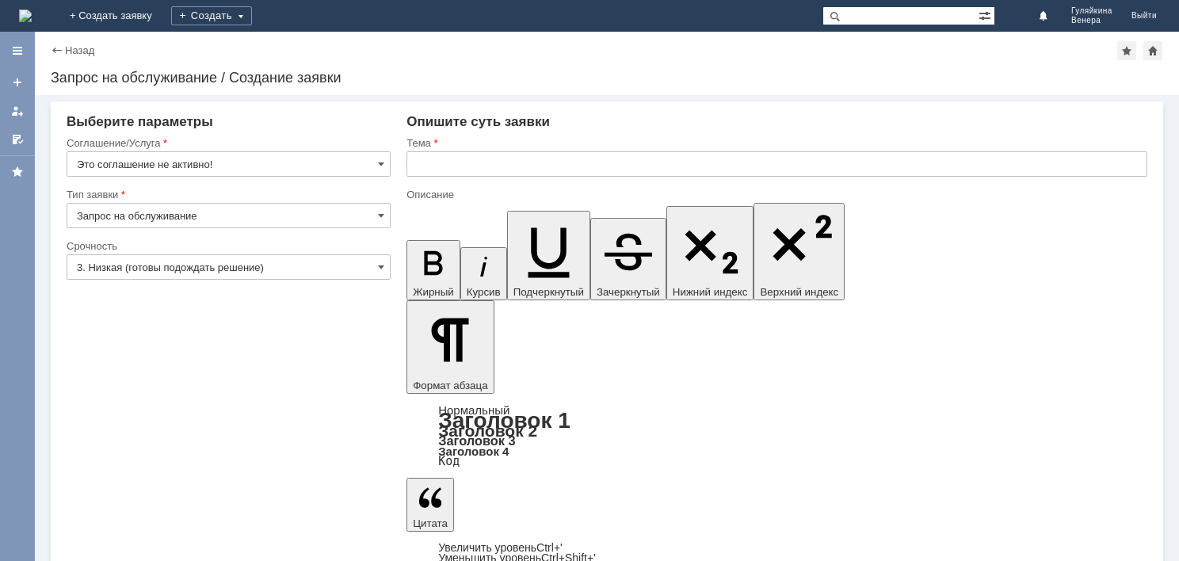
scroll to position [40, 5]
drag, startPoint x: 666, startPoint y: 4619, endPoint x: 856, endPoint y: 4633, distance: 190.7
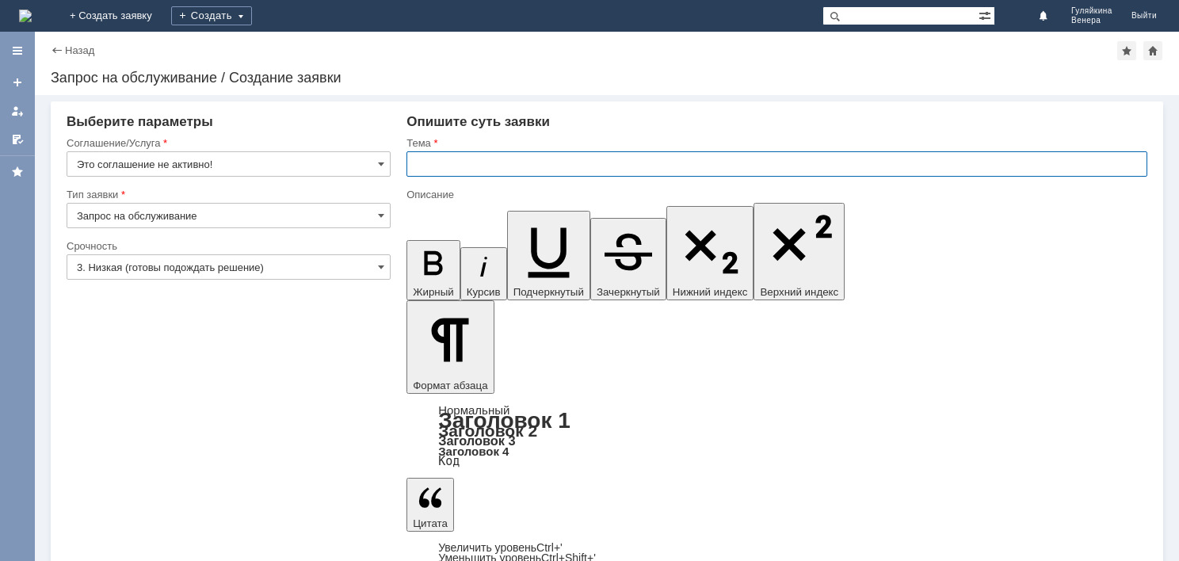
click at [742, 158] on input "text" at bounding box center [777, 163] width 741 height 25
type input "Доступ сотруднику [PERSON_NAME]"
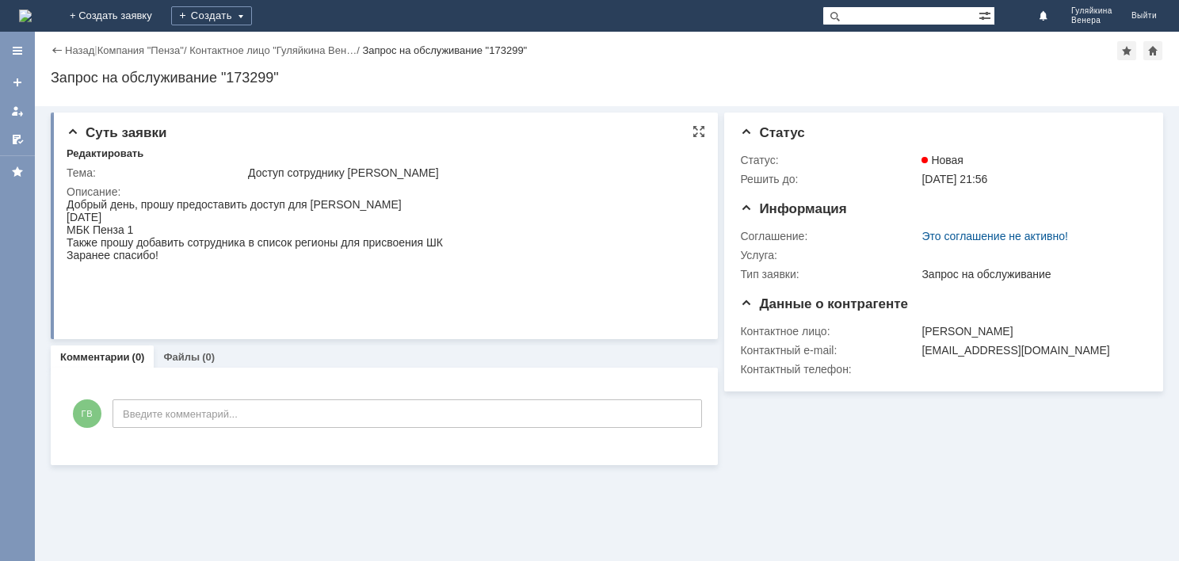
drag, startPoint x: 132, startPoint y: 397, endPoint x: 204, endPoint y: 257, distance: 157.4
drag, startPoint x: 163, startPoint y: 259, endPoint x: 63, endPoint y: 185, distance: 124.6
click at [67, 198] on html "Добрый день, прошу предоставить доступ для [PERSON_NAME] [DATE] МБК Пенза 1 Так…" at bounding box center [383, 255] width 632 height 114
copy body "Добрый день, прошу предоставить доступ для [PERSON_NAME] [DATE] МБК Пенза 1 Так…"
